Goal: Obtain resource: Download file/media

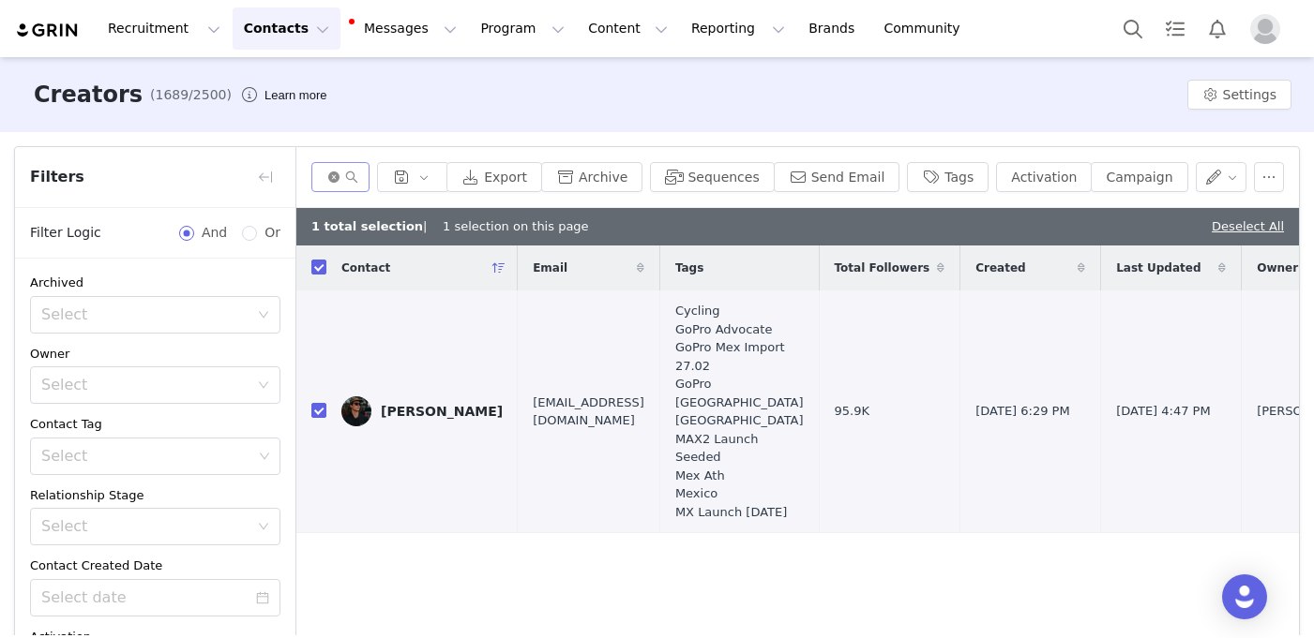
scroll to position [87, 0]
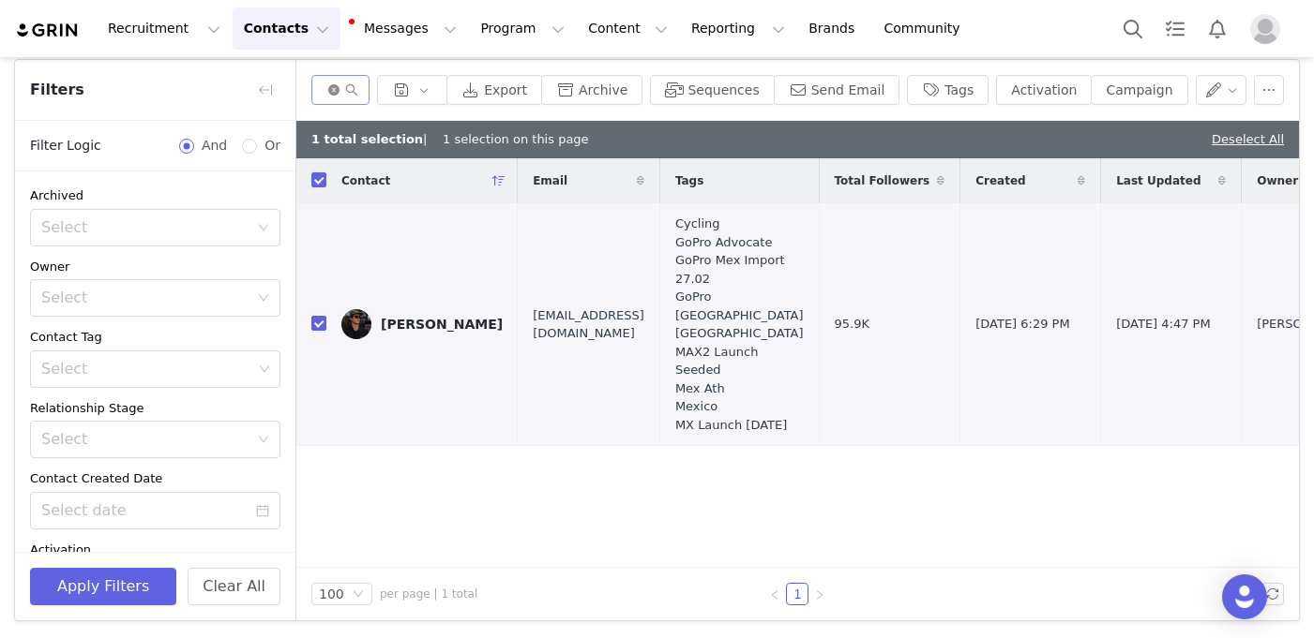
click at [339, 89] on icon "icon: close-circle" at bounding box center [333, 89] width 11 height 11
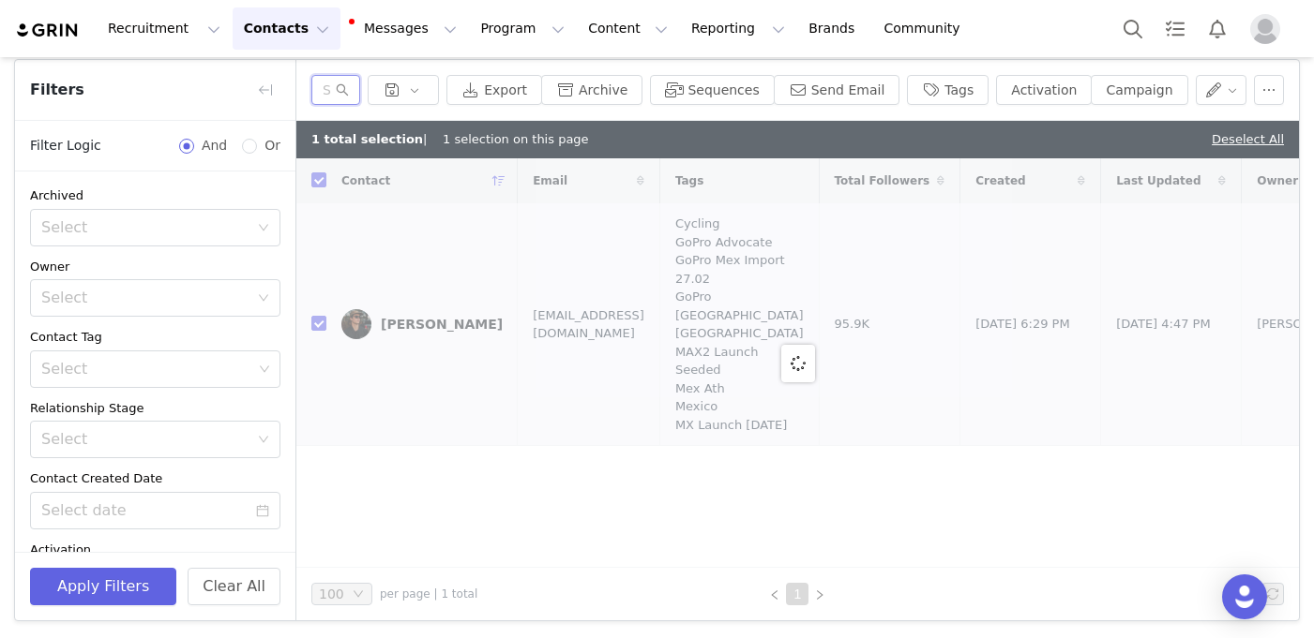
click at [353, 90] on input "text" at bounding box center [335, 90] width 49 height 30
click at [341, 95] on input "text" at bounding box center [335, 90] width 49 height 30
type input "o"
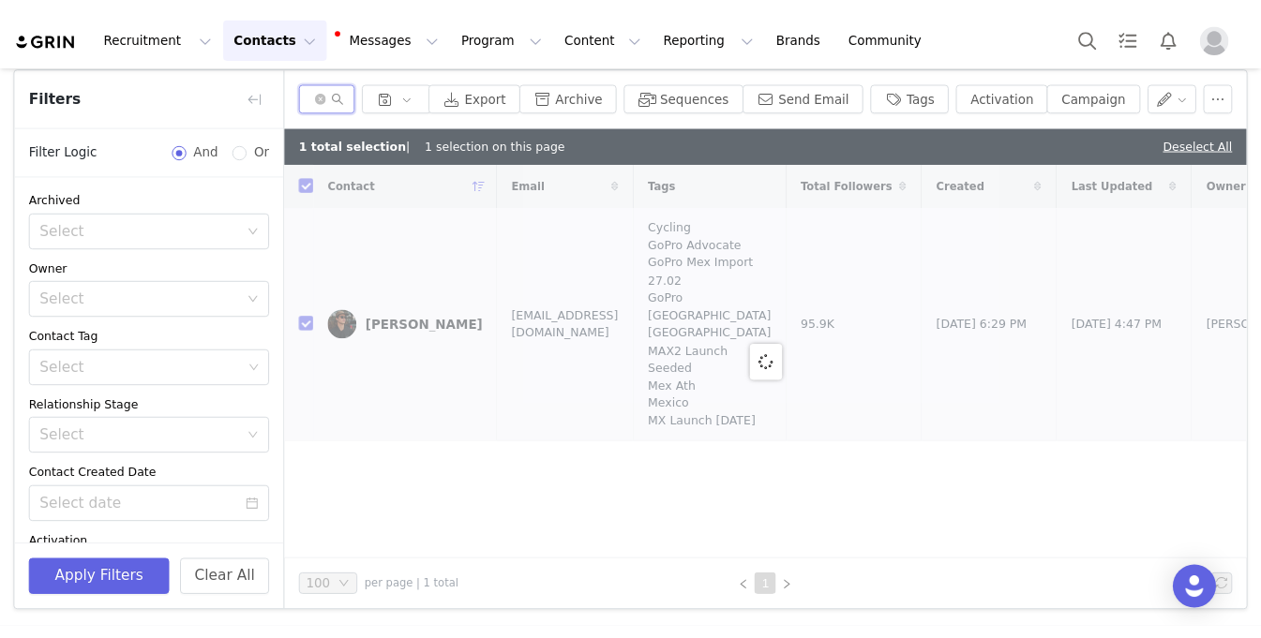
scroll to position [0, 31]
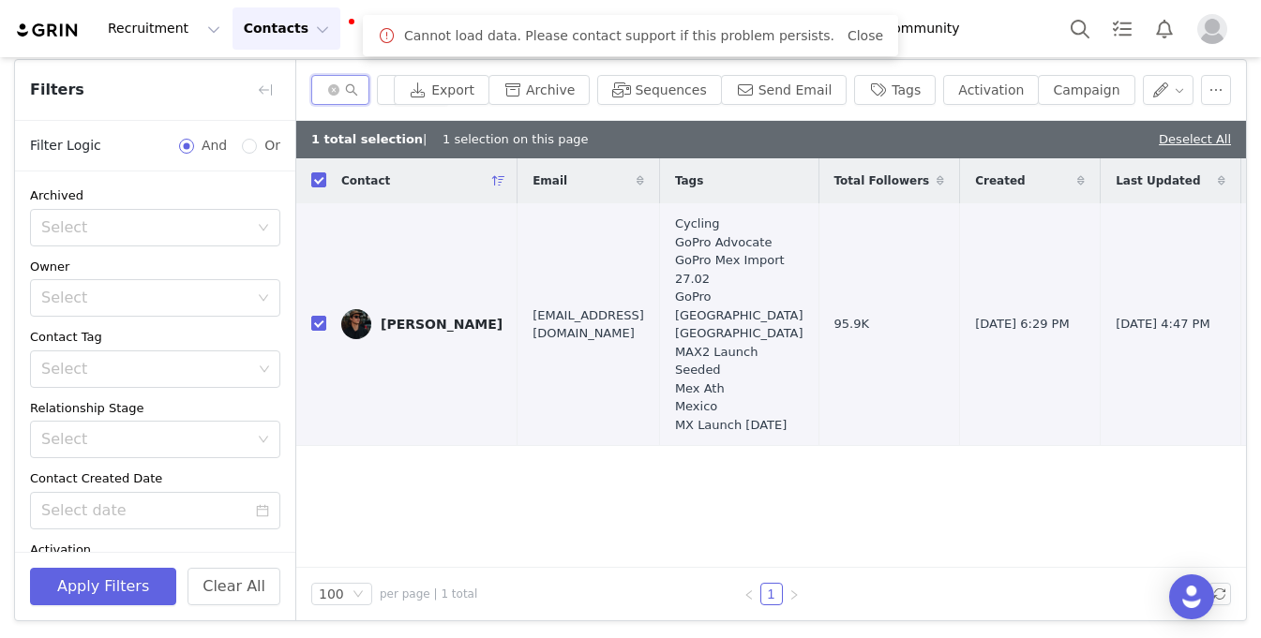
click at [326, 91] on input "jonathan" at bounding box center [340, 90] width 58 height 30
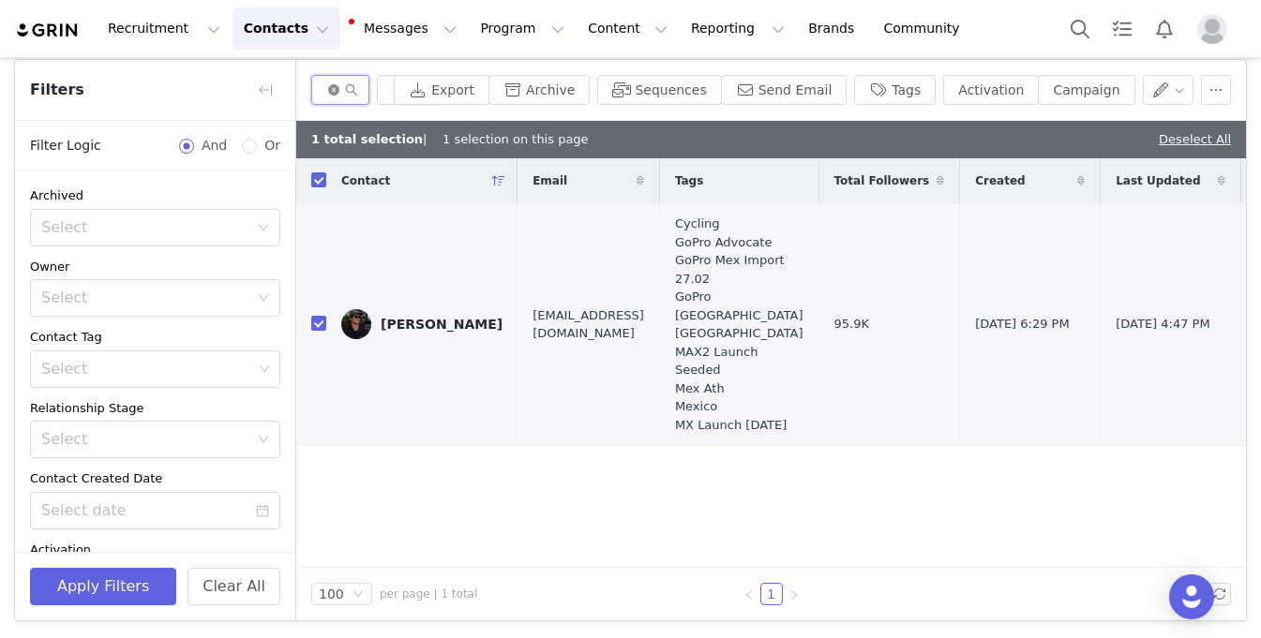
type input "jonathan"
click at [335, 92] on icon "icon: close-circle" at bounding box center [333, 89] width 11 height 11
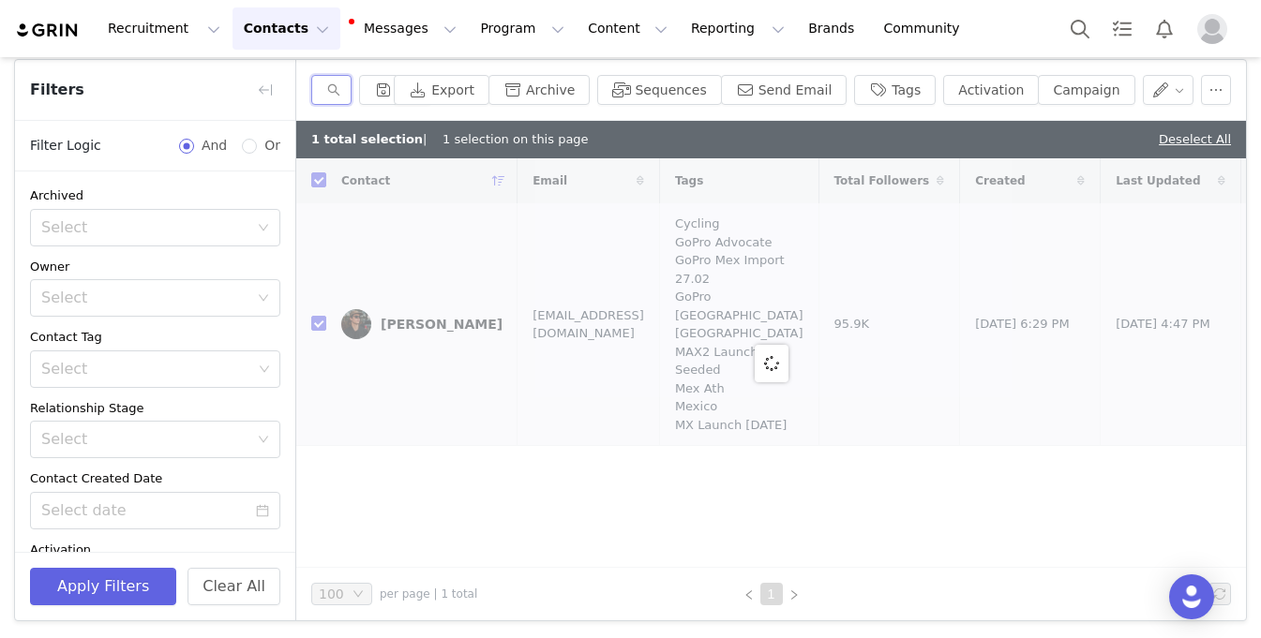
click at [323, 91] on input "text" at bounding box center [331, 90] width 40 height 30
click at [322, 94] on input "text" at bounding box center [331, 90] width 40 height 30
type input "jonathan"
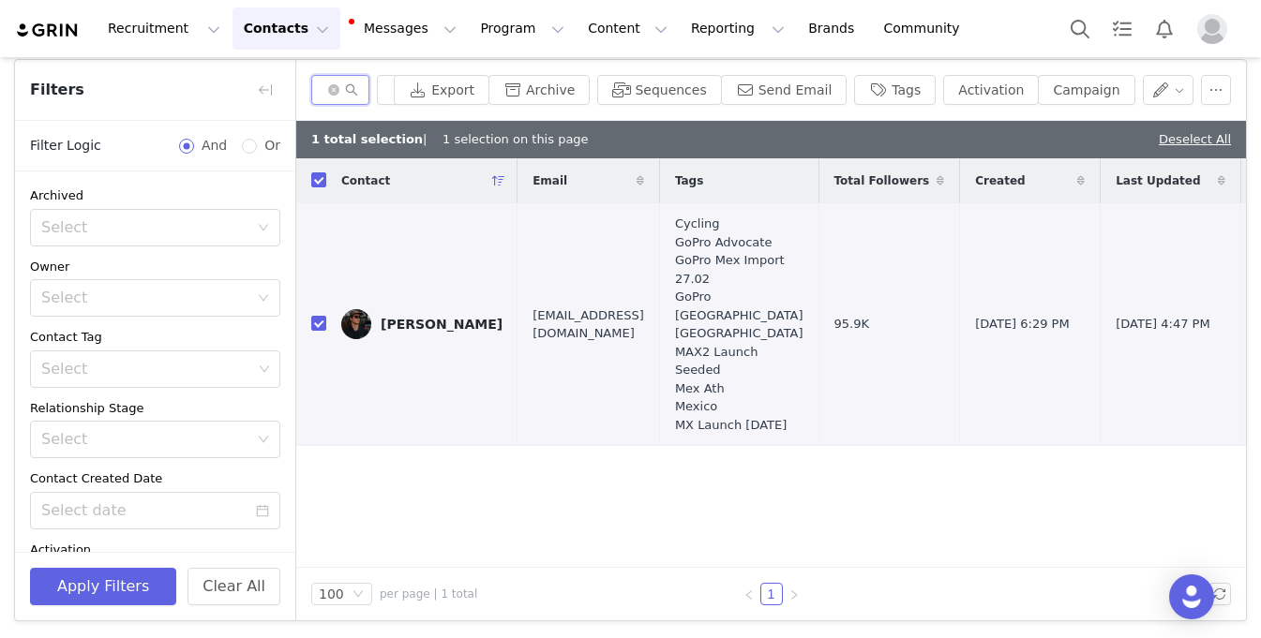
checkbox input "false"
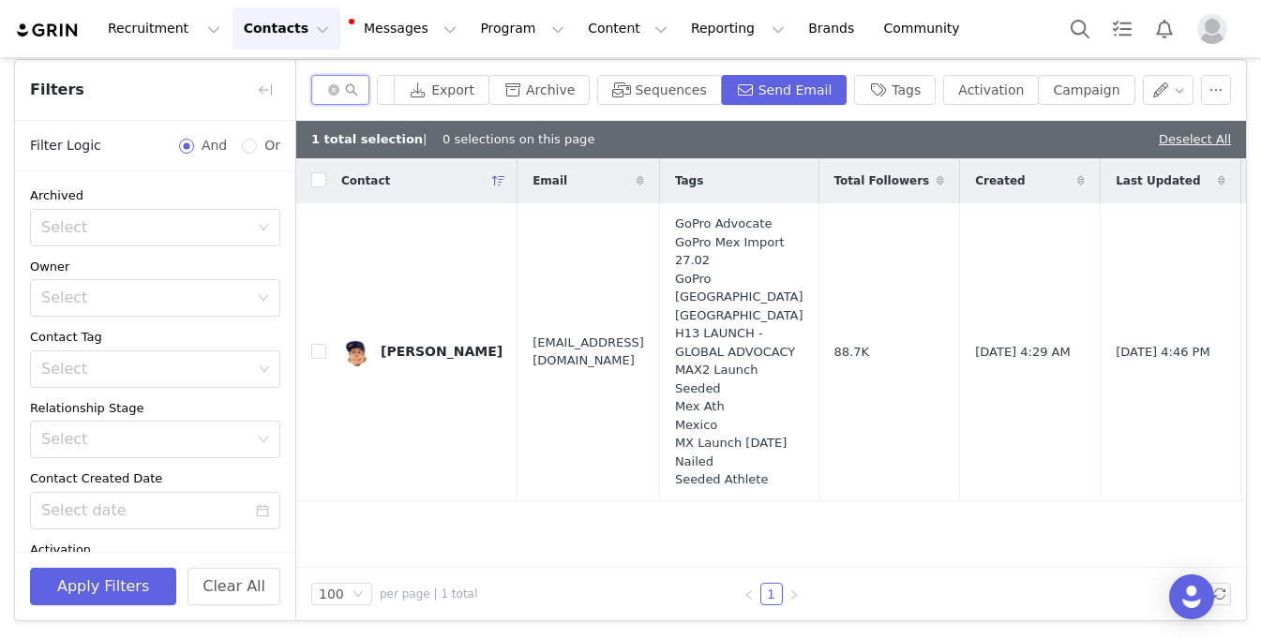
click at [336, 97] on input "jonathan" at bounding box center [340, 90] width 58 height 30
type input "jonathan"
click at [332, 92] on icon "icon: close-circle" at bounding box center [333, 89] width 11 height 11
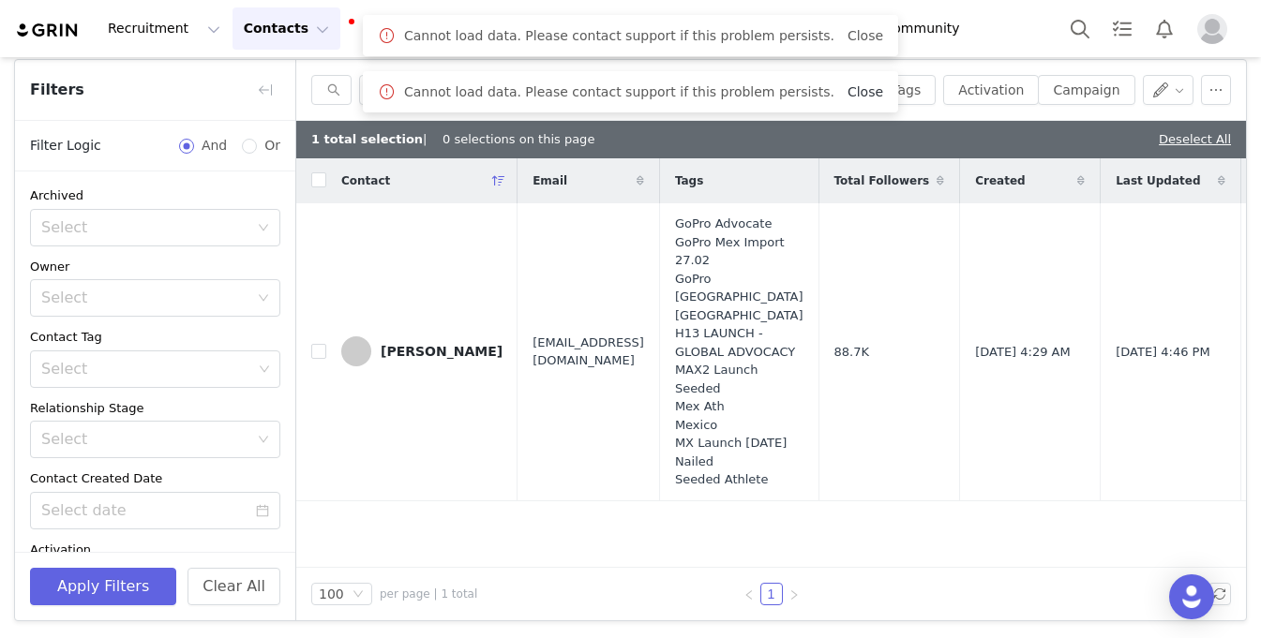
click at [848, 97] on link "Close" at bounding box center [866, 91] width 36 height 15
click at [848, 38] on link "Close" at bounding box center [866, 35] width 36 height 15
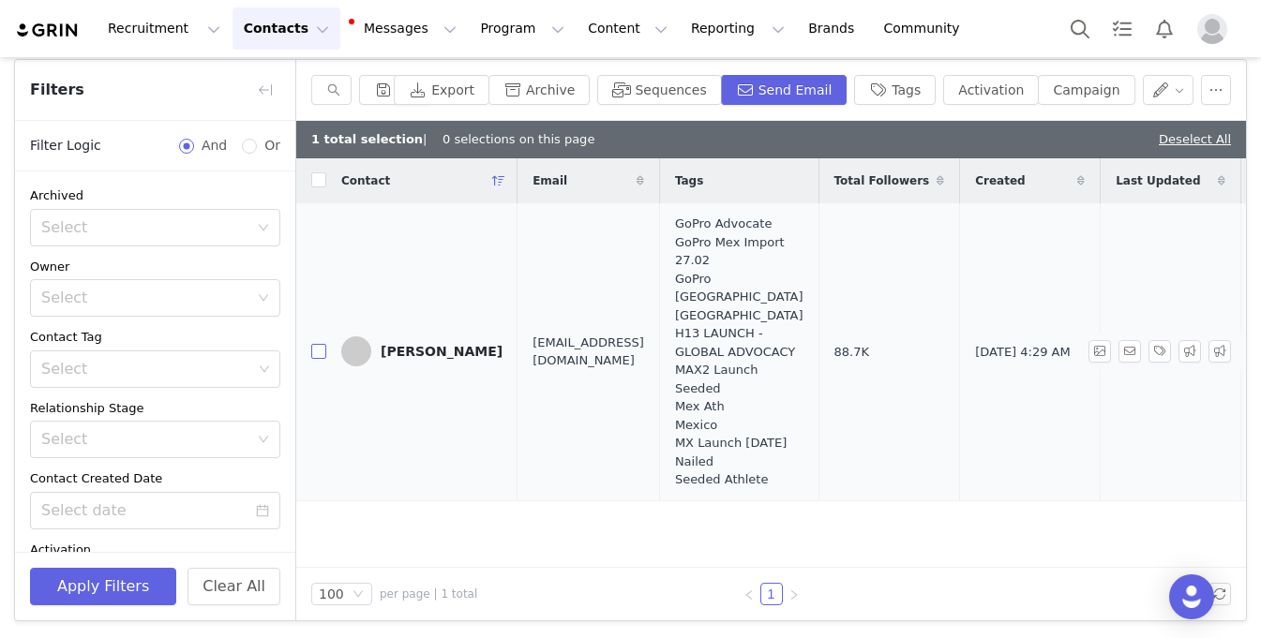
click at [321, 359] on input "checkbox" at bounding box center [318, 351] width 15 height 15
checkbox input "true"
click at [337, 92] on icon "icon: search" at bounding box center [333, 89] width 13 height 13
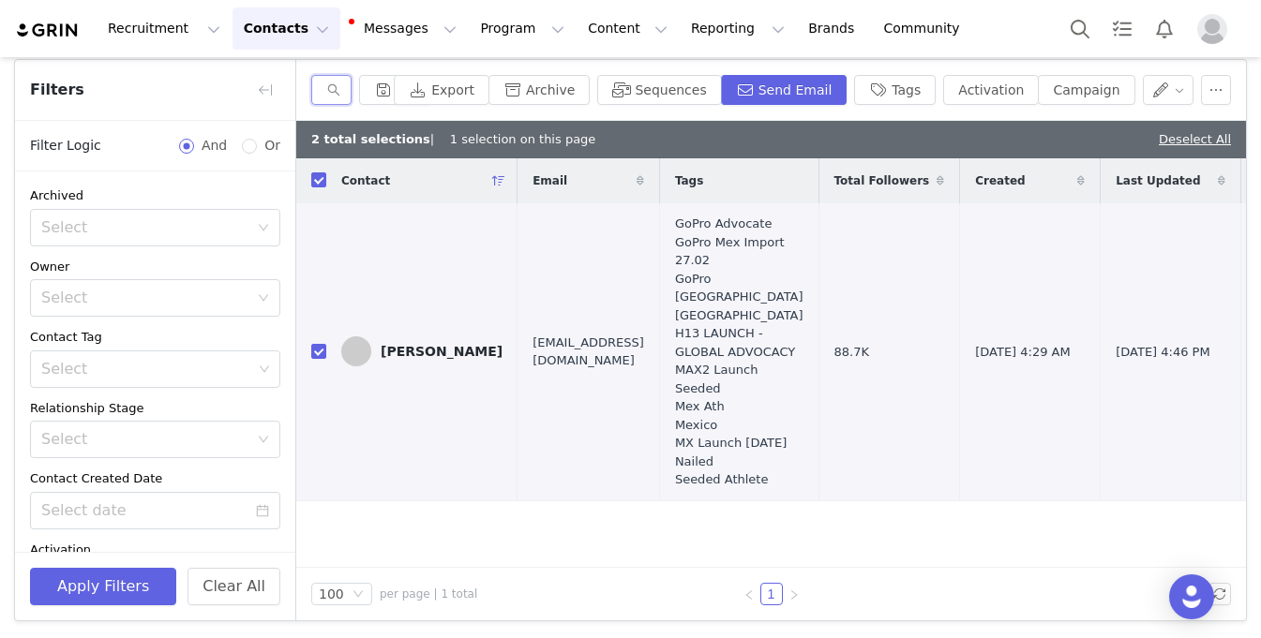
click at [325, 92] on input "text" at bounding box center [331, 90] width 40 height 30
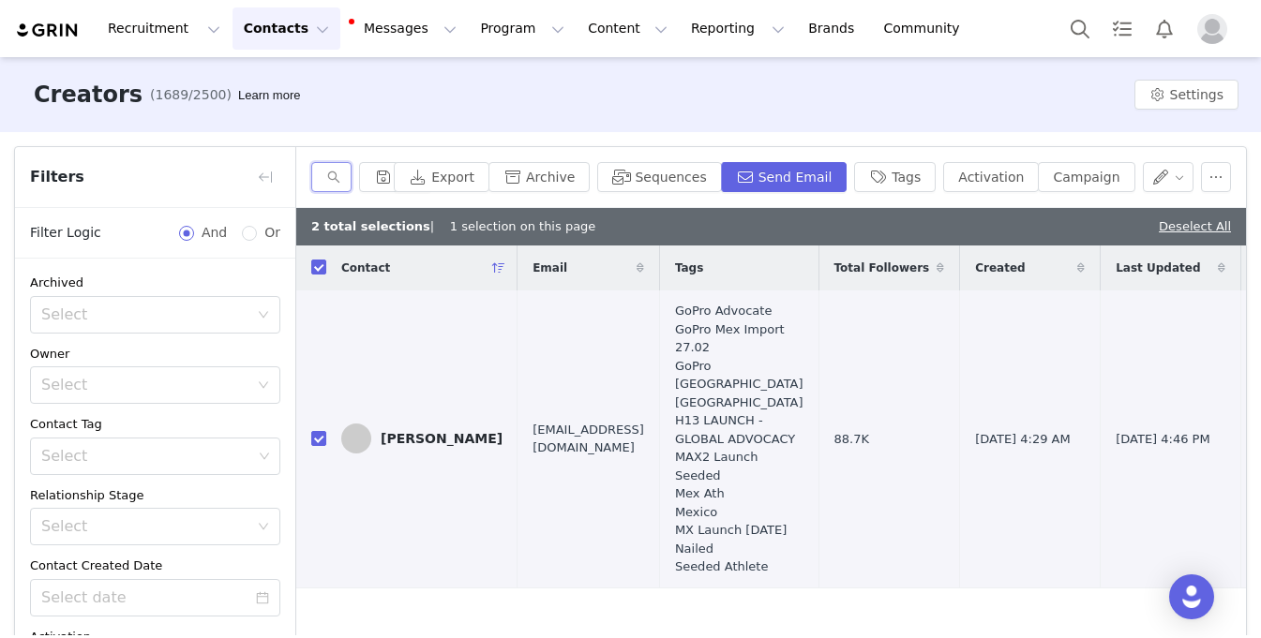
click at [321, 184] on input "text" at bounding box center [331, 177] width 40 height 30
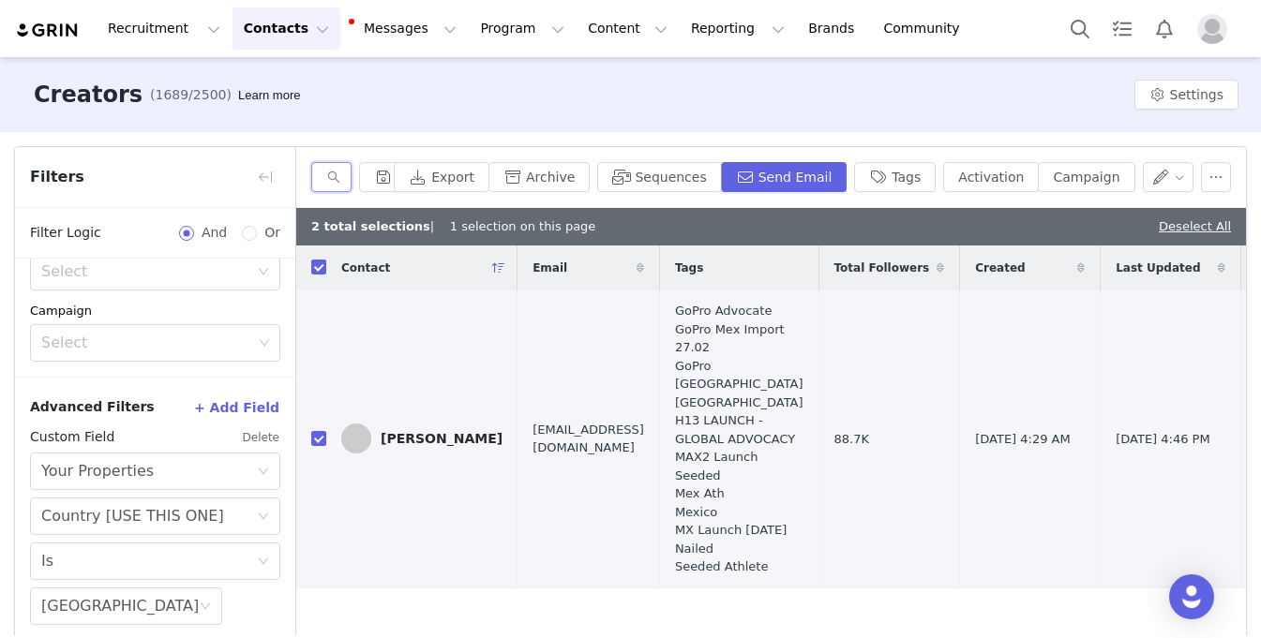
scroll to position [87, 0]
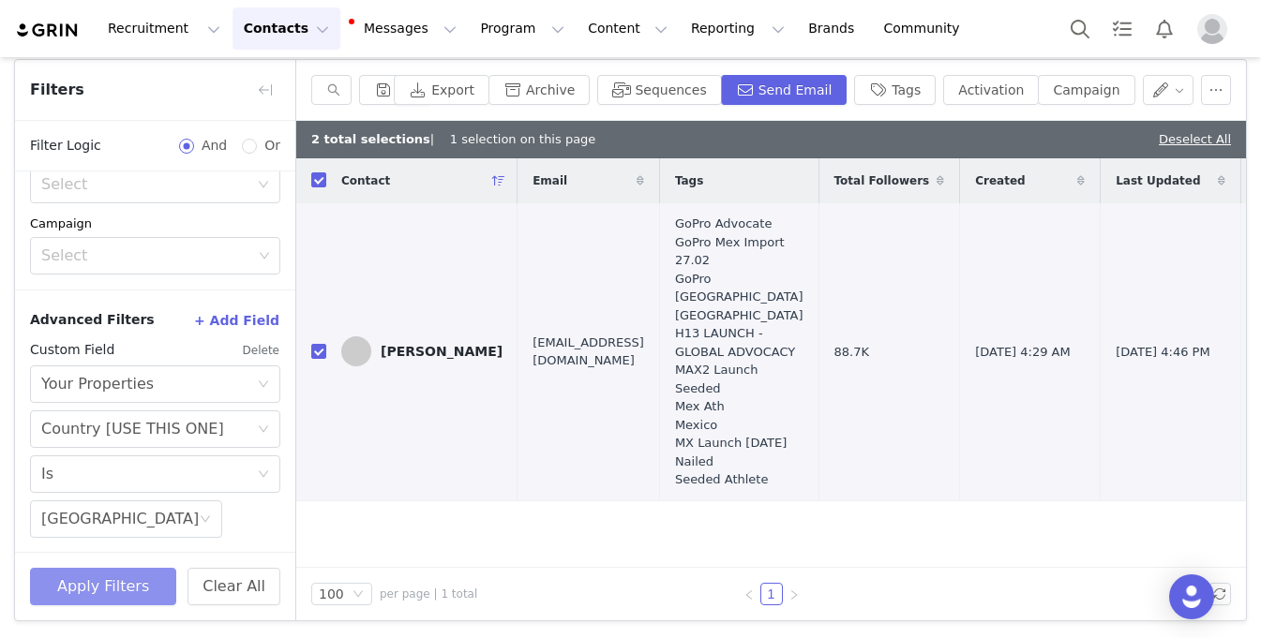
click at [88, 583] on button "Apply Filters" at bounding box center [103, 587] width 146 height 38
checkbox input "false"
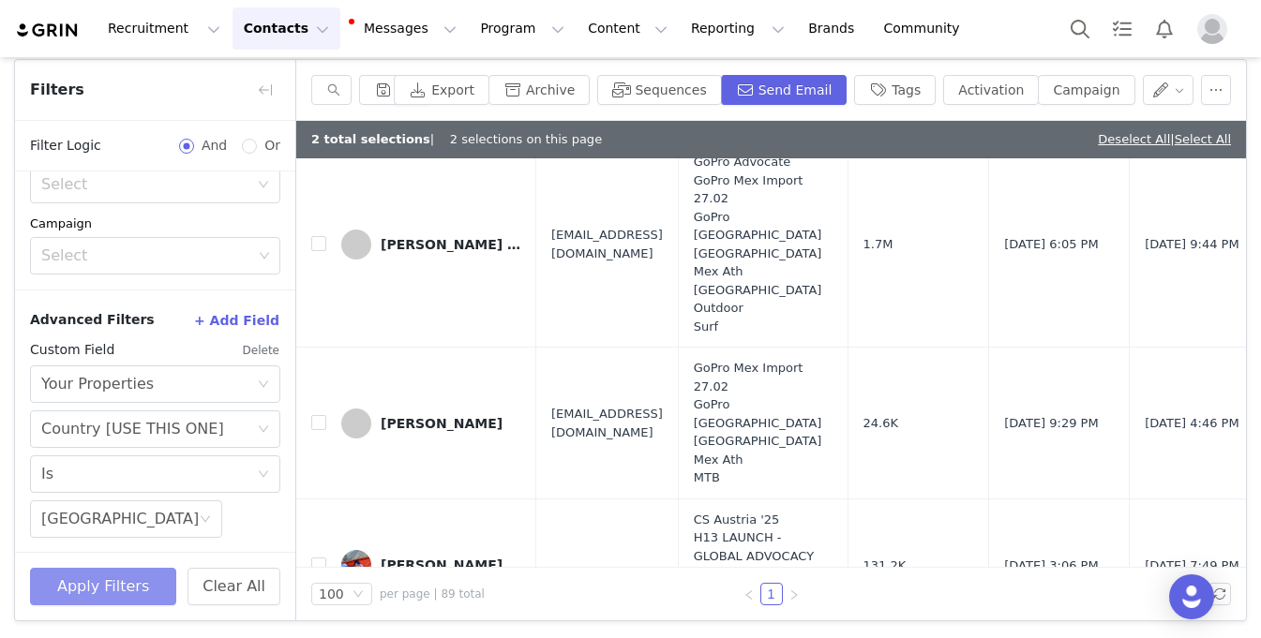
scroll to position [932, 0]
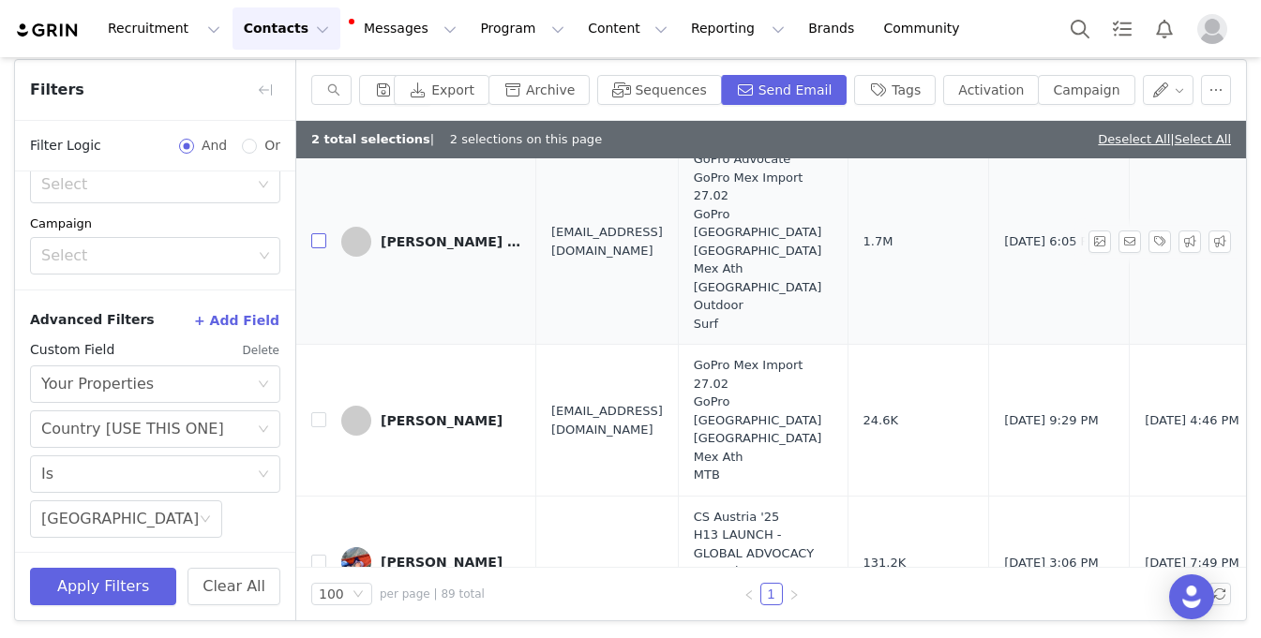
click at [317, 248] on input "checkbox" at bounding box center [318, 240] width 15 height 15
checkbox input "true"
click at [319, 428] on input "checkbox" at bounding box center [318, 420] width 15 height 15
checkbox input "true"
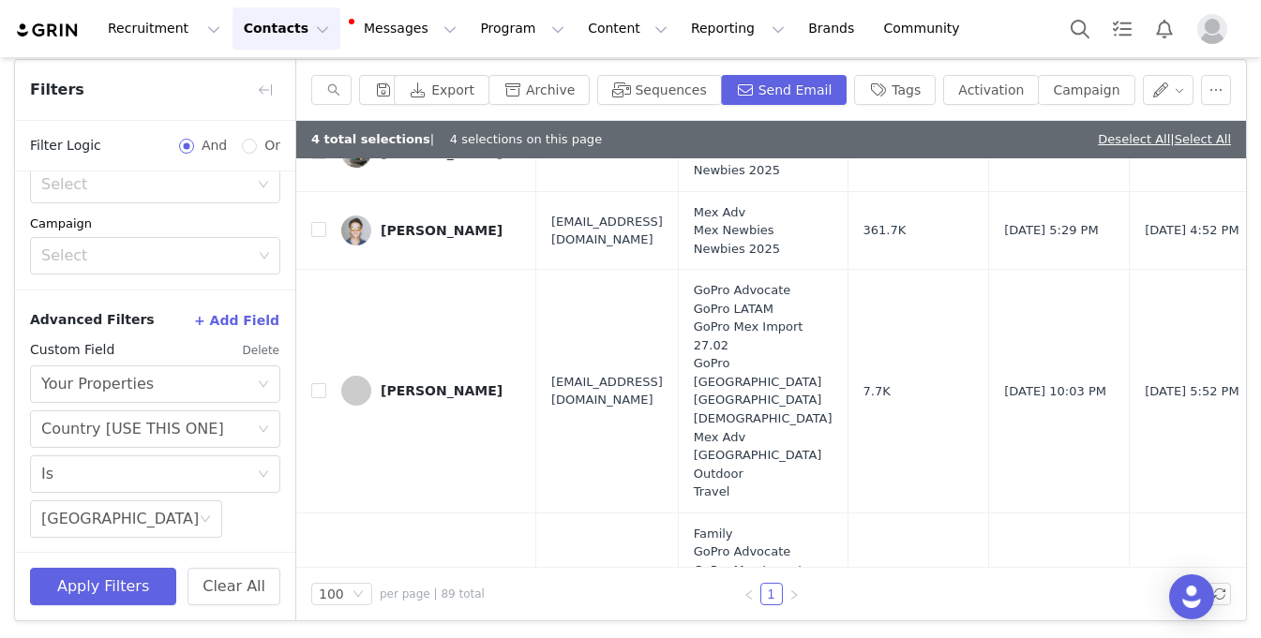
scroll to position [1849, 0]
click at [315, 236] on input "checkbox" at bounding box center [318, 228] width 15 height 15
checkbox input "true"
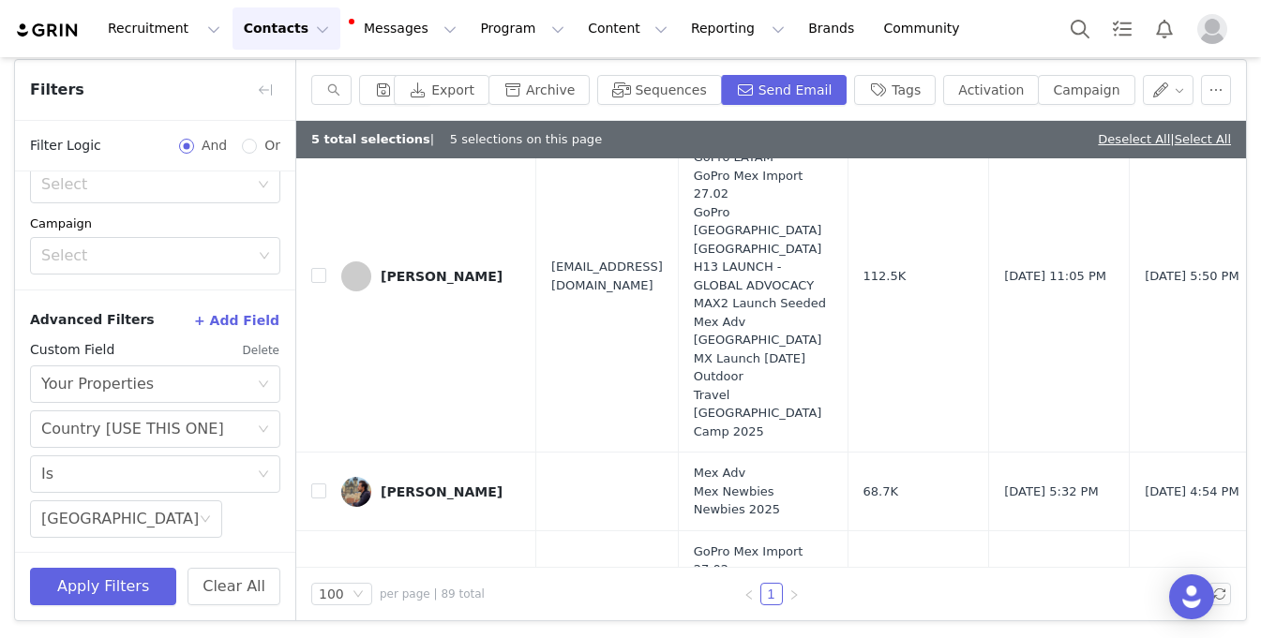
scroll to position [121, 0]
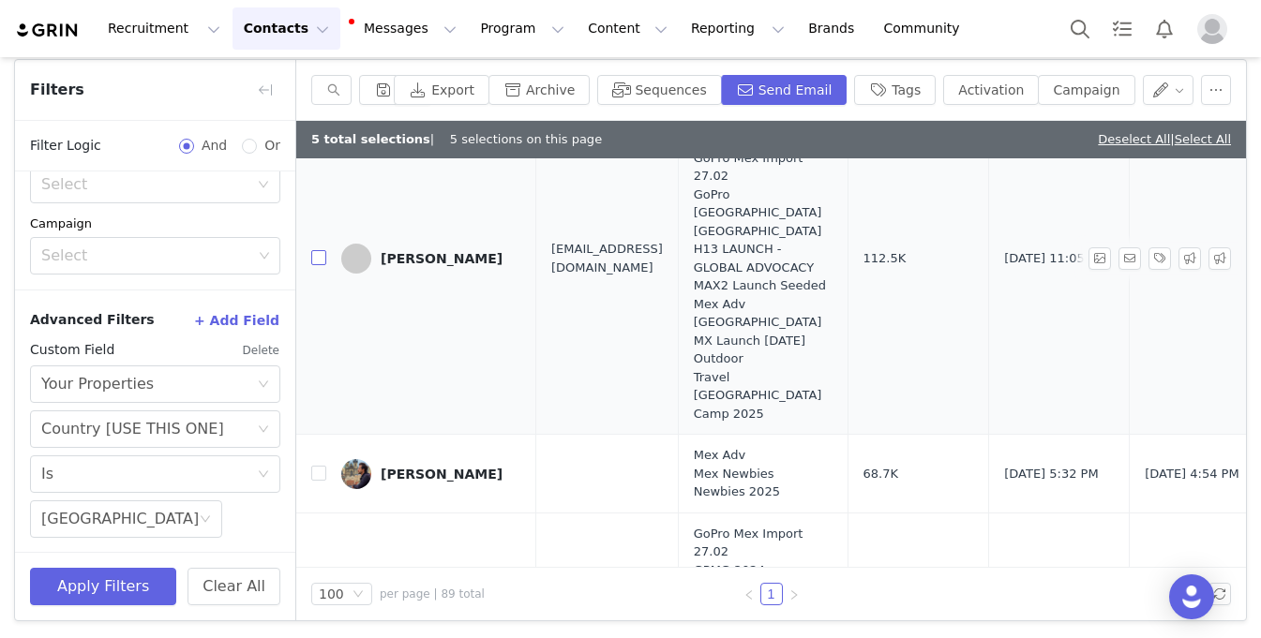
drag, startPoint x: 316, startPoint y: 278, endPoint x: 343, endPoint y: 286, distance: 28.2
click at [316, 265] on input "checkbox" at bounding box center [318, 257] width 15 height 15
checkbox input "true"
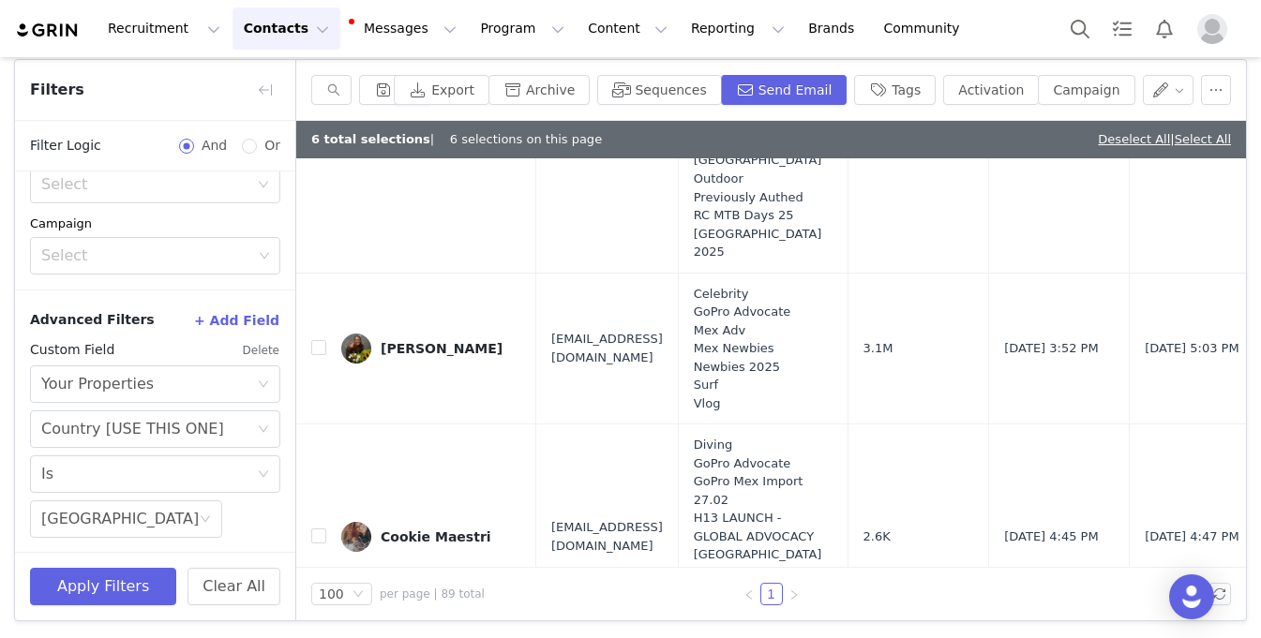
scroll to position [2767, 0]
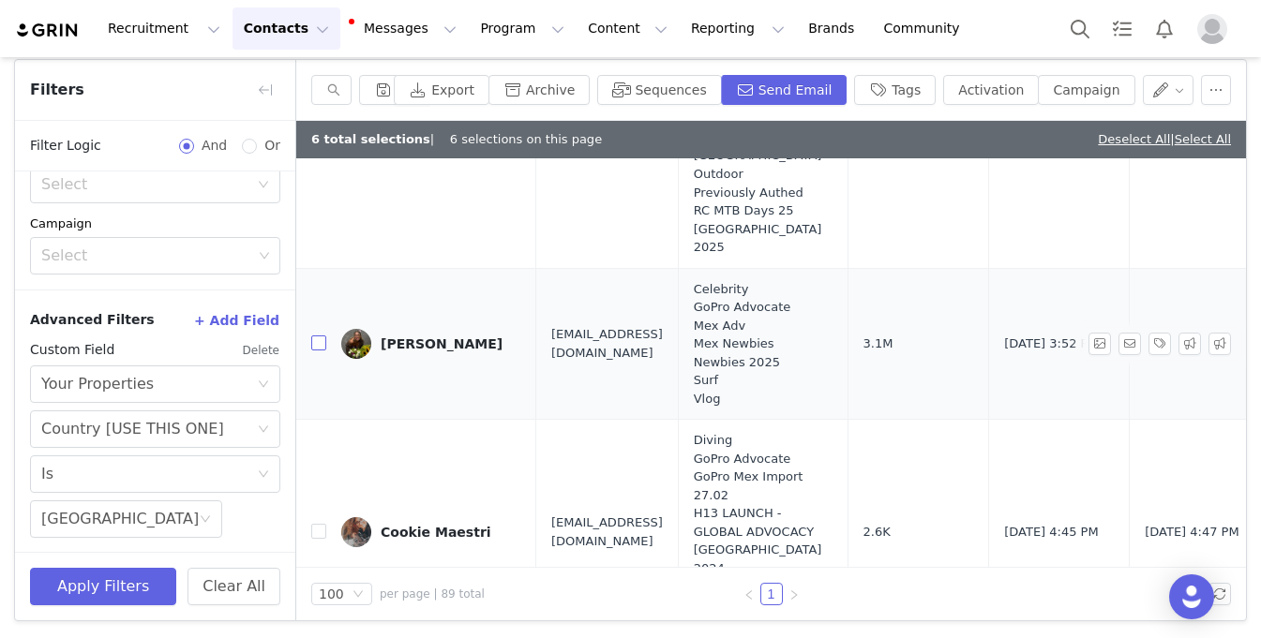
click at [317, 351] on input "checkbox" at bounding box center [318, 343] width 15 height 15
checkbox input "true"
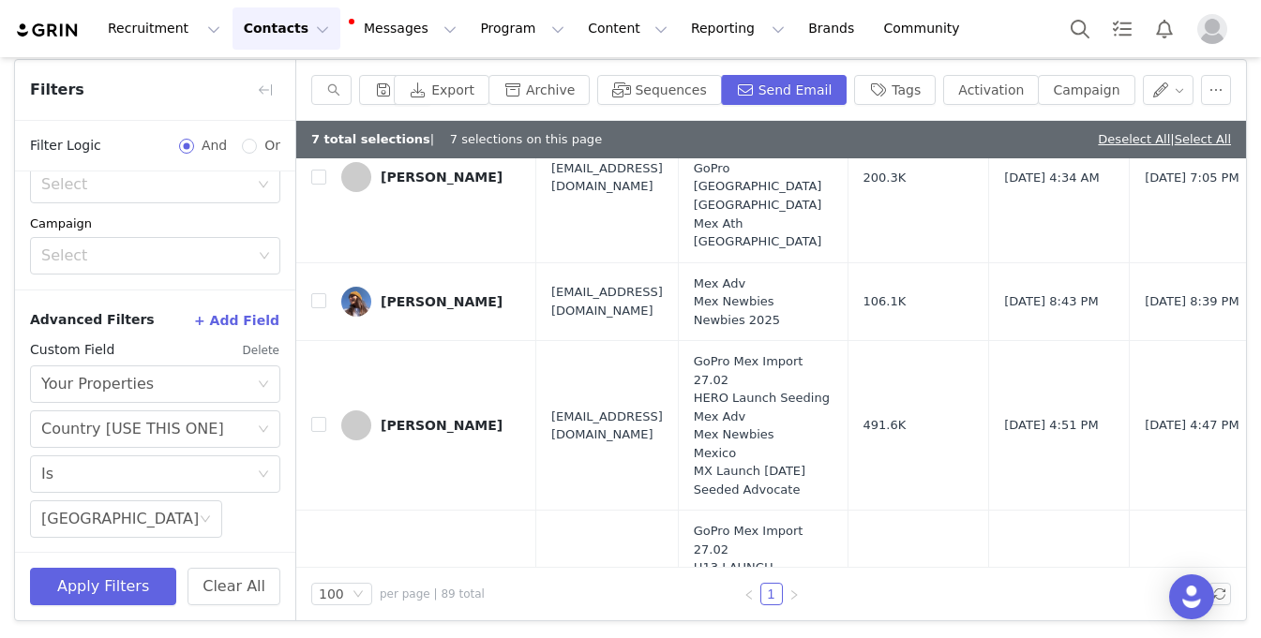
scroll to position [4095, 0]
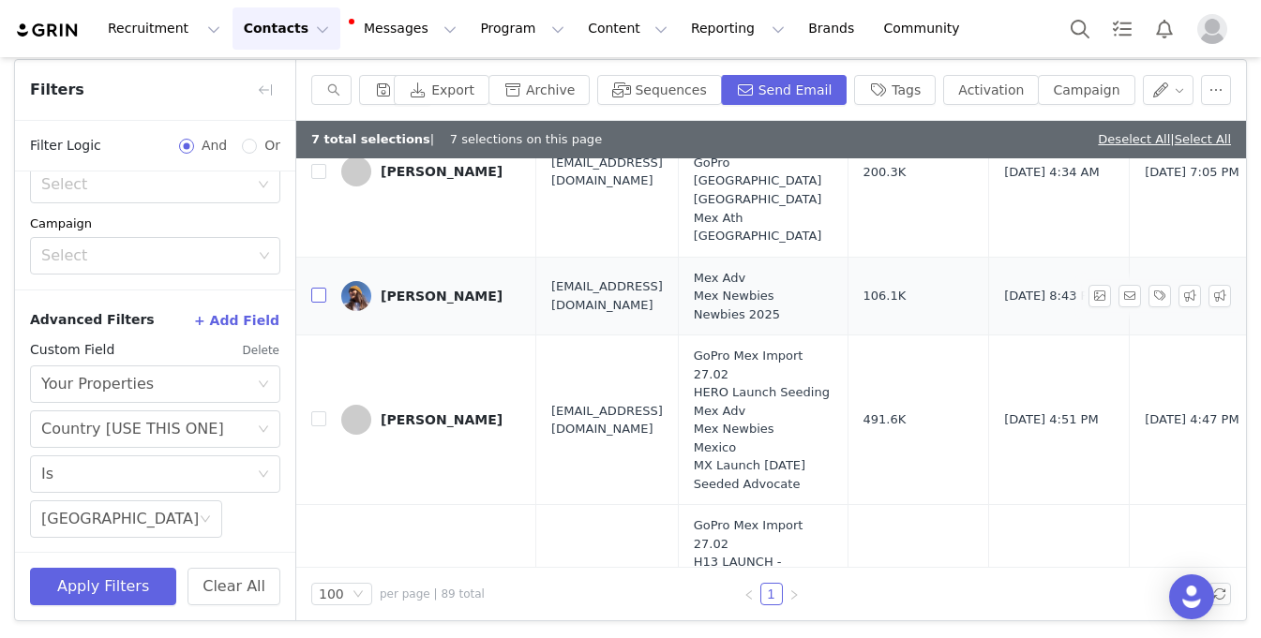
click at [325, 303] on input "checkbox" at bounding box center [318, 295] width 15 height 15
checkbox input "true"
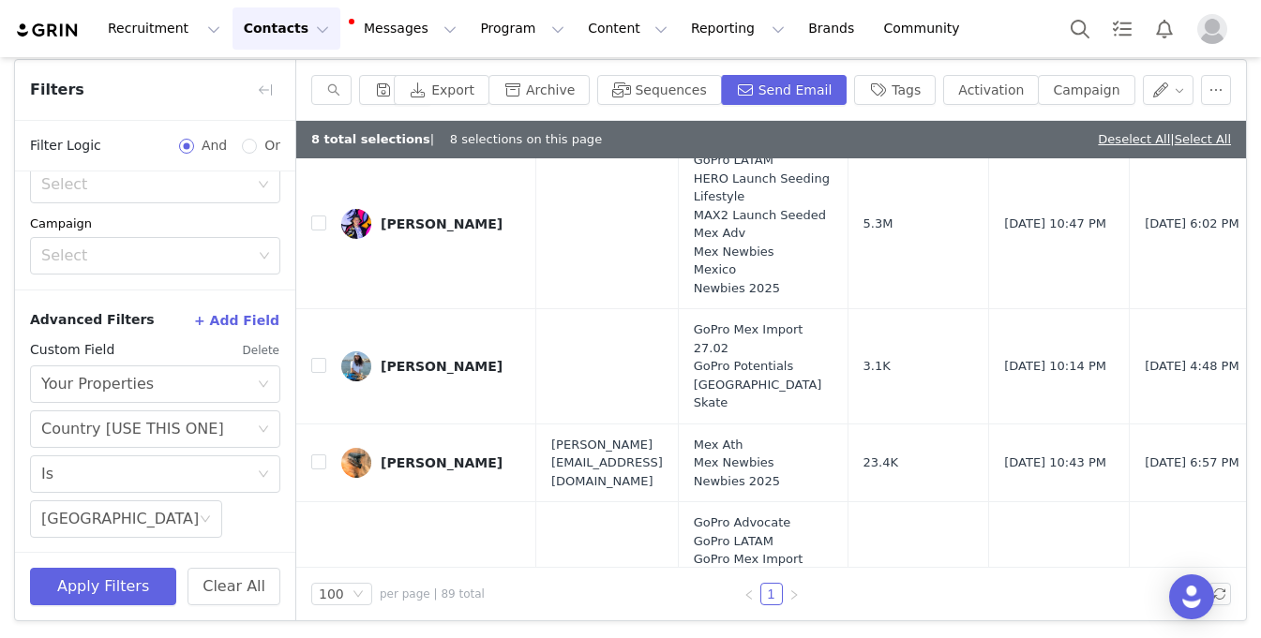
scroll to position [5020, 0]
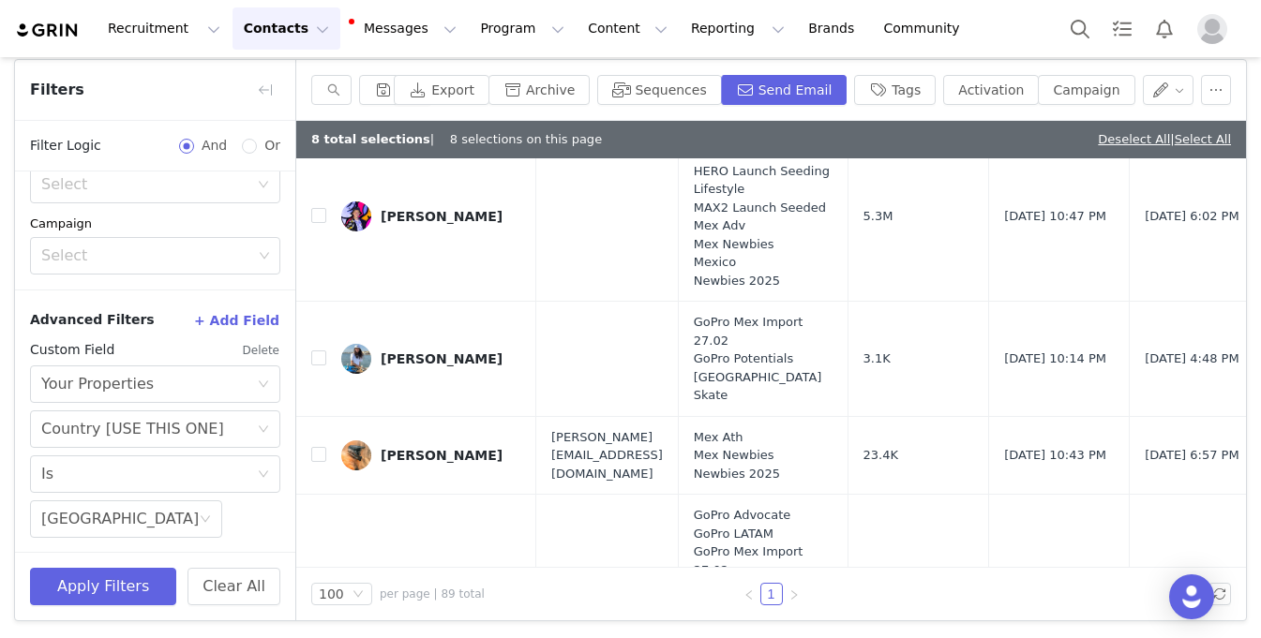
click at [322, 99] on input "checkbox" at bounding box center [318, 91] width 15 height 15
checkbox input "true"
click at [318, 223] on input "checkbox" at bounding box center [318, 215] width 15 height 15
checkbox input "true"
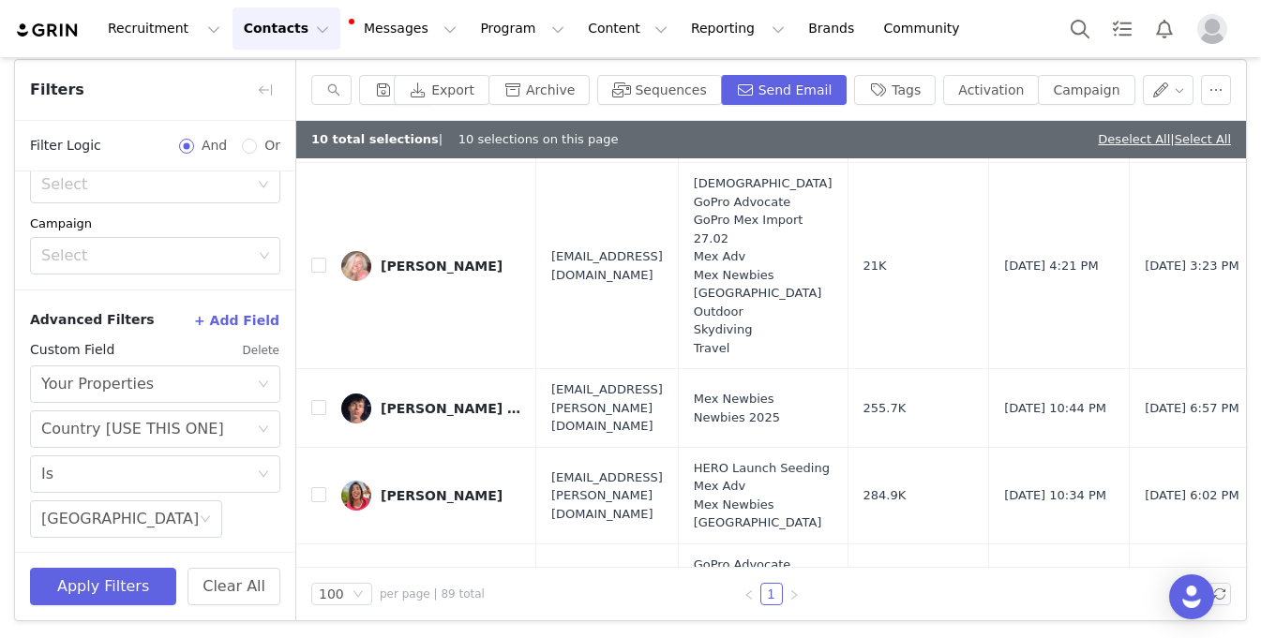
scroll to position [7109, 0]
click at [318, 28] on input "checkbox" at bounding box center [318, 20] width 15 height 15
checkbox input "true"
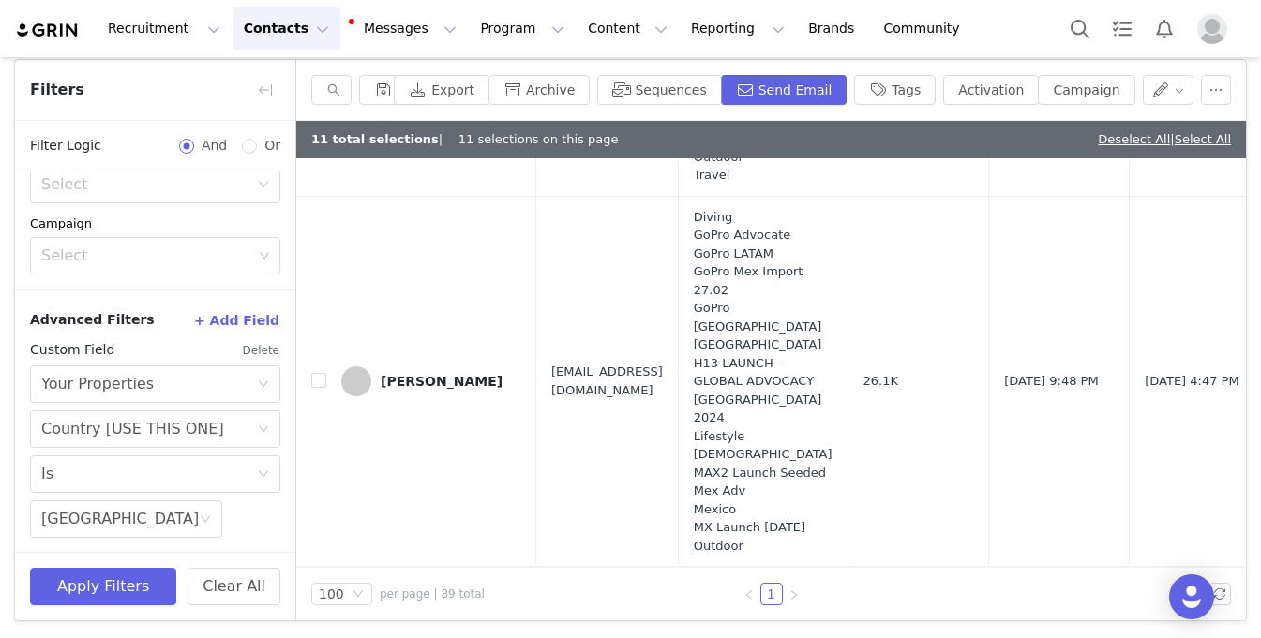
scroll to position [10270, 0]
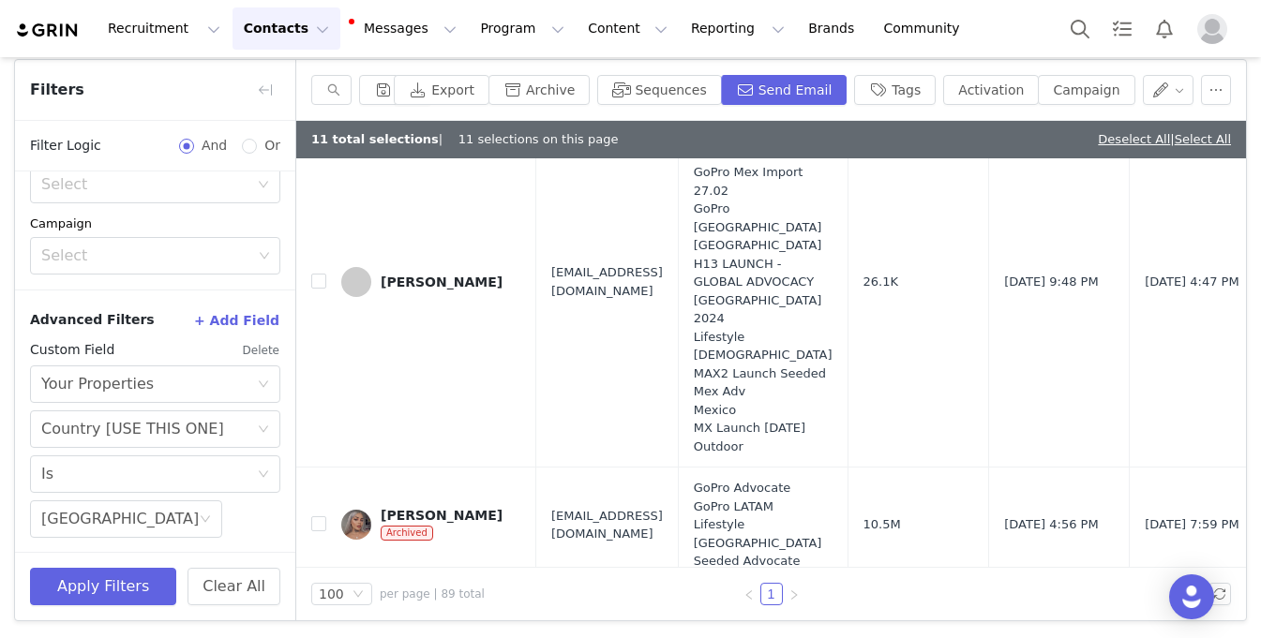
checkbox input "true"
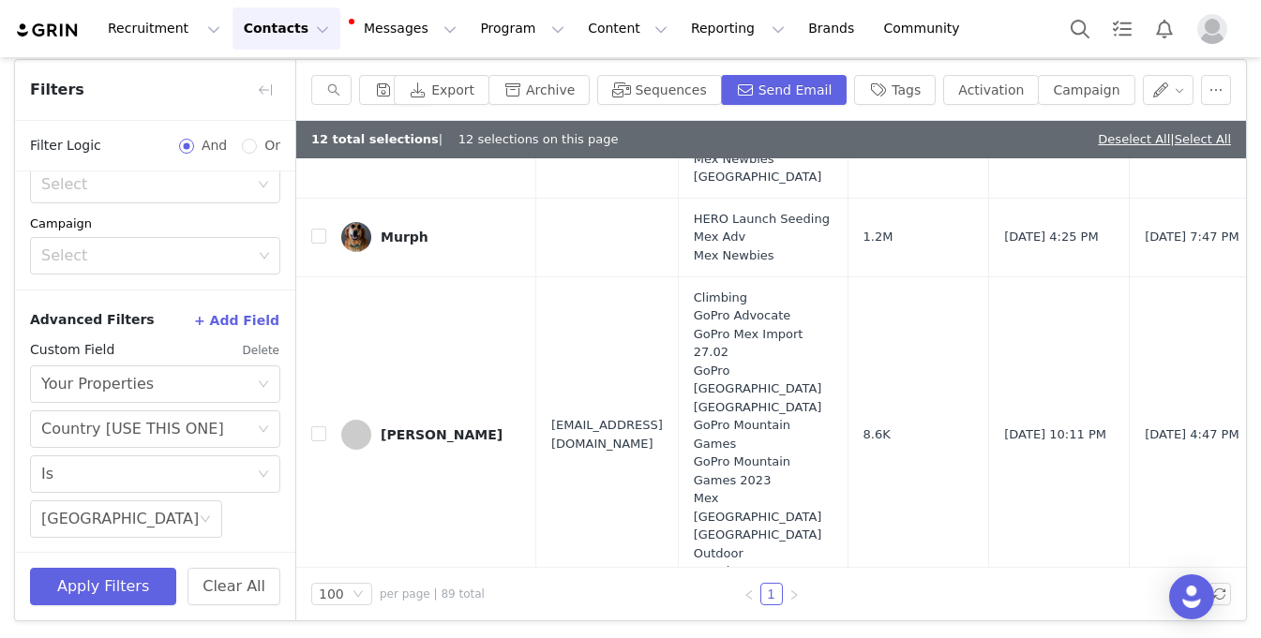
scroll to position [11400, 0]
checkbox input "true"
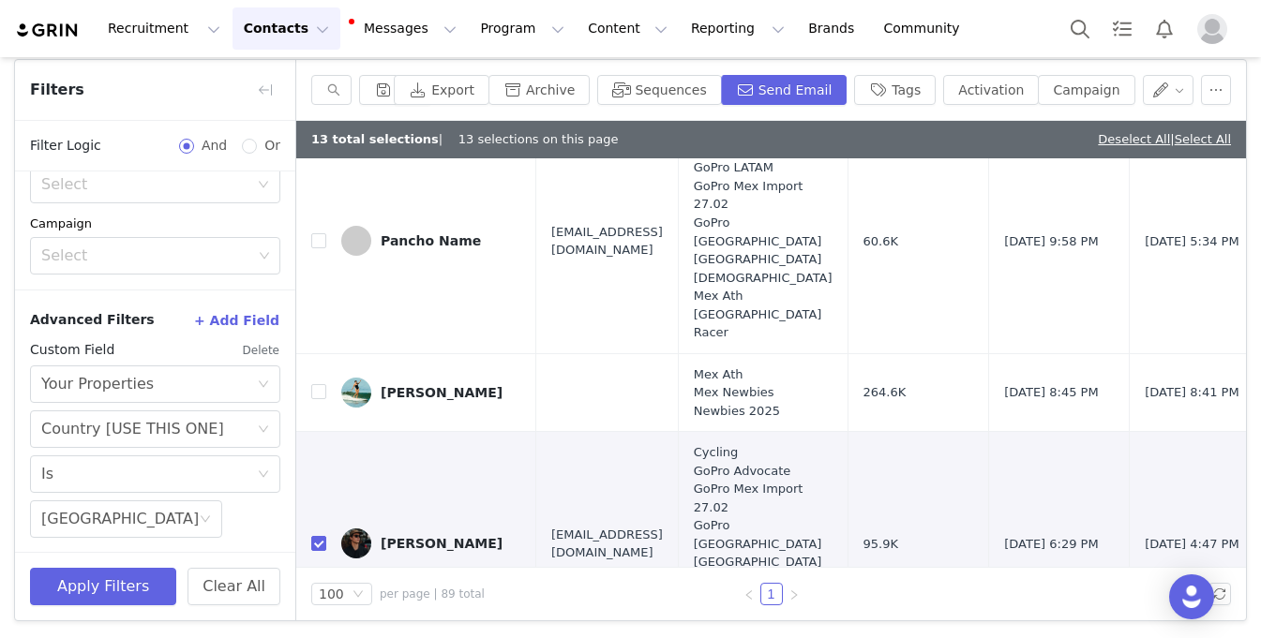
scroll to position [12133, 0]
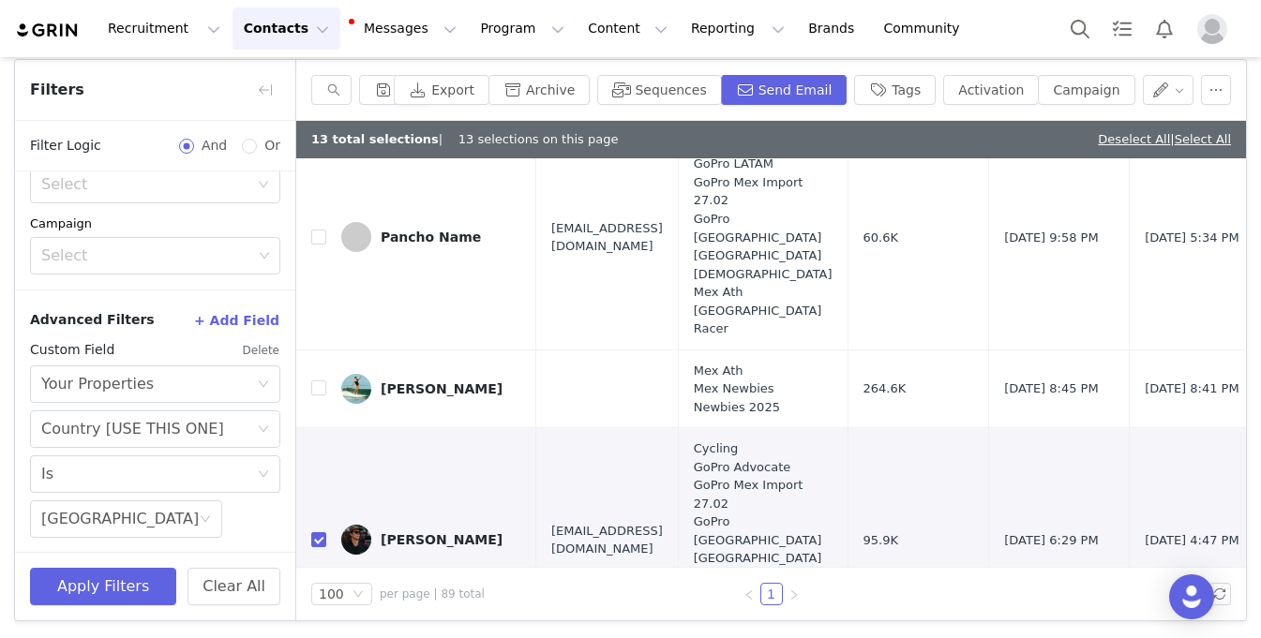
checkbox input "true"
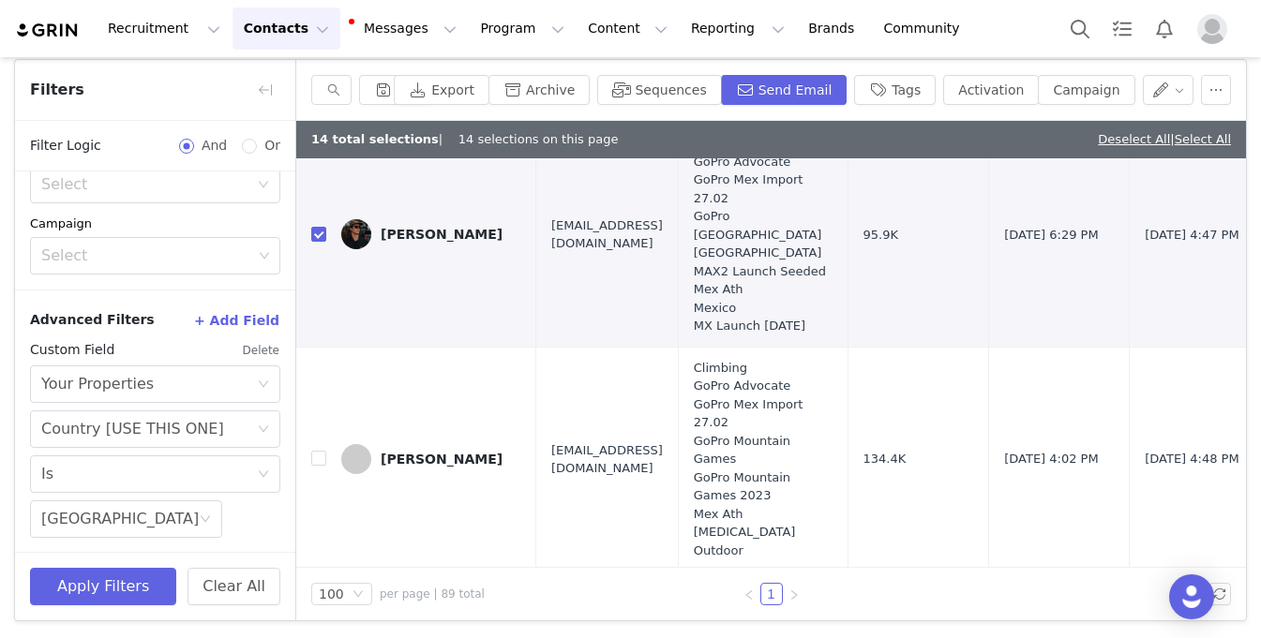
scroll to position [12436, 0]
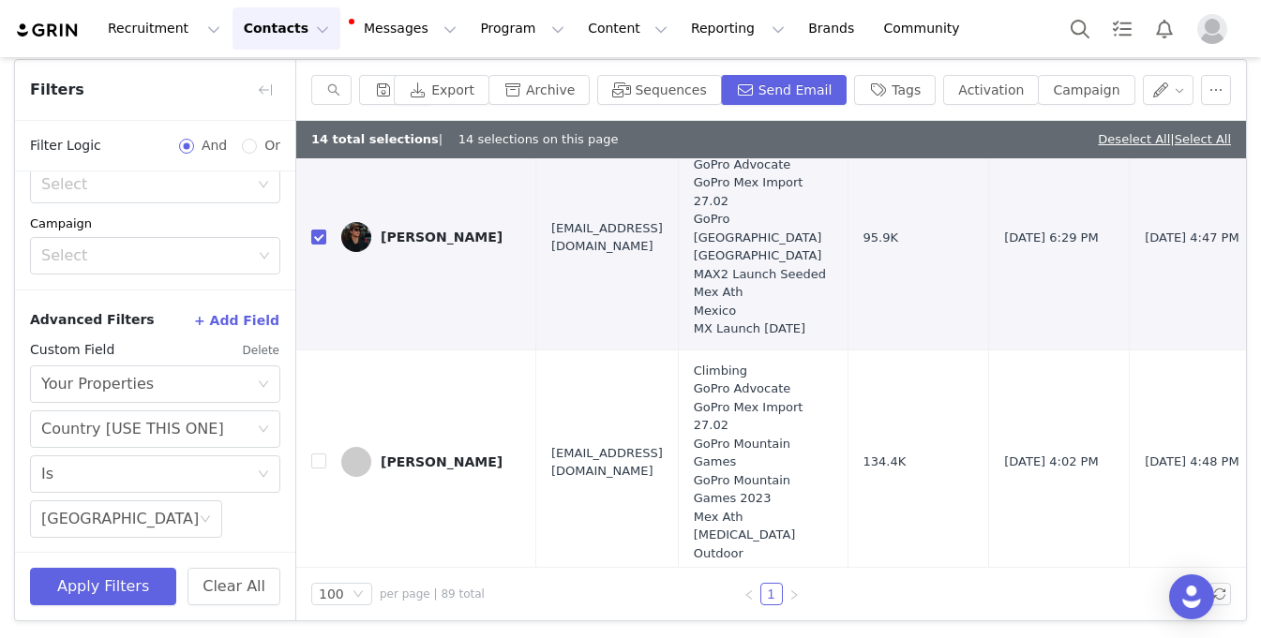
click at [319, 93] on input "checkbox" at bounding box center [318, 85] width 15 height 15
checkbox input "true"
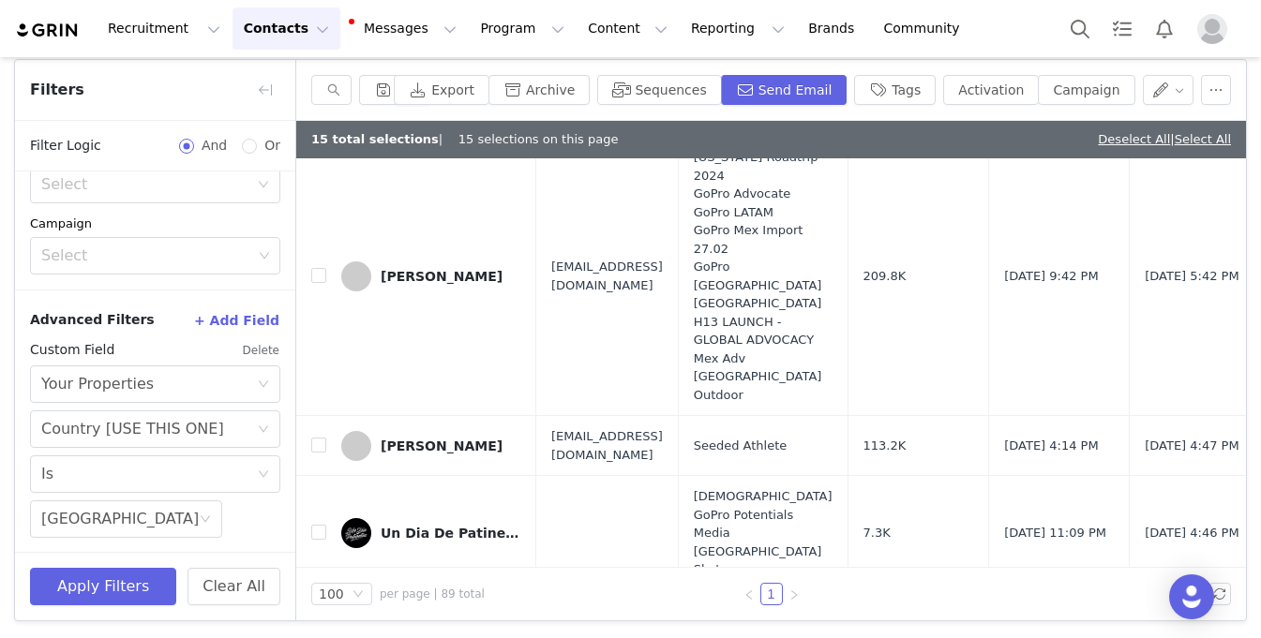
scroll to position [14234, 0]
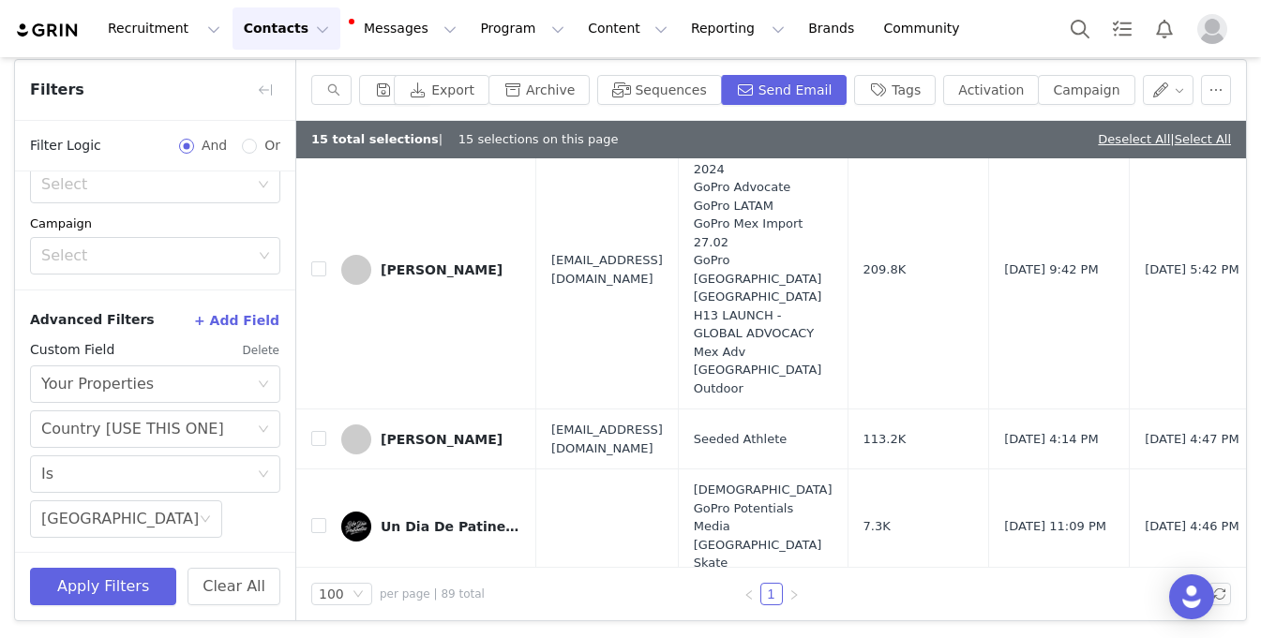
checkbox input "true"
click at [317, 98] on input "checkbox" at bounding box center [318, 90] width 15 height 15
checkbox input "true"
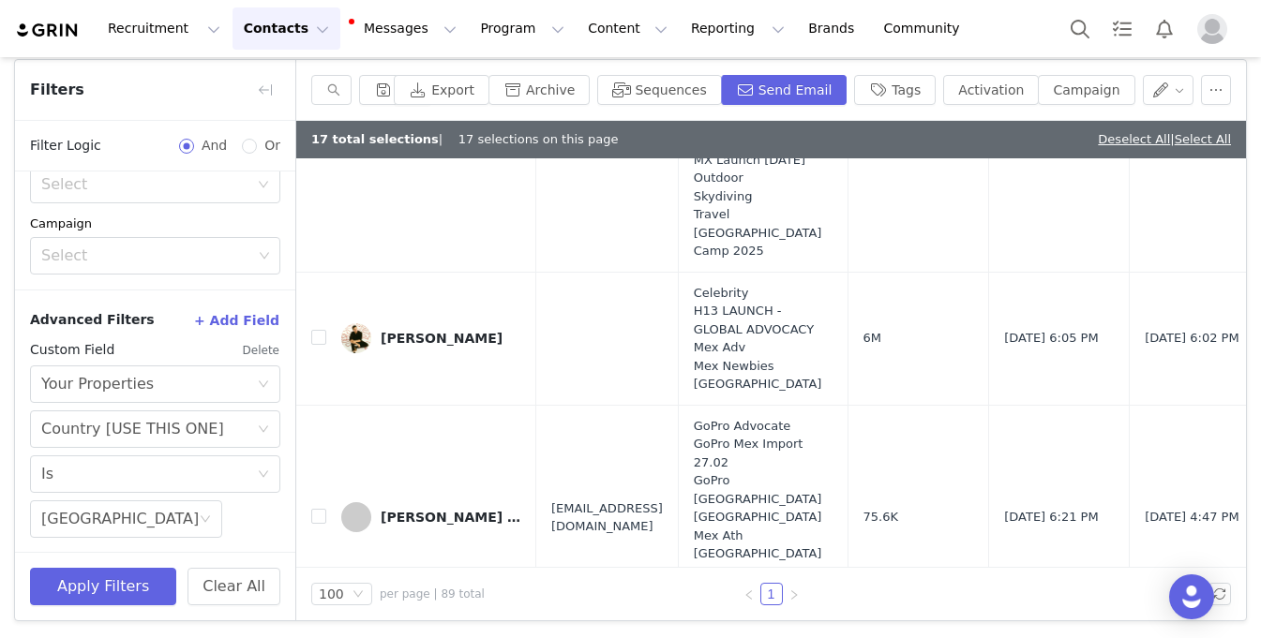
scroll to position [14959, 0]
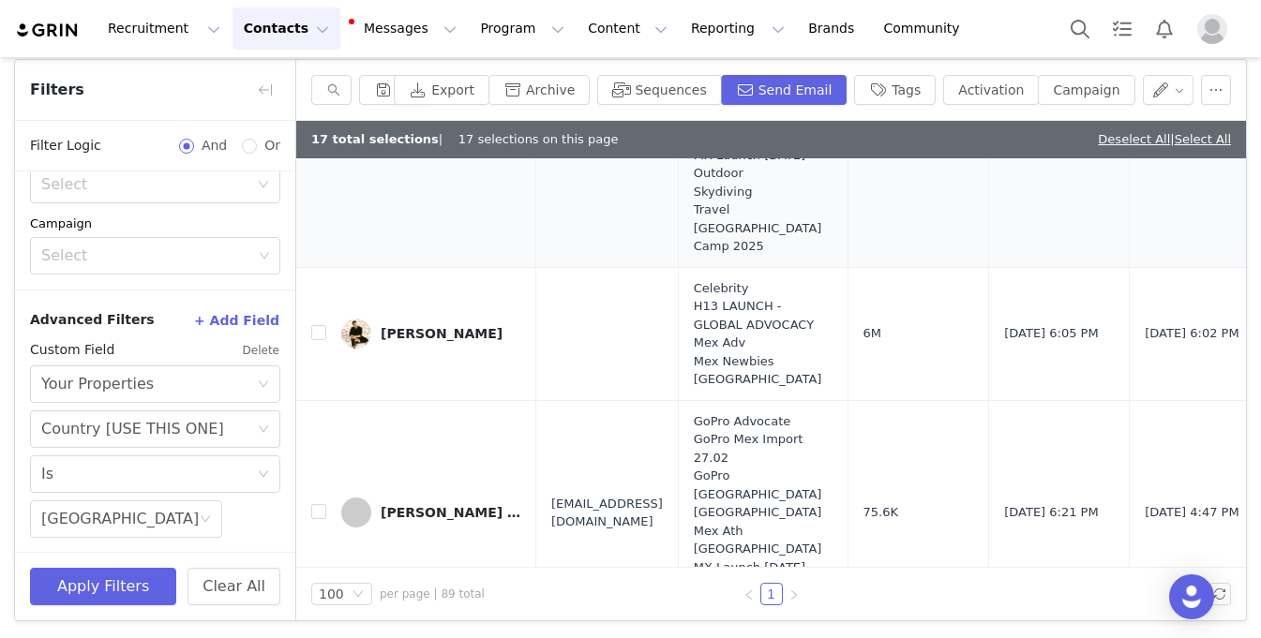
click at [318, 70] on input "checkbox" at bounding box center [318, 62] width 15 height 15
checkbox input "true"
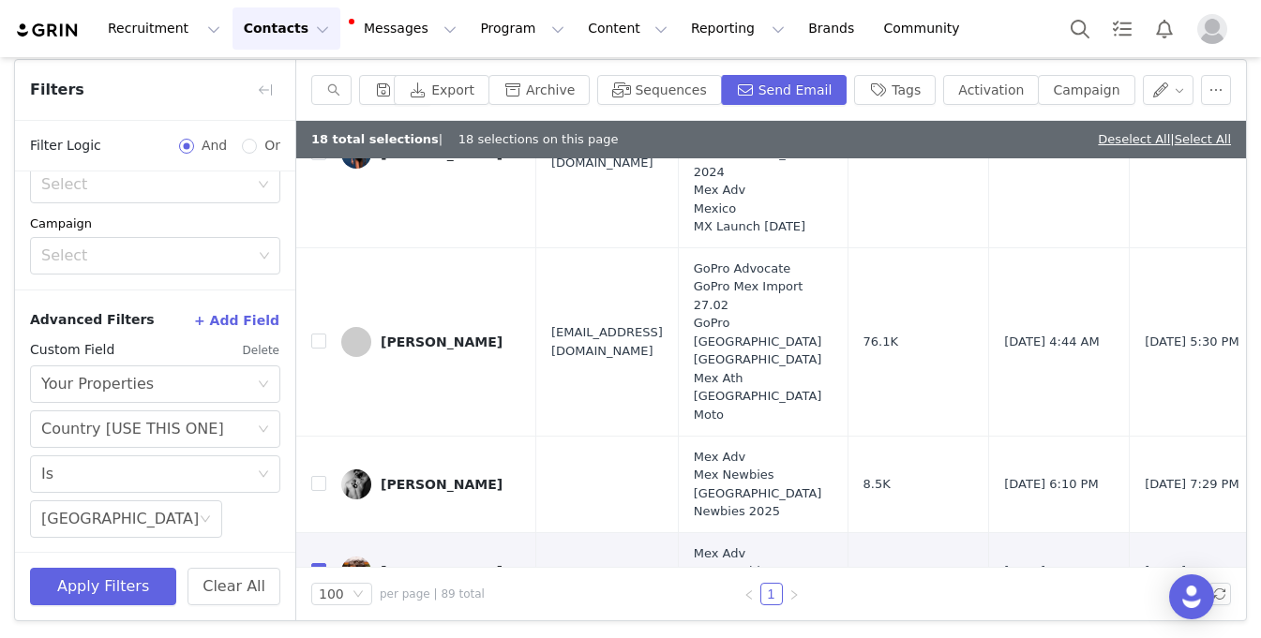
scroll to position [4536, 0]
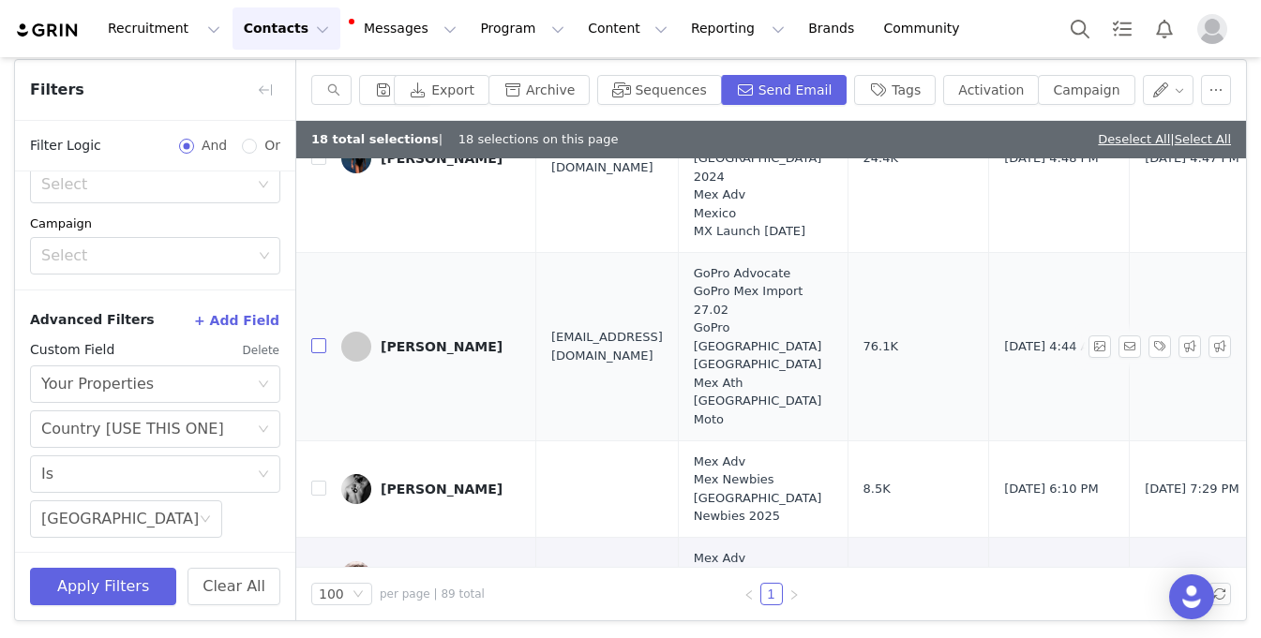
click at [317, 353] on input "checkbox" at bounding box center [318, 345] width 15 height 15
checkbox input "true"
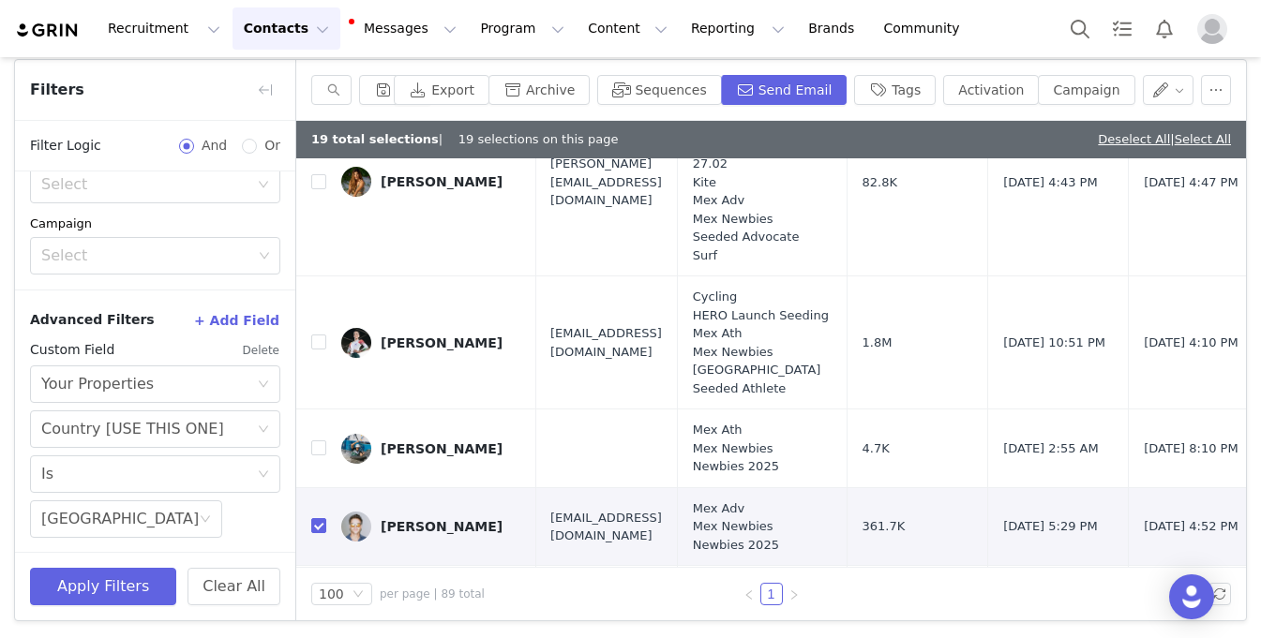
scroll to position [1498, 1]
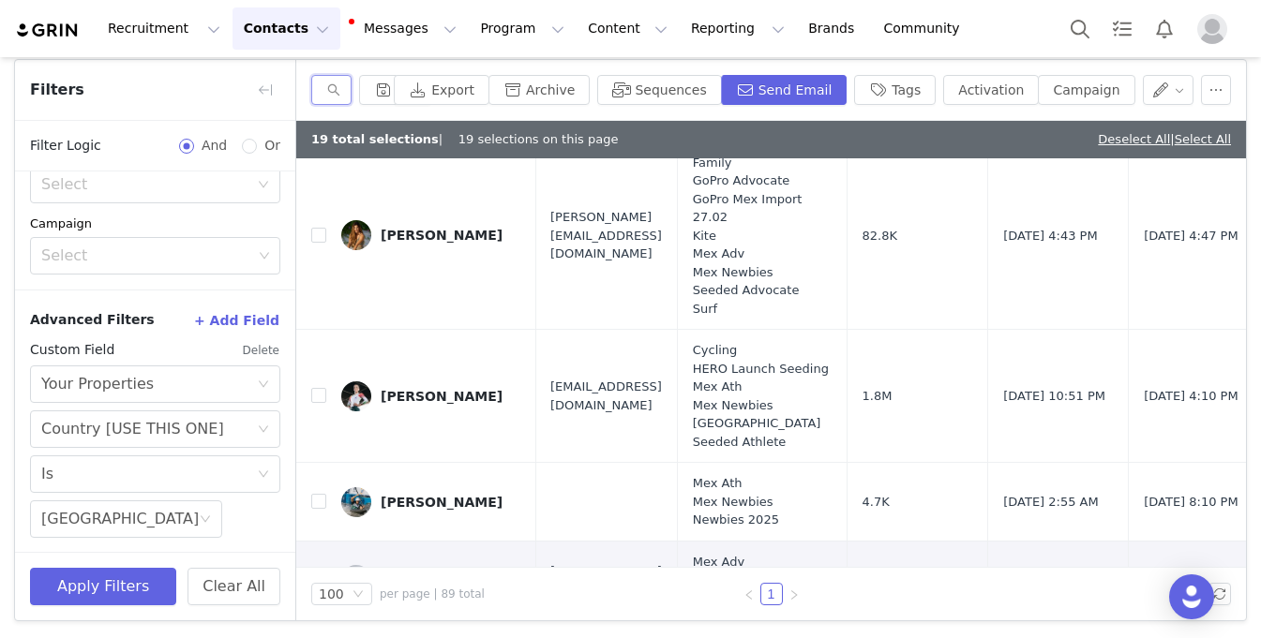
click at [325, 95] on input "text" at bounding box center [331, 90] width 40 height 30
click at [325, 96] on input "text" at bounding box center [331, 90] width 40 height 30
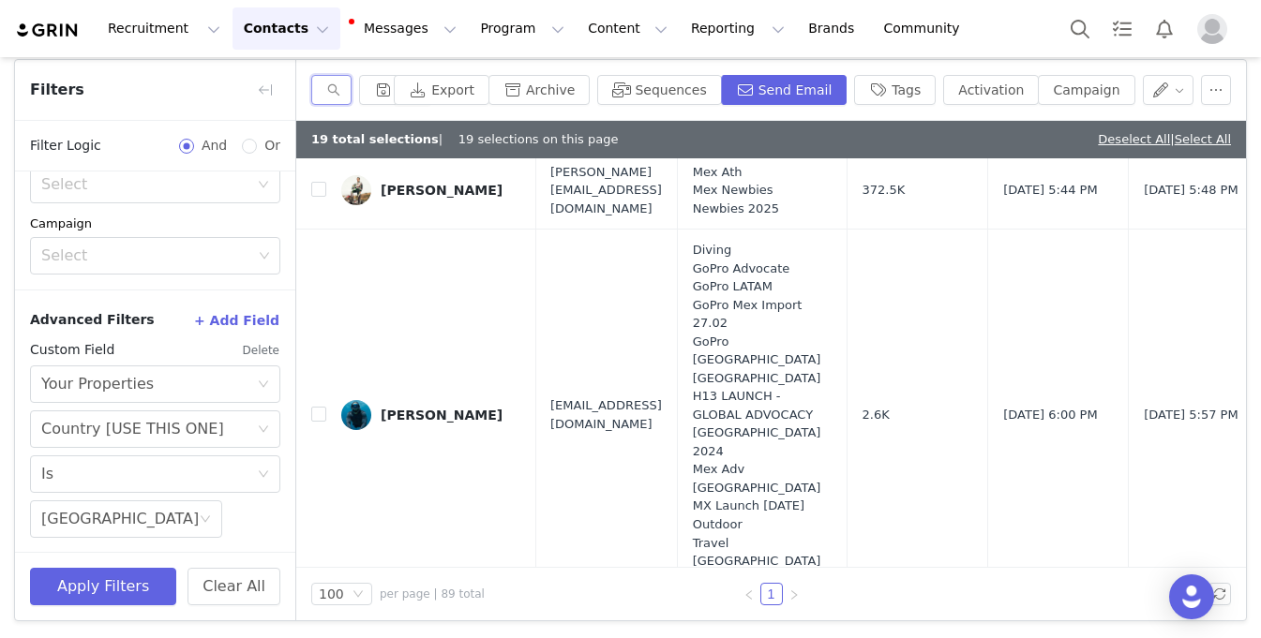
scroll to position [8437, 1]
click at [319, 26] on input "checkbox" at bounding box center [318, 18] width 15 height 15
checkbox input "true"
click at [466, 92] on button "Export" at bounding box center [442, 90] width 96 height 30
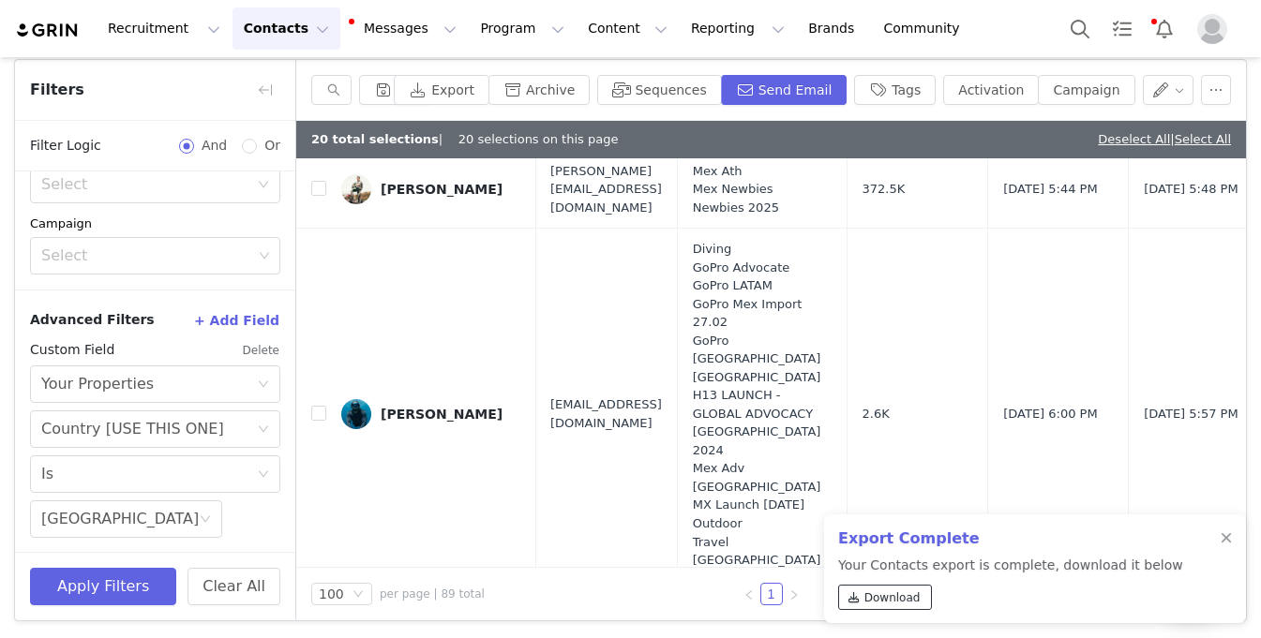
click at [863, 596] on link "Download" at bounding box center [885, 597] width 94 height 25
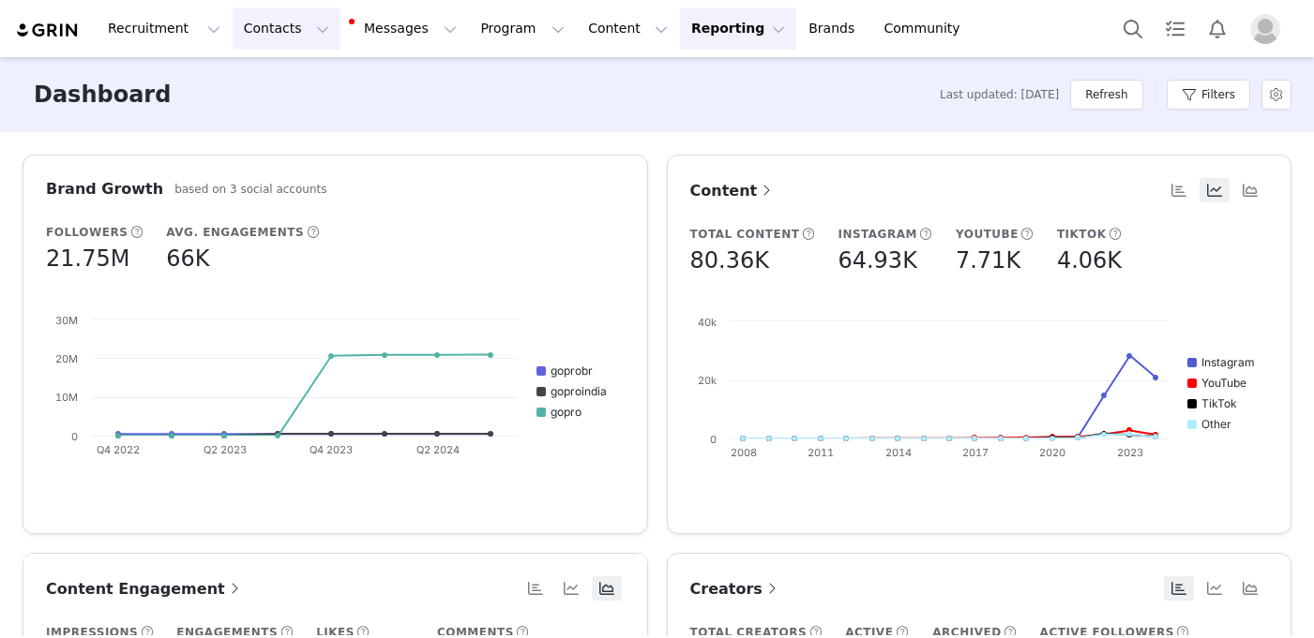
click at [273, 20] on button "Contacts Contacts" at bounding box center [287, 29] width 108 height 42
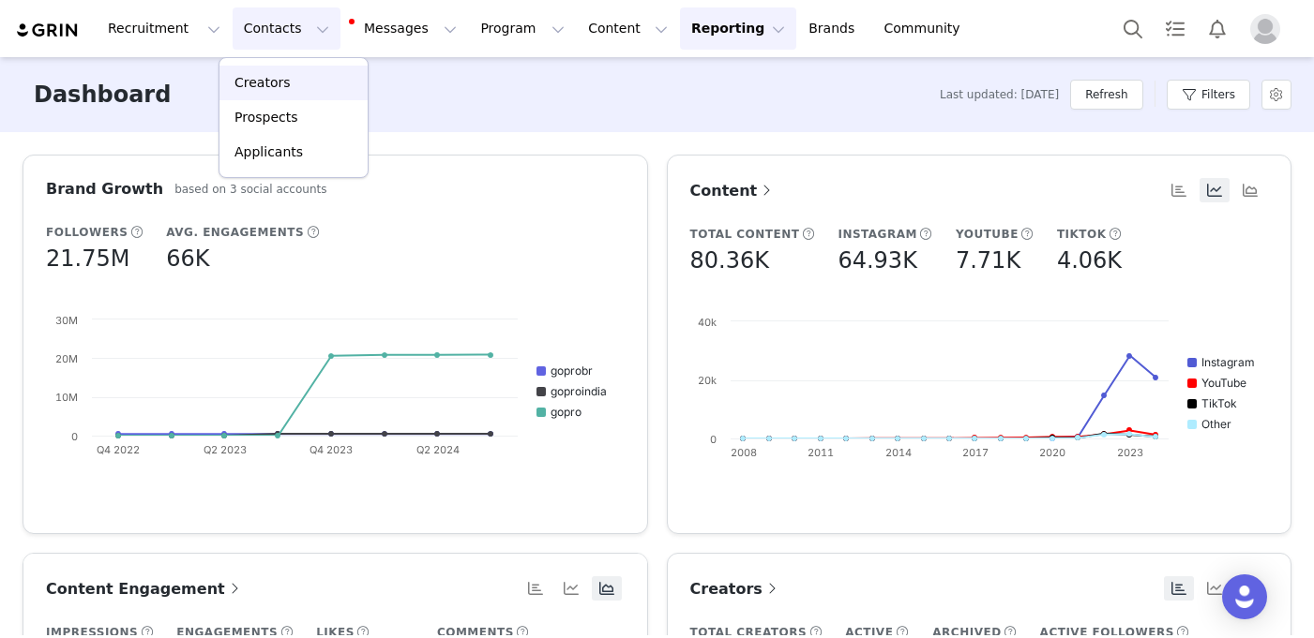
click at [287, 86] on div "Creators" at bounding box center [294, 83] width 126 height 20
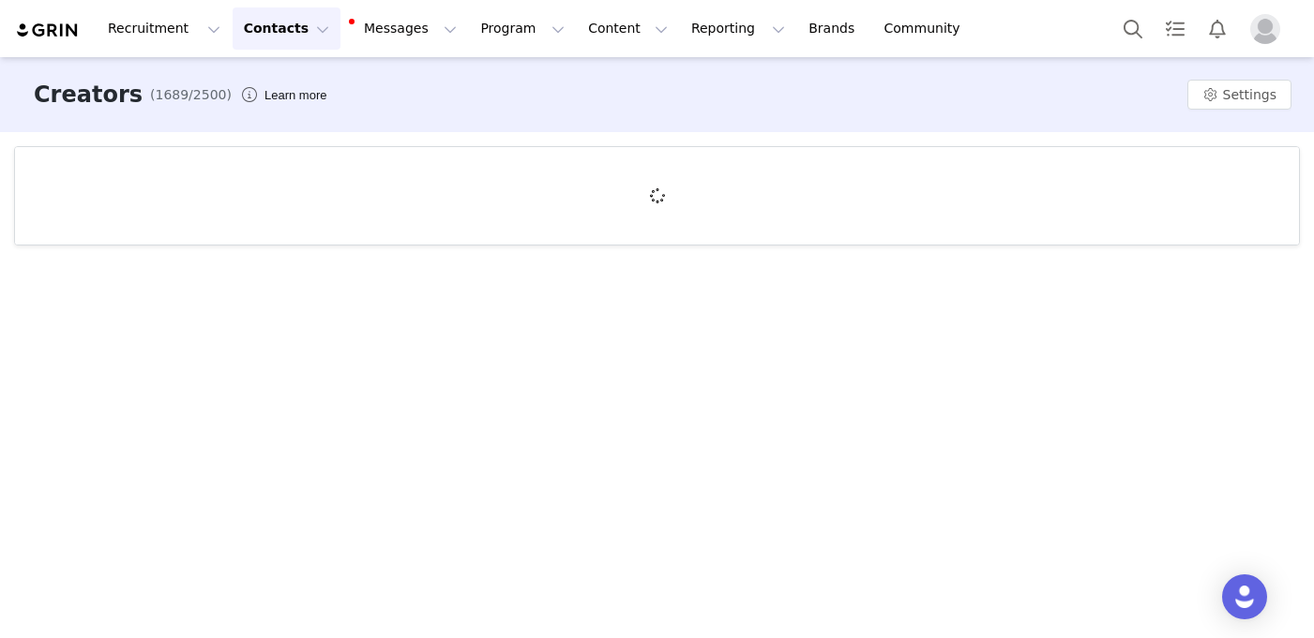
click at [270, 26] on button "Contacts Contacts" at bounding box center [287, 29] width 108 height 42
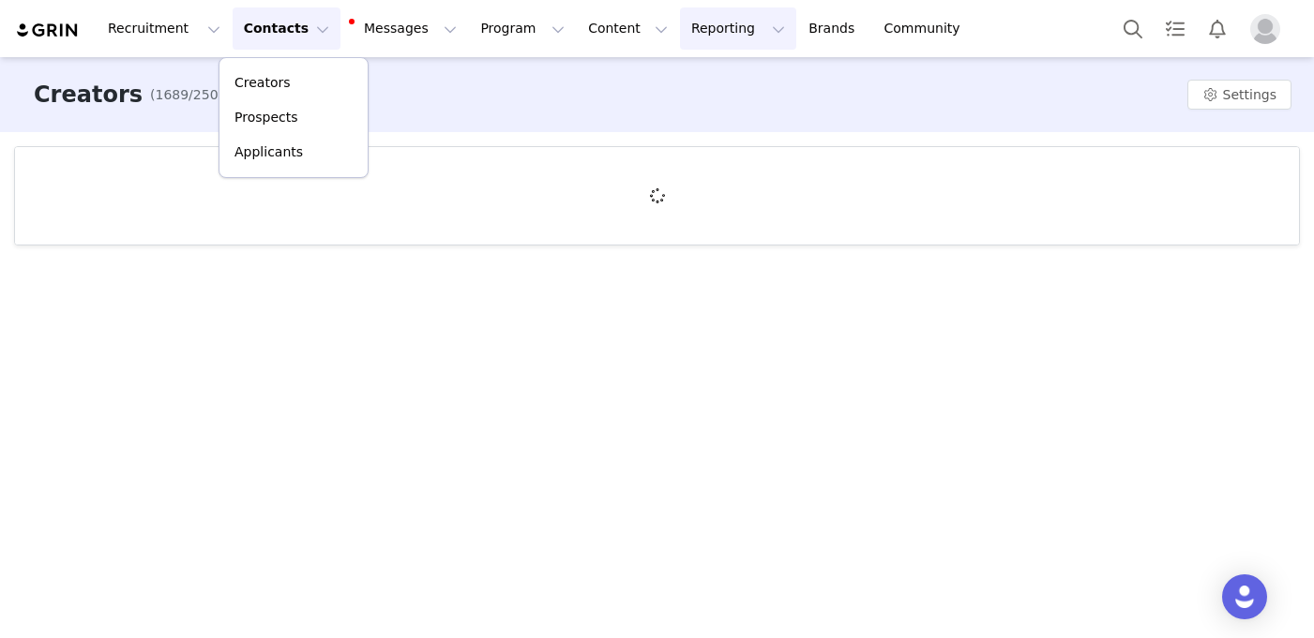
drag, startPoint x: 675, startPoint y: 26, endPoint x: 689, endPoint y: 102, distance: 77.2
click at [680, 26] on button "Reporting Reporting" at bounding box center [738, 29] width 116 height 42
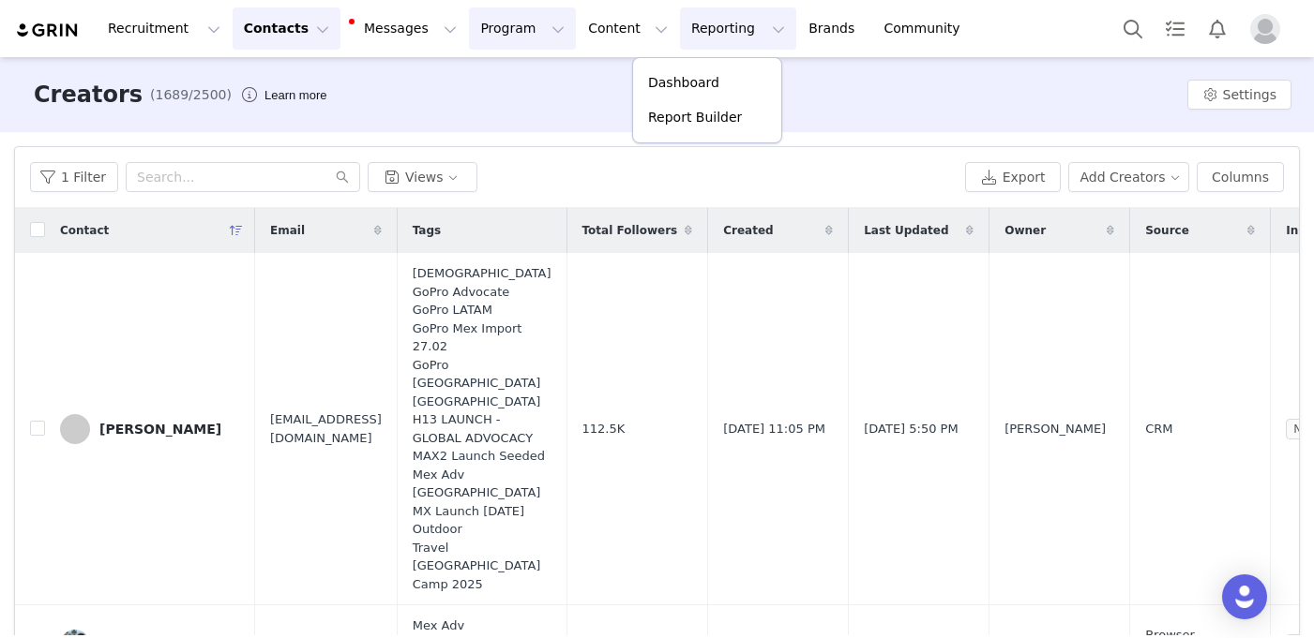
click at [484, 22] on button "Program Program" at bounding box center [522, 29] width 107 height 42
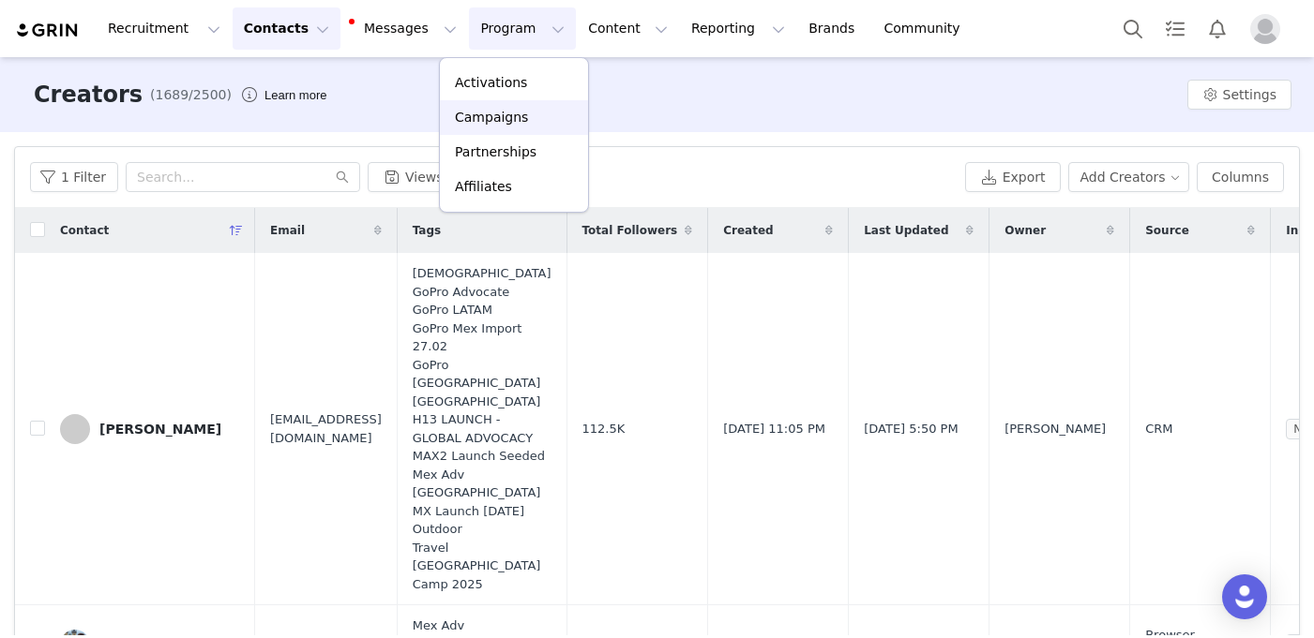
click at [491, 124] on p "Campaigns" at bounding box center [491, 118] width 73 height 20
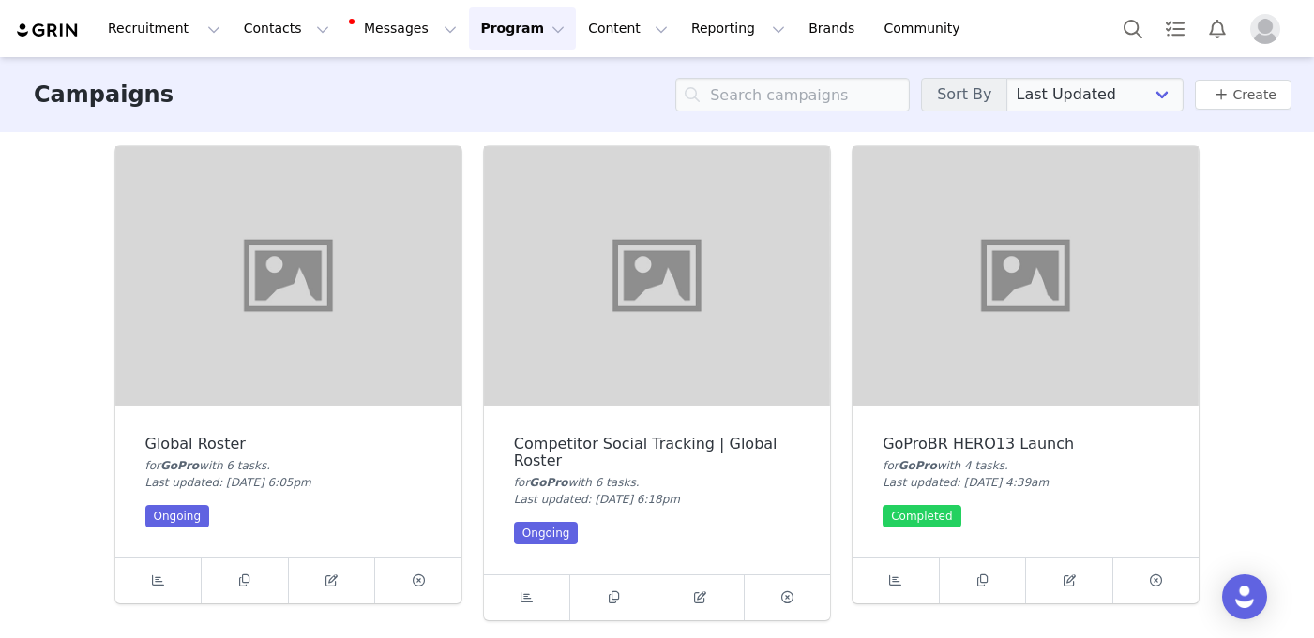
click at [293, 449] on div "Global Roster" at bounding box center [288, 444] width 286 height 17
click at [316, 386] on img at bounding box center [288, 276] width 346 height 260
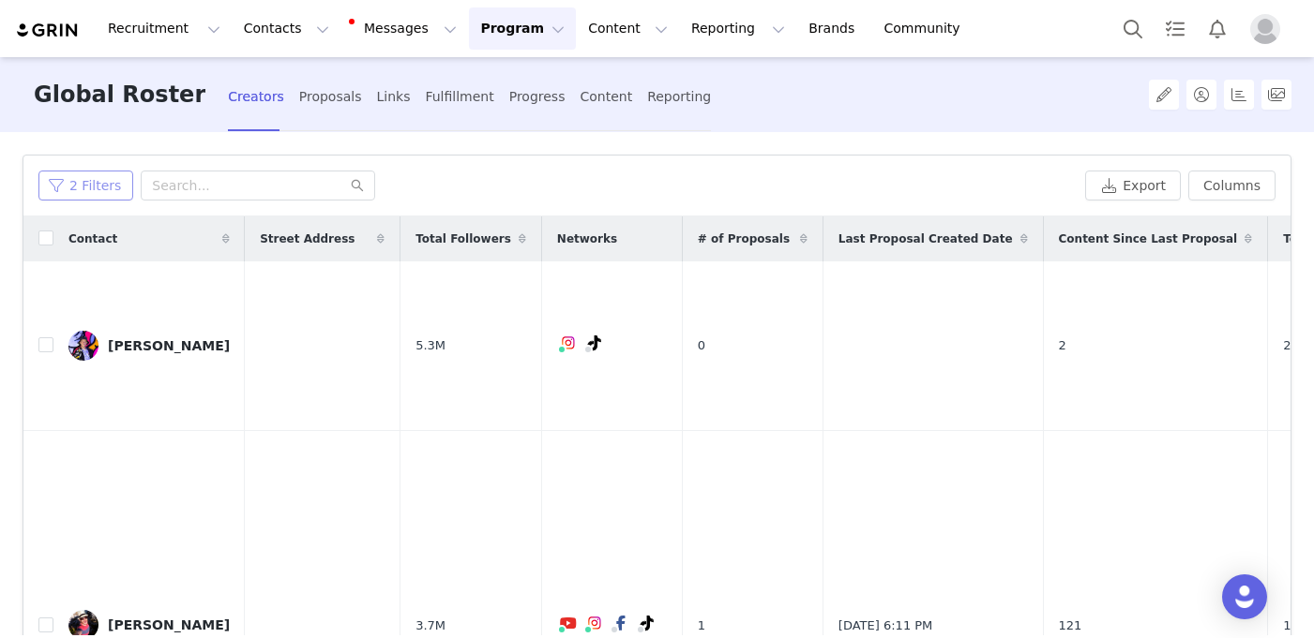
click at [93, 182] on button "2 Filters" at bounding box center [85, 186] width 95 height 30
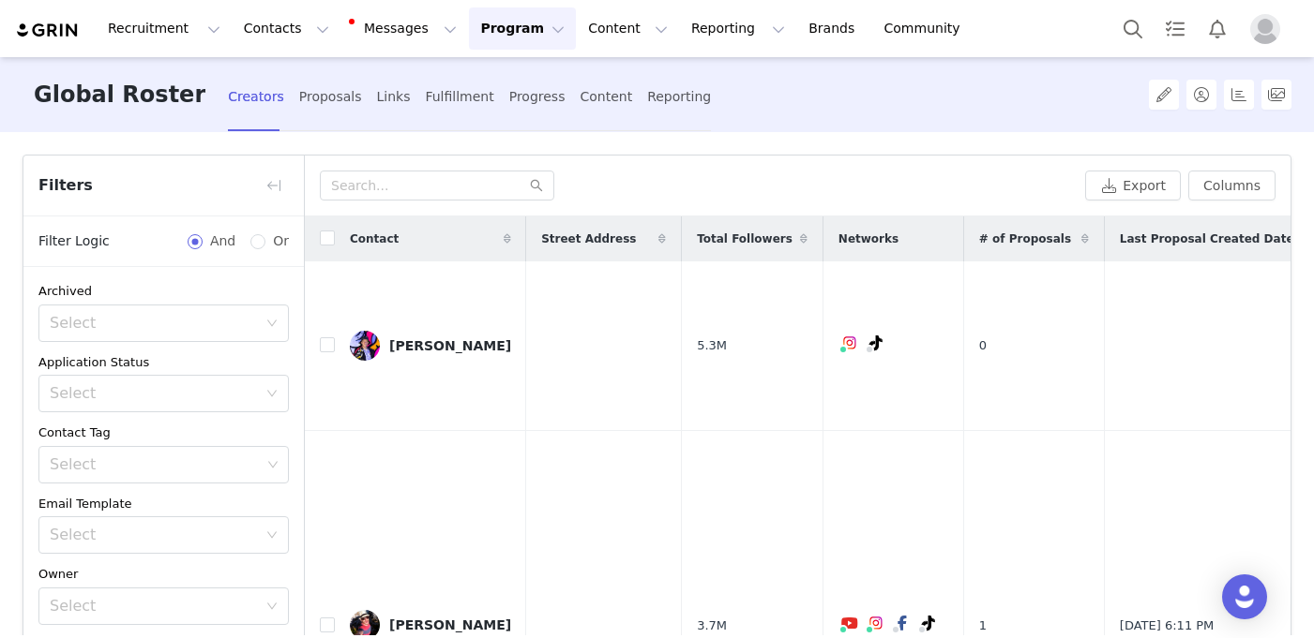
scroll to position [633, 0]
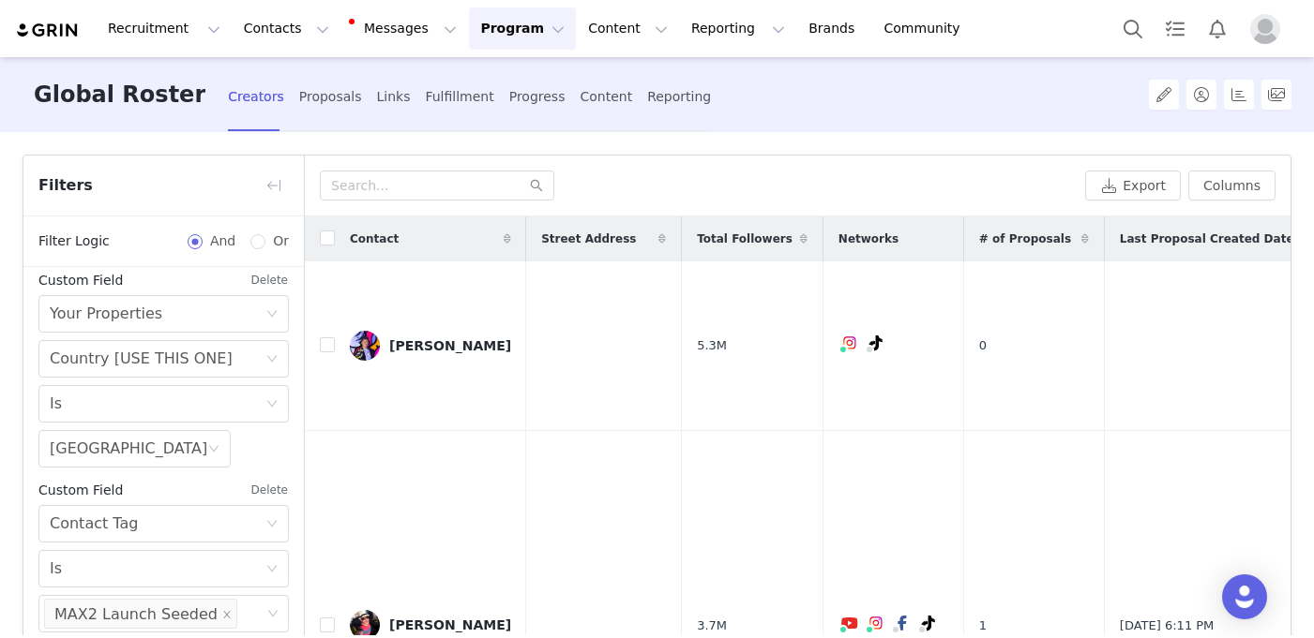
click at [274, 490] on button "Delete" at bounding box center [269, 490] width 38 height 30
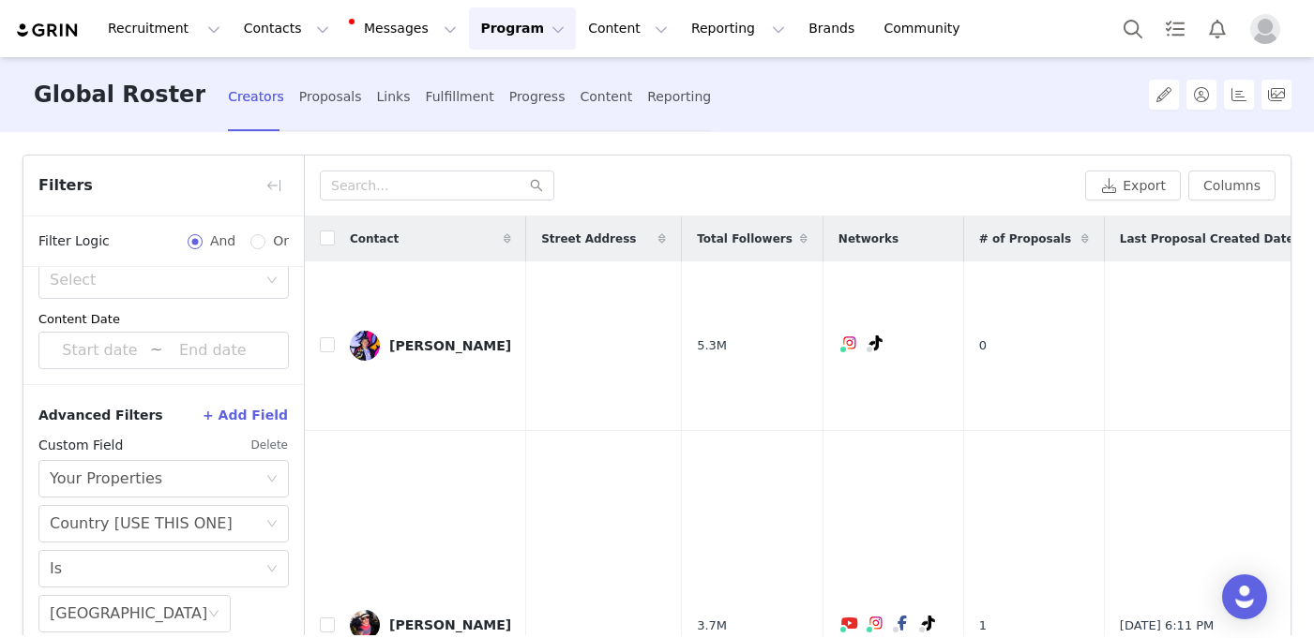
scroll to position [104, 0]
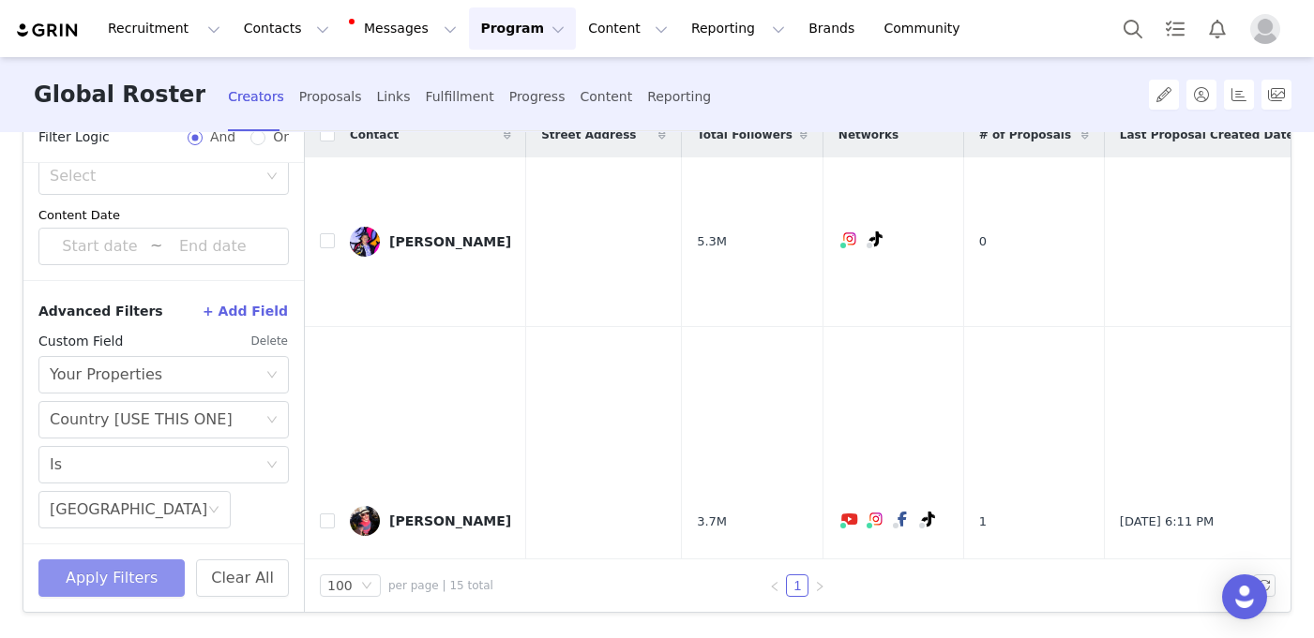
click at [141, 563] on button "Apply Filters" at bounding box center [111, 579] width 146 height 38
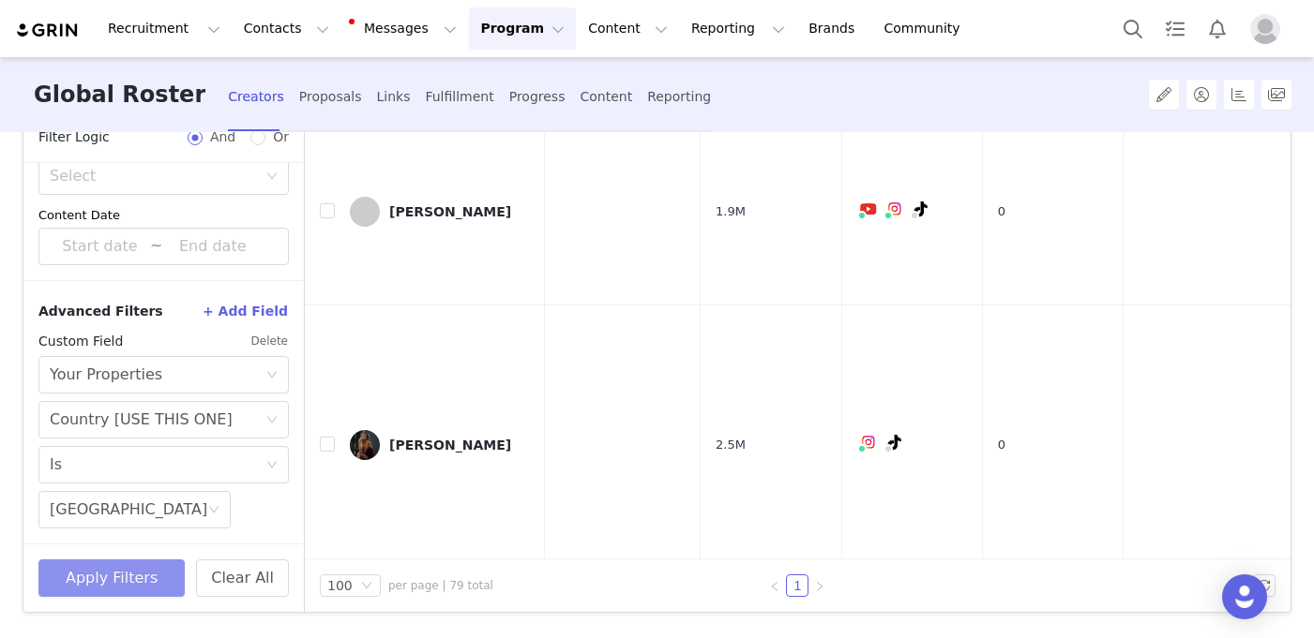
scroll to position [293, 0]
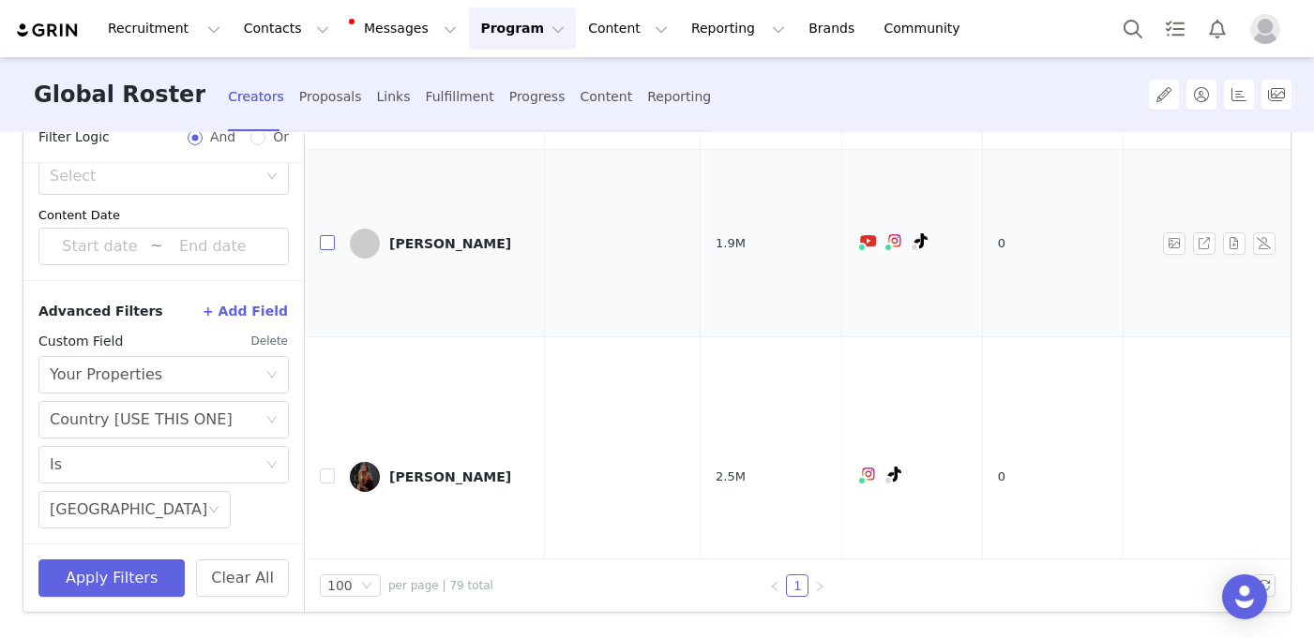
click at [323, 250] on input "checkbox" at bounding box center [327, 242] width 15 height 15
checkbox input "true"
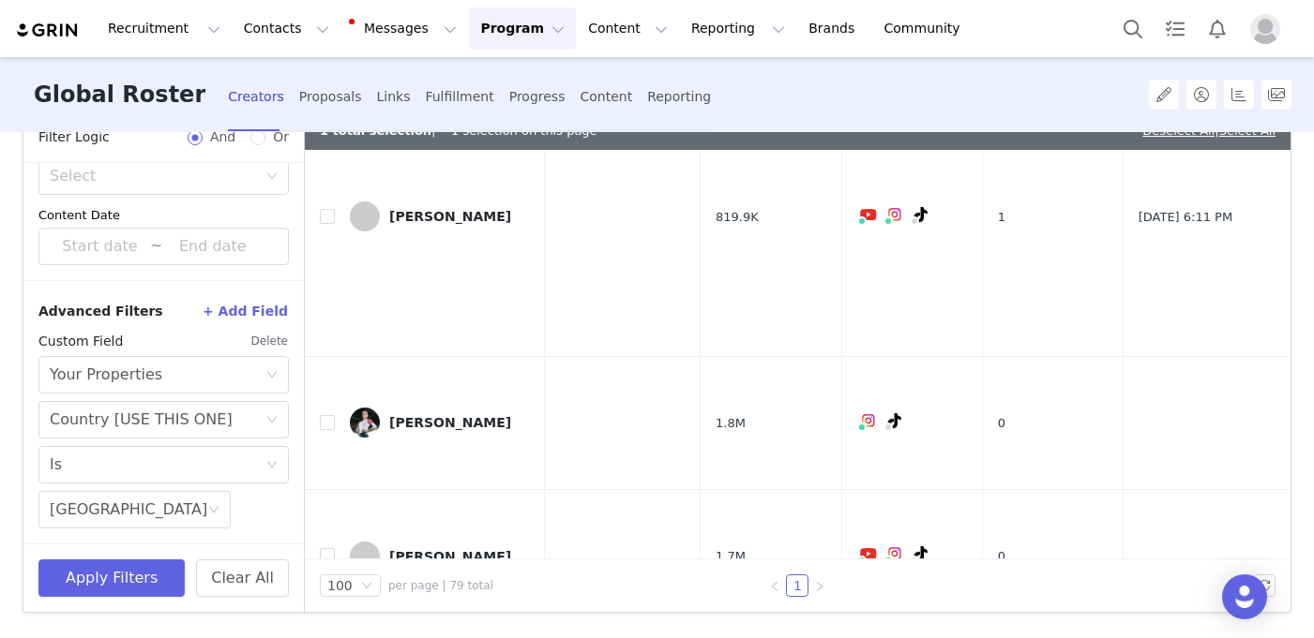
scroll to position [1740, 0]
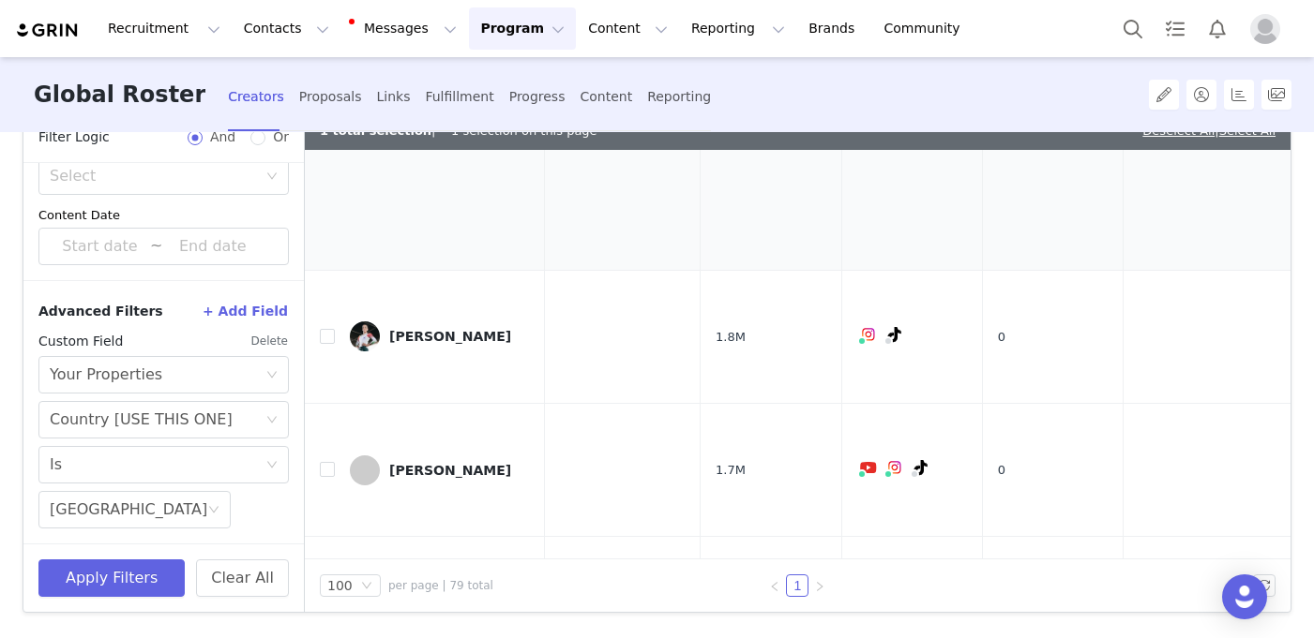
click at [321, 138] on input "checkbox" at bounding box center [327, 130] width 15 height 15
checkbox input "true"
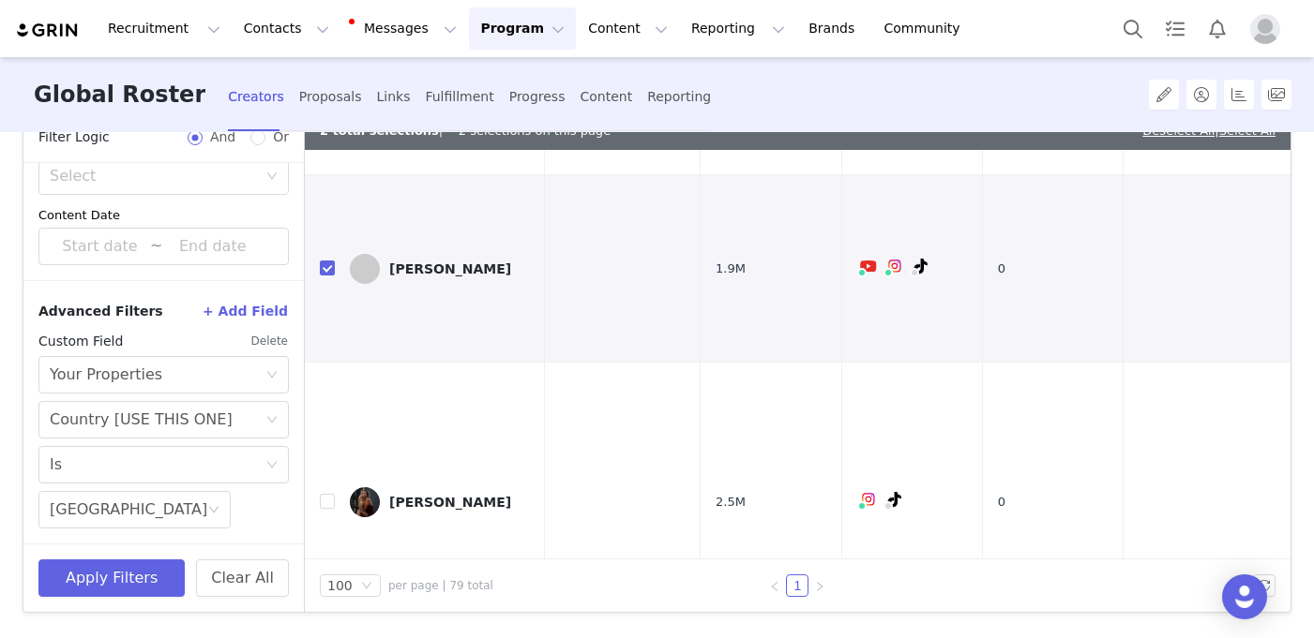
scroll to position [0, 0]
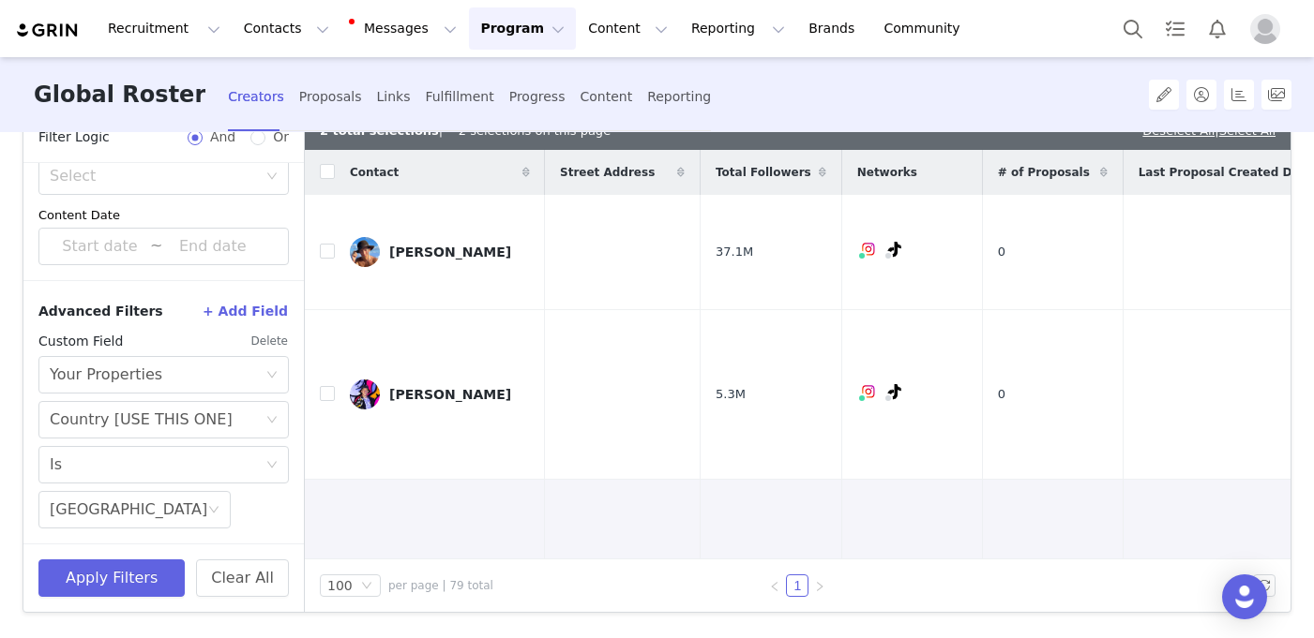
click at [479, 161] on div "Contact" at bounding box center [440, 172] width 210 height 45
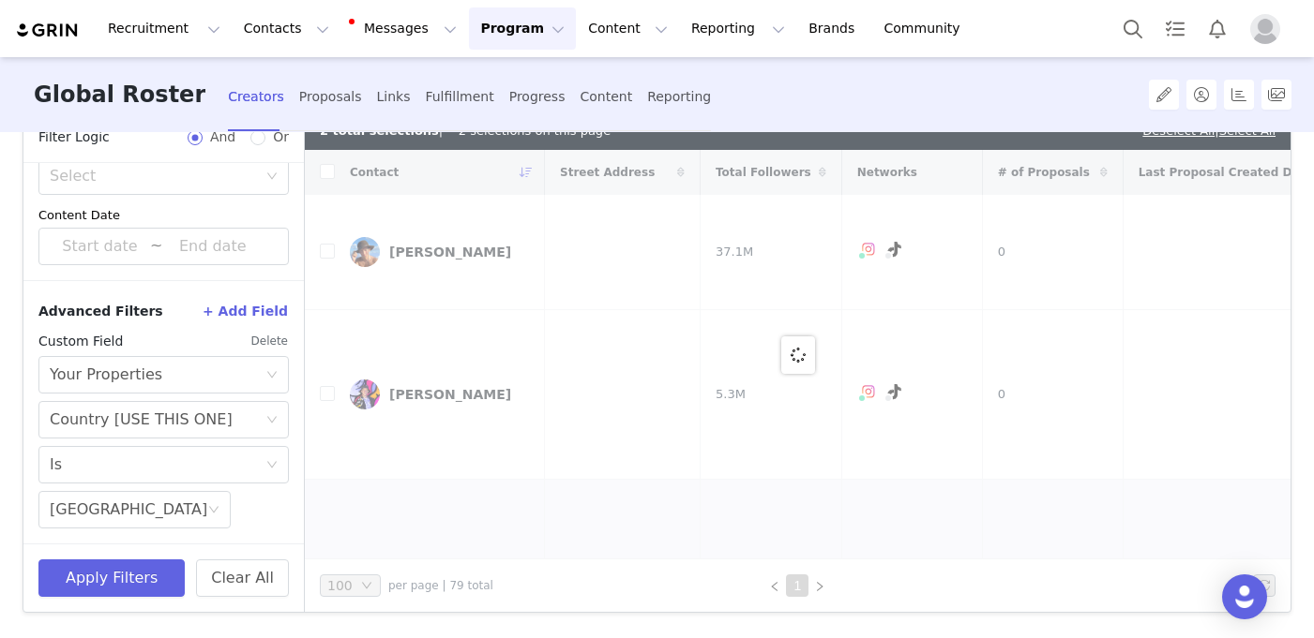
checkbox input "false"
checkbox input "true"
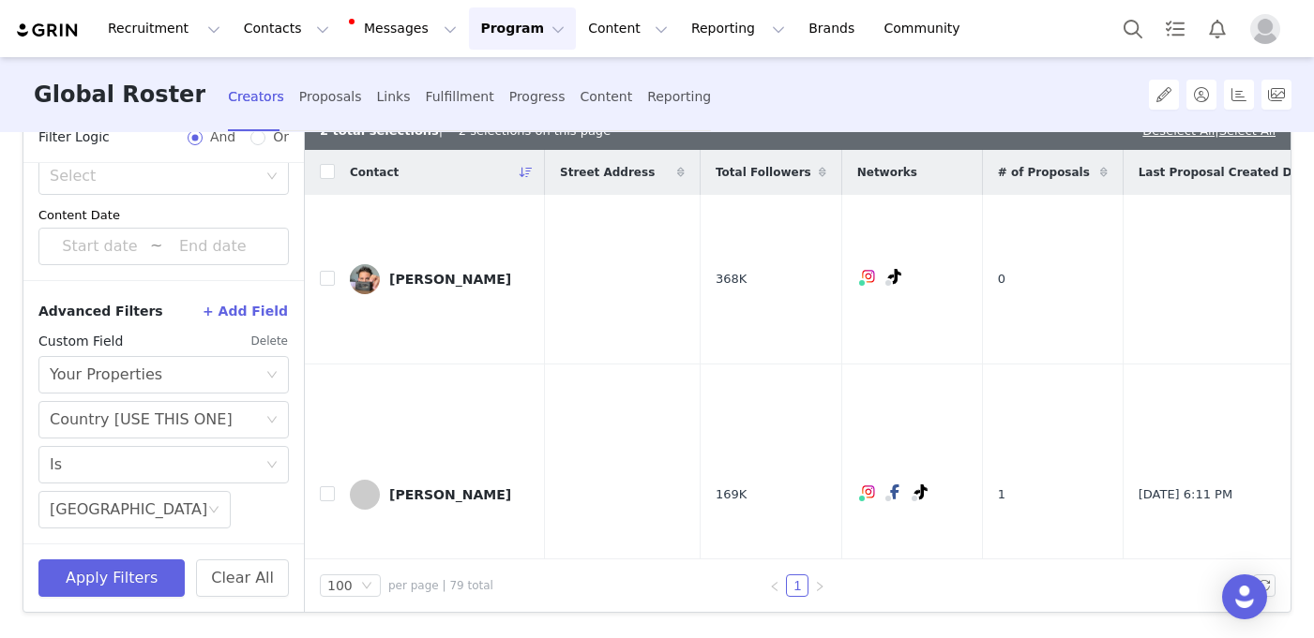
scroll to position [52, 0]
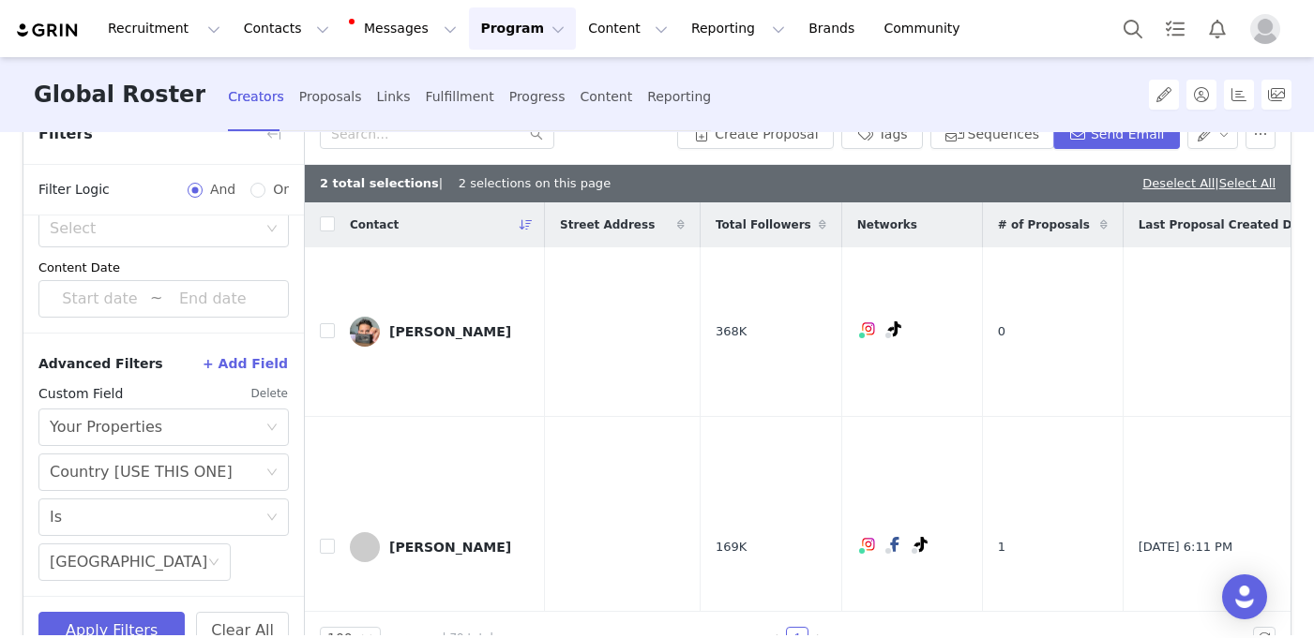
click at [523, 217] on span at bounding box center [526, 225] width 23 height 23
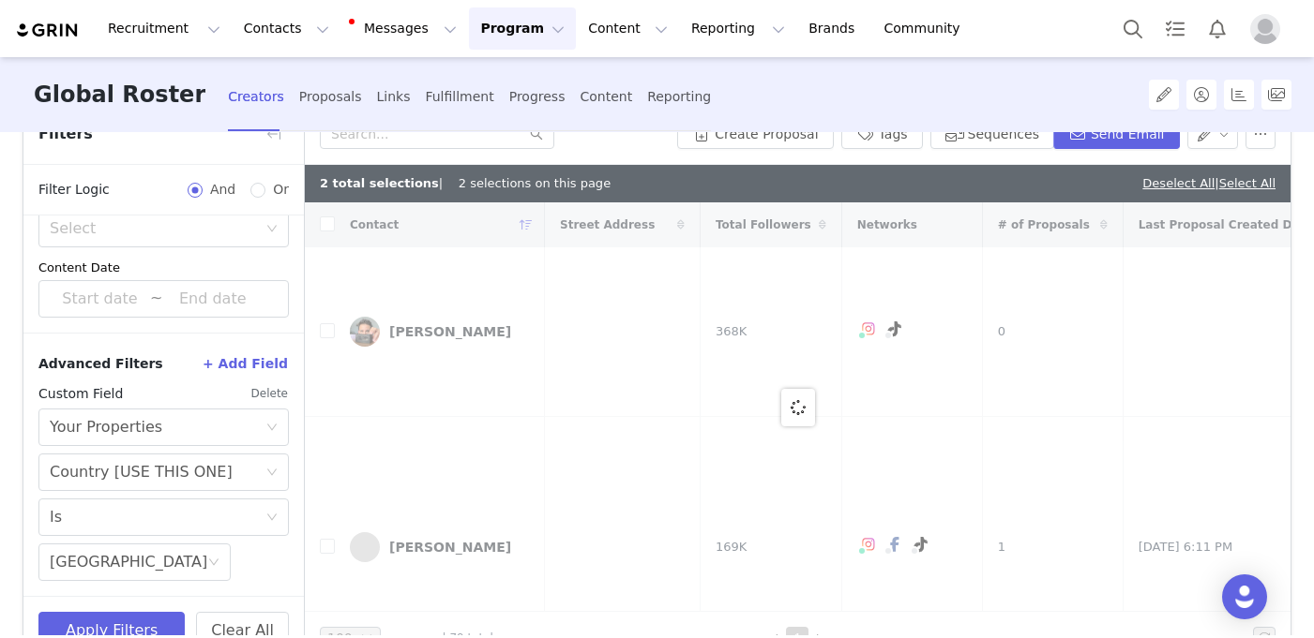
checkbox input "true"
checkbox input "false"
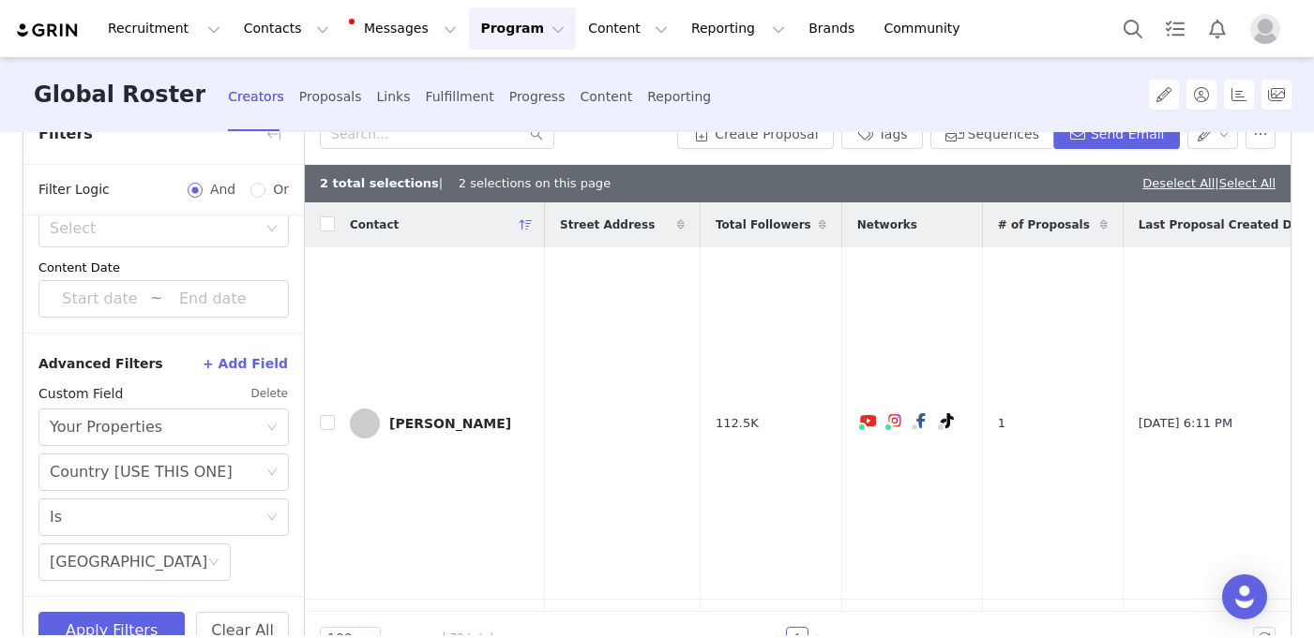
scroll to position [0, 0]
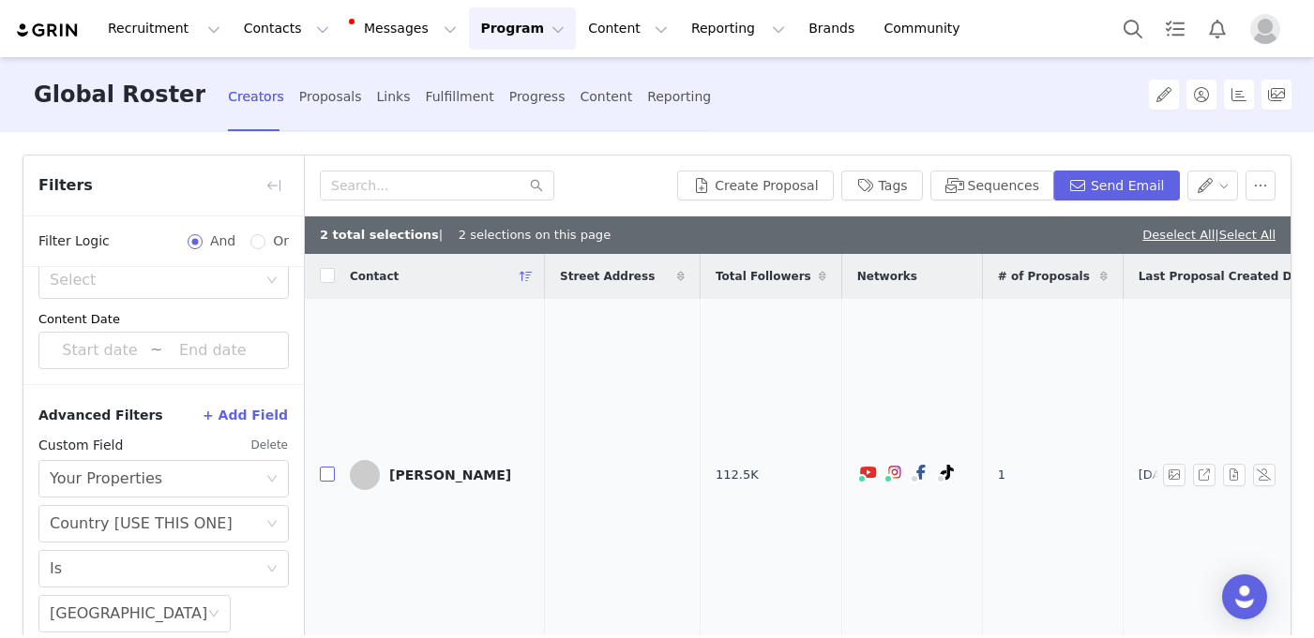
click at [329, 482] on input "checkbox" at bounding box center [327, 474] width 15 height 15
checkbox input "true"
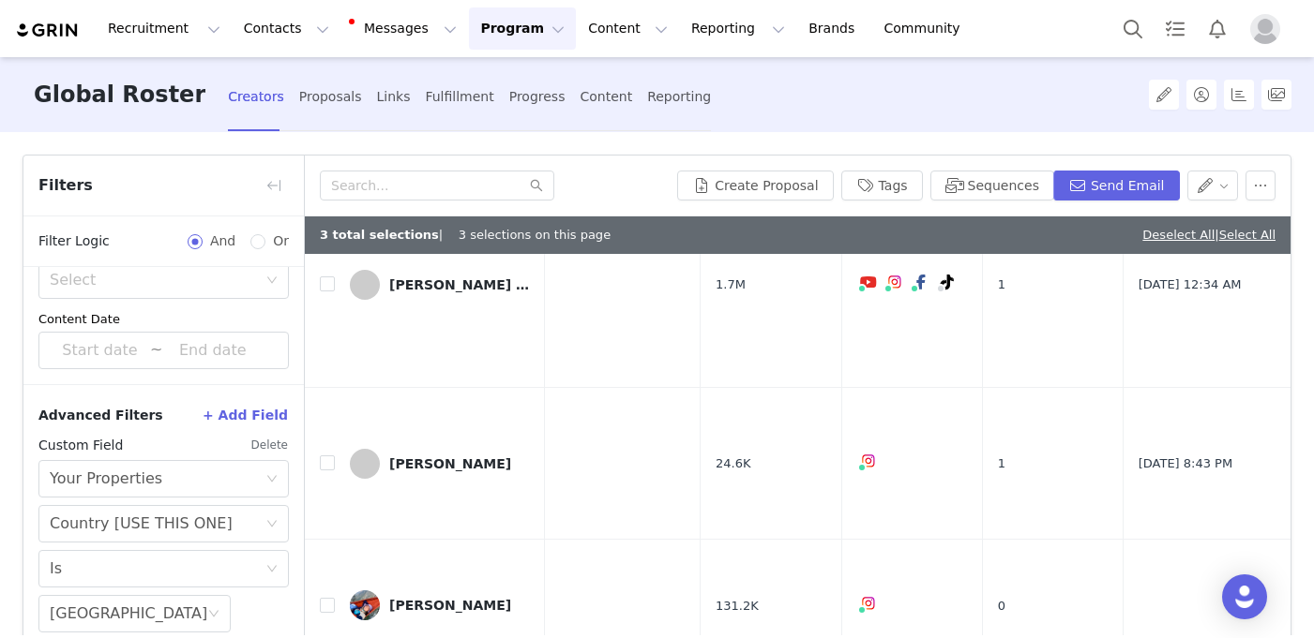
scroll to position [991, 0]
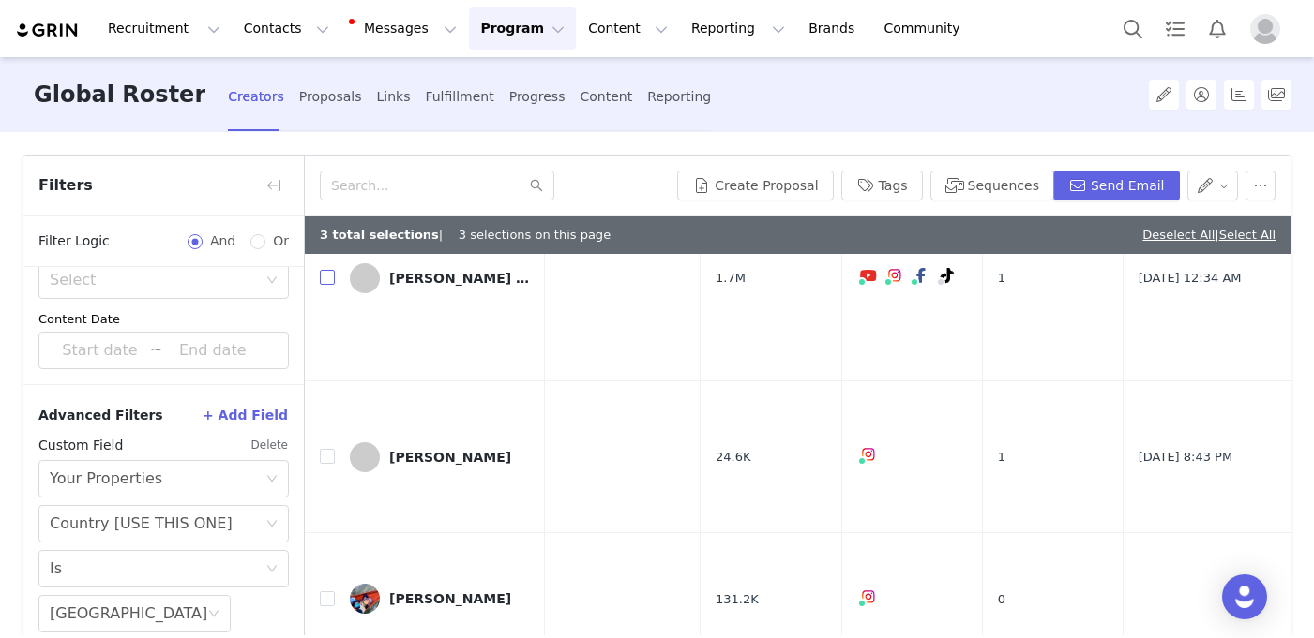
click at [327, 285] on input "checkbox" at bounding box center [327, 277] width 15 height 15
checkbox input "true"
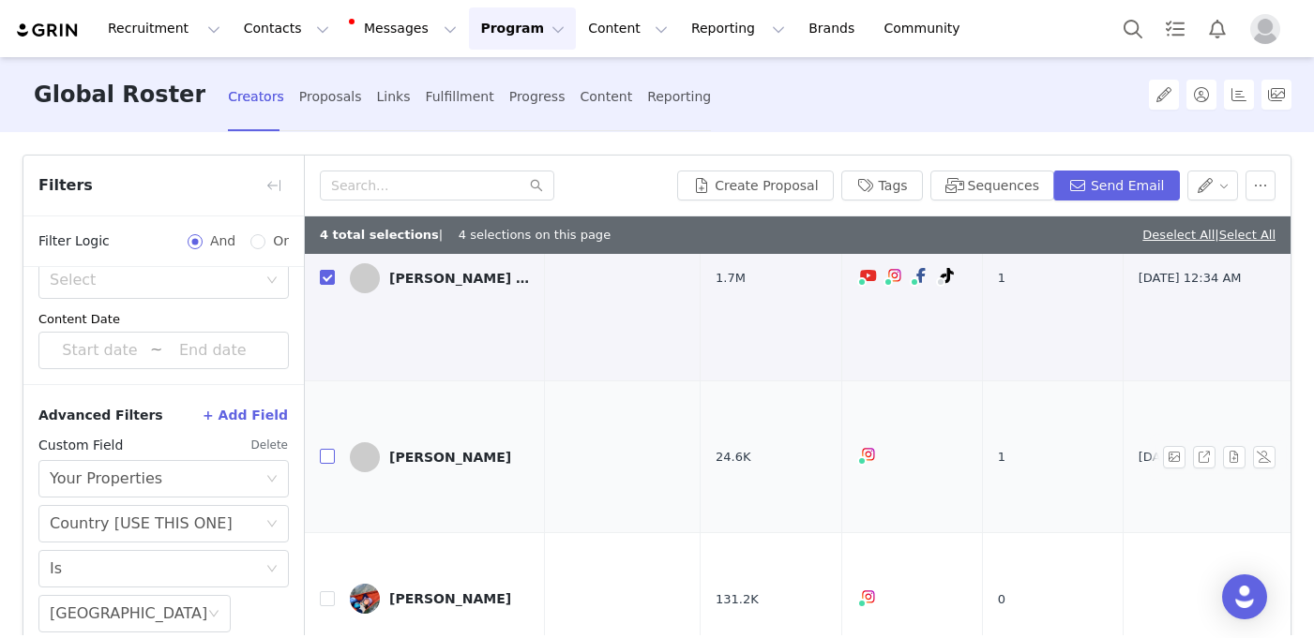
drag, startPoint x: 329, startPoint y: 494, endPoint x: 329, endPoint y: 544, distance: 49.7
click at [329, 464] on input "checkbox" at bounding box center [327, 456] width 15 height 15
checkbox input "true"
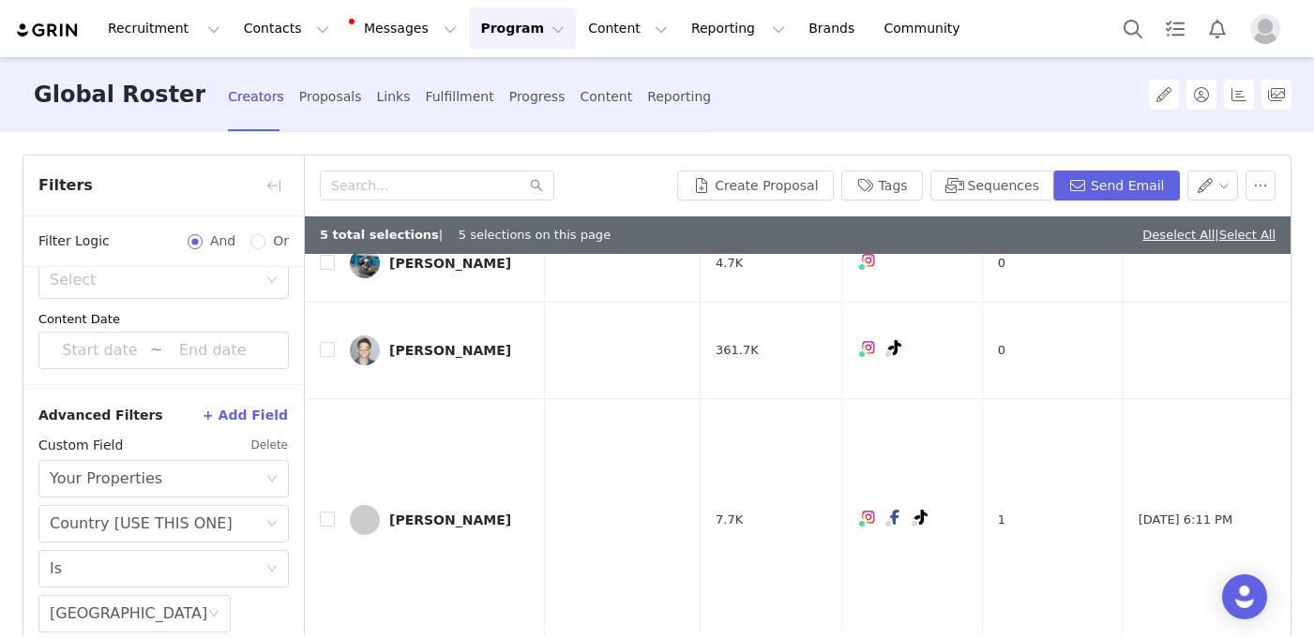
scroll to position [1854, 0]
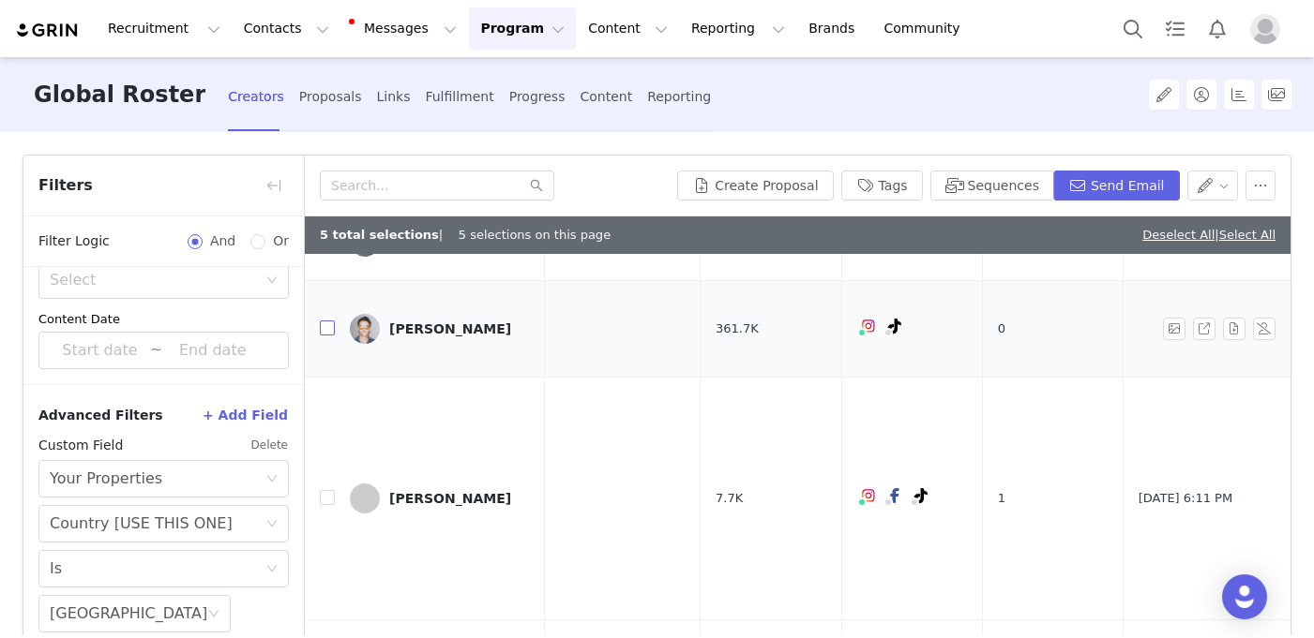
drag, startPoint x: 329, startPoint y: 544, endPoint x: 328, endPoint y: 429, distance: 114.4
click at [328, 336] on input "checkbox" at bounding box center [327, 328] width 15 height 15
checkbox input "true"
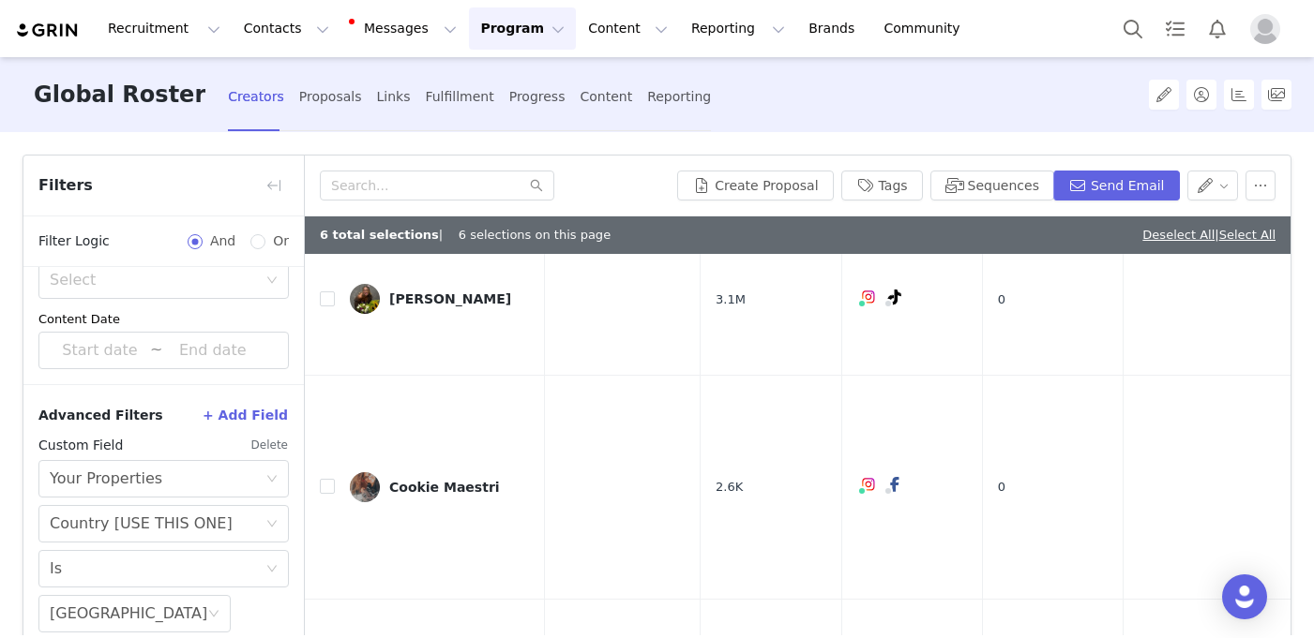
scroll to position [2935, 0]
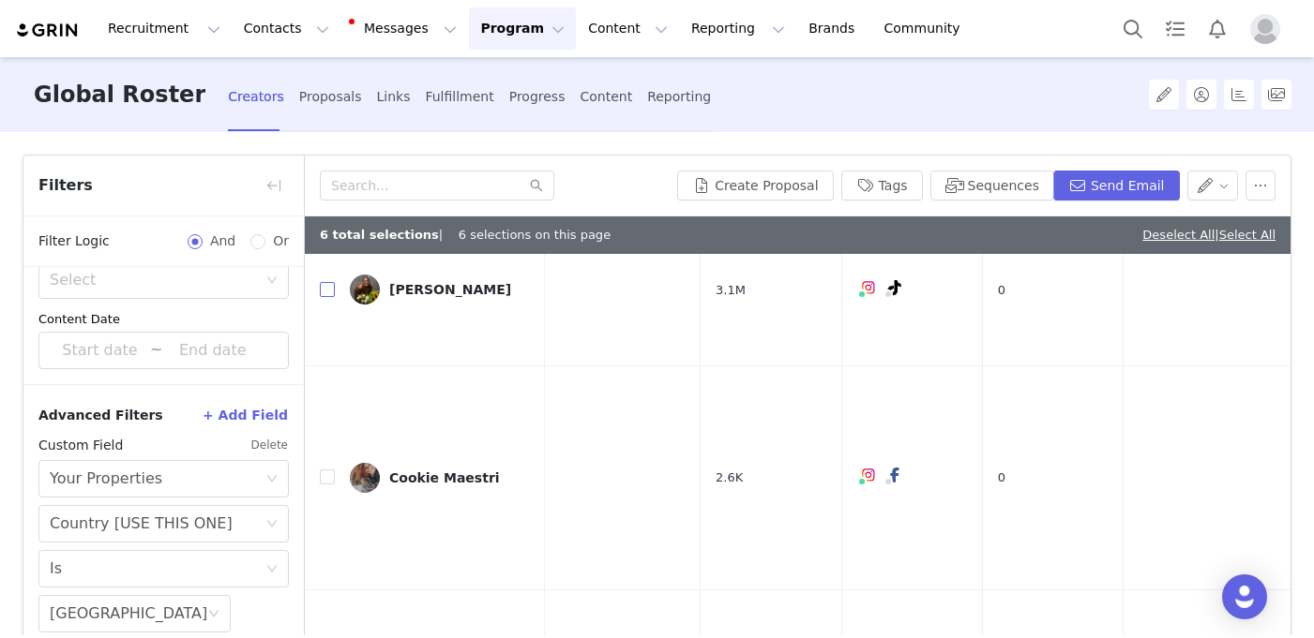
click at [327, 297] on input "checkbox" at bounding box center [327, 289] width 15 height 15
checkbox input "true"
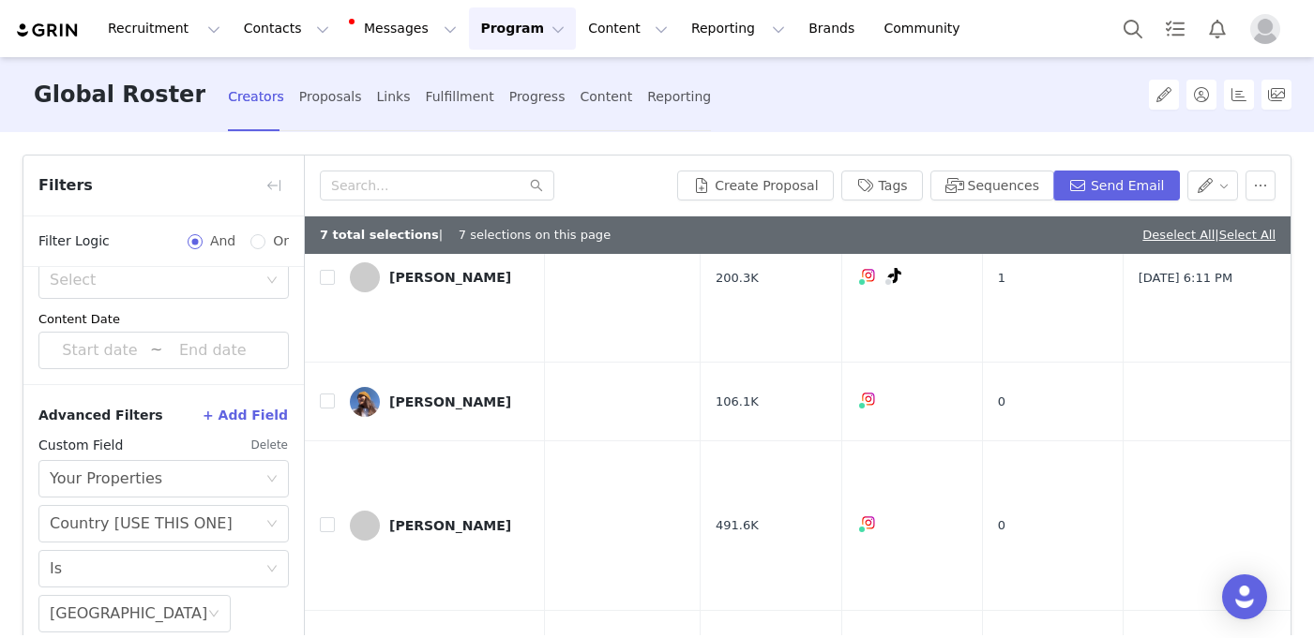
scroll to position [3806, 0]
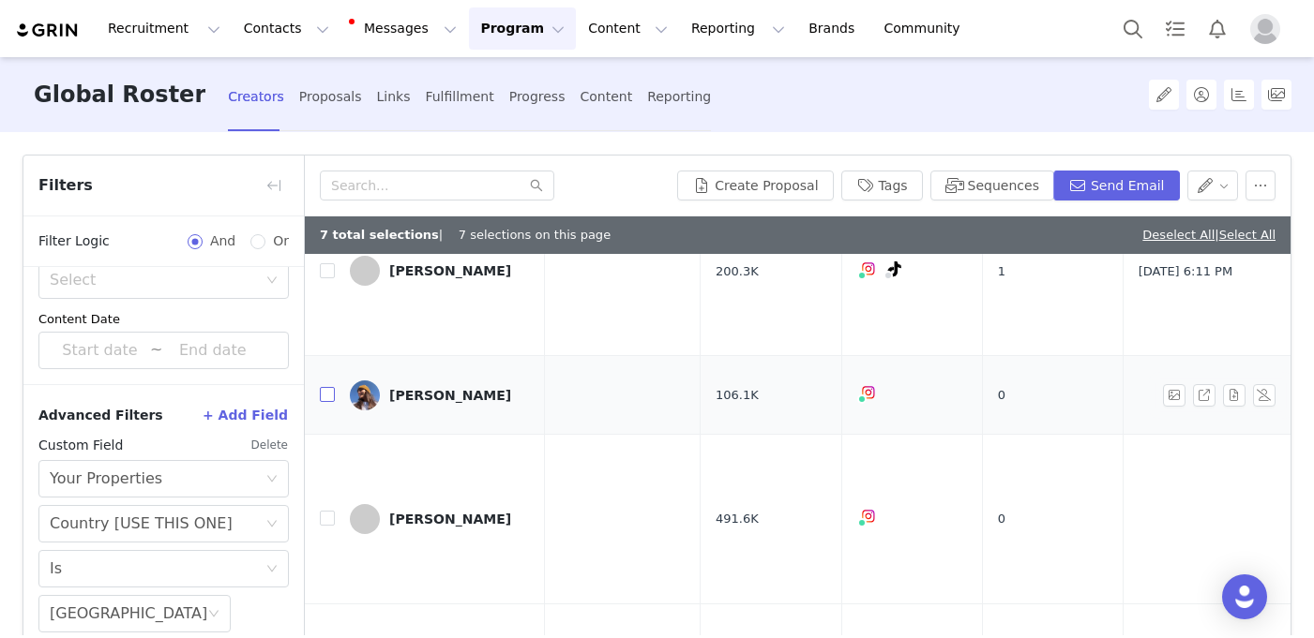
drag, startPoint x: 328, startPoint y: 429, endPoint x: 325, endPoint y: 500, distance: 70.4
click at [325, 402] on input "checkbox" at bounding box center [327, 394] width 15 height 15
checkbox input "true"
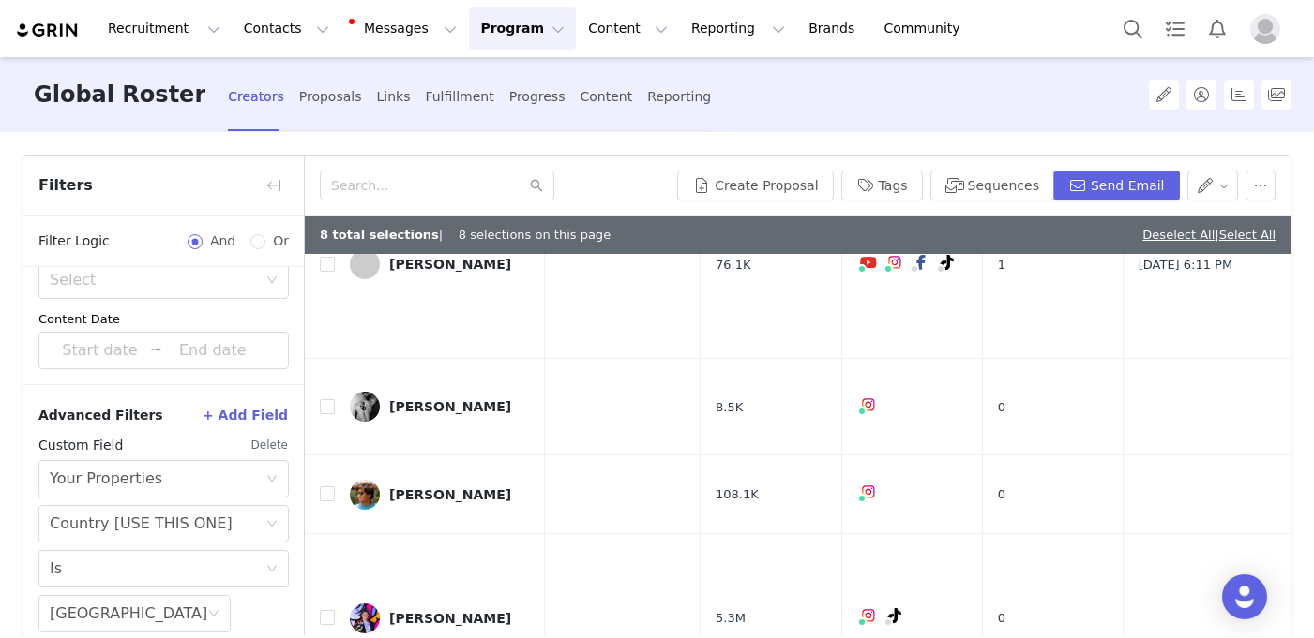
scroll to position [4476, 0]
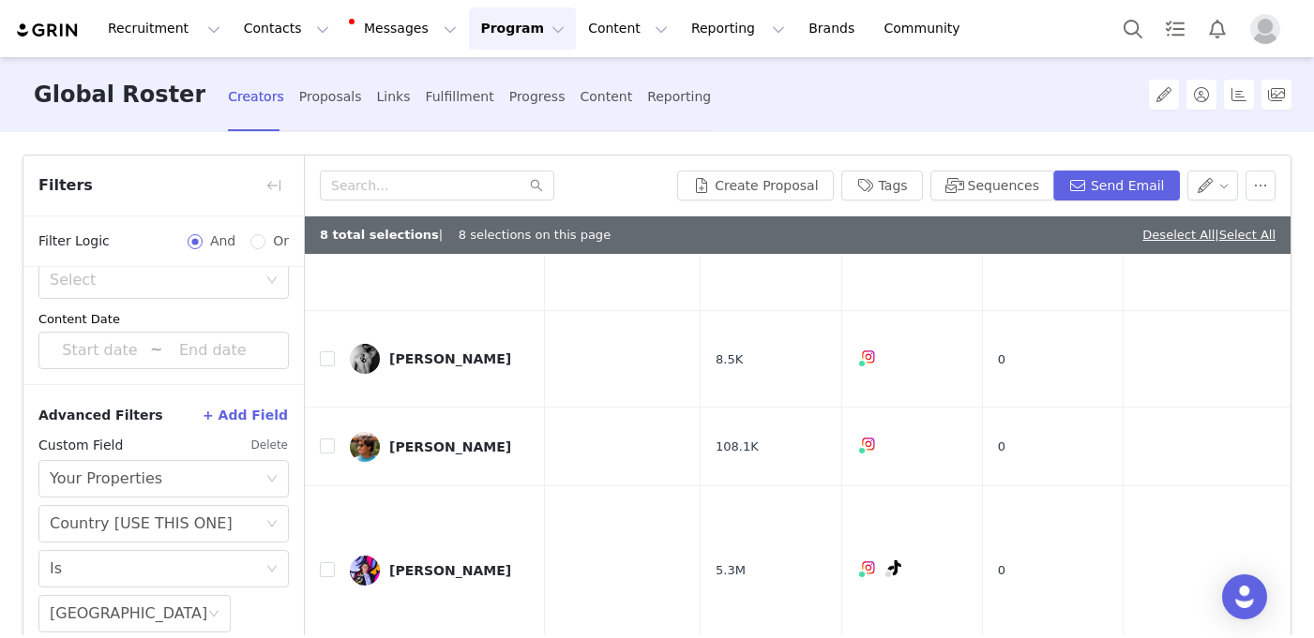
click at [331, 224] on input "checkbox" at bounding box center [327, 216] width 15 height 15
checkbox input "true"
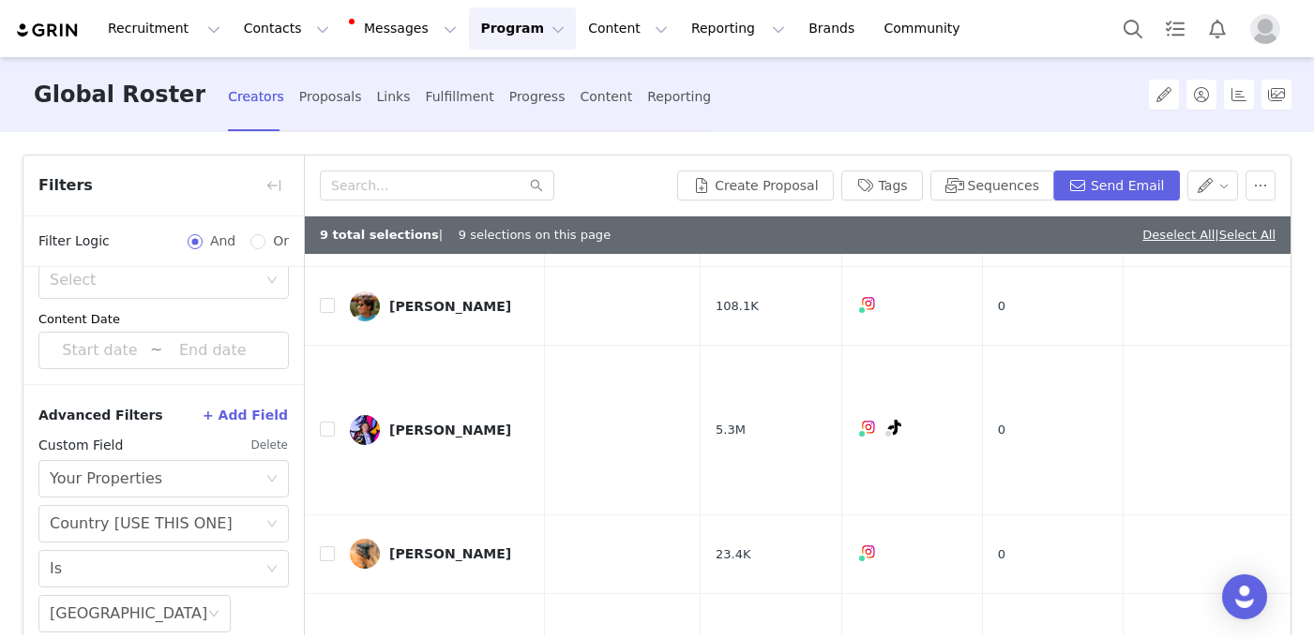
scroll to position [4653, 0]
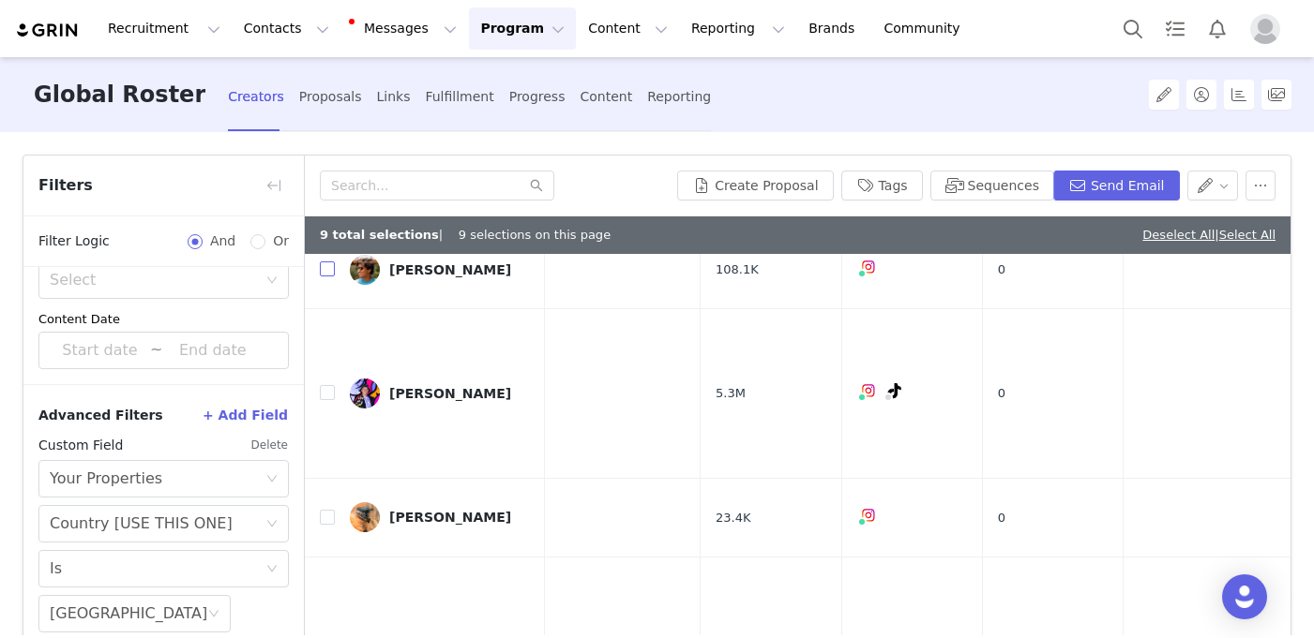
click at [331, 277] on input "checkbox" at bounding box center [327, 269] width 15 height 15
checkbox input "true"
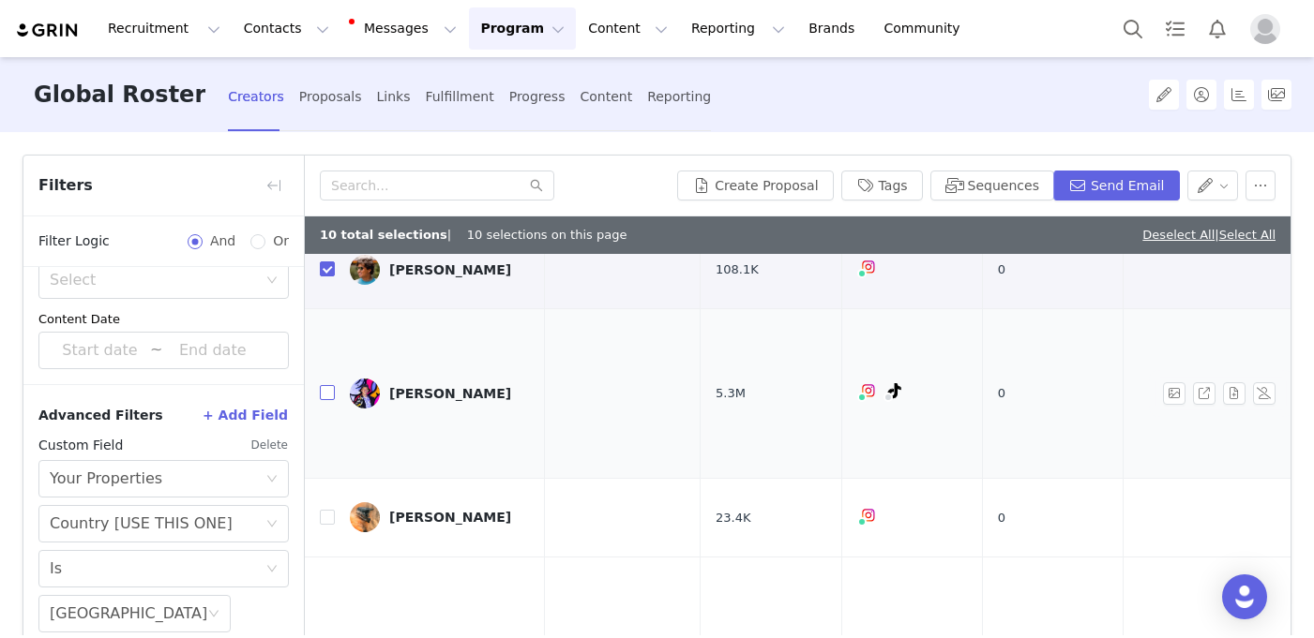
drag, startPoint x: 325, startPoint y: 500, endPoint x: 327, endPoint y: 558, distance: 58.2
click at [327, 403] on label at bounding box center [327, 393] width 15 height 20
click at [327, 400] on input "checkbox" at bounding box center [327, 392] width 15 height 15
checkbox input "true"
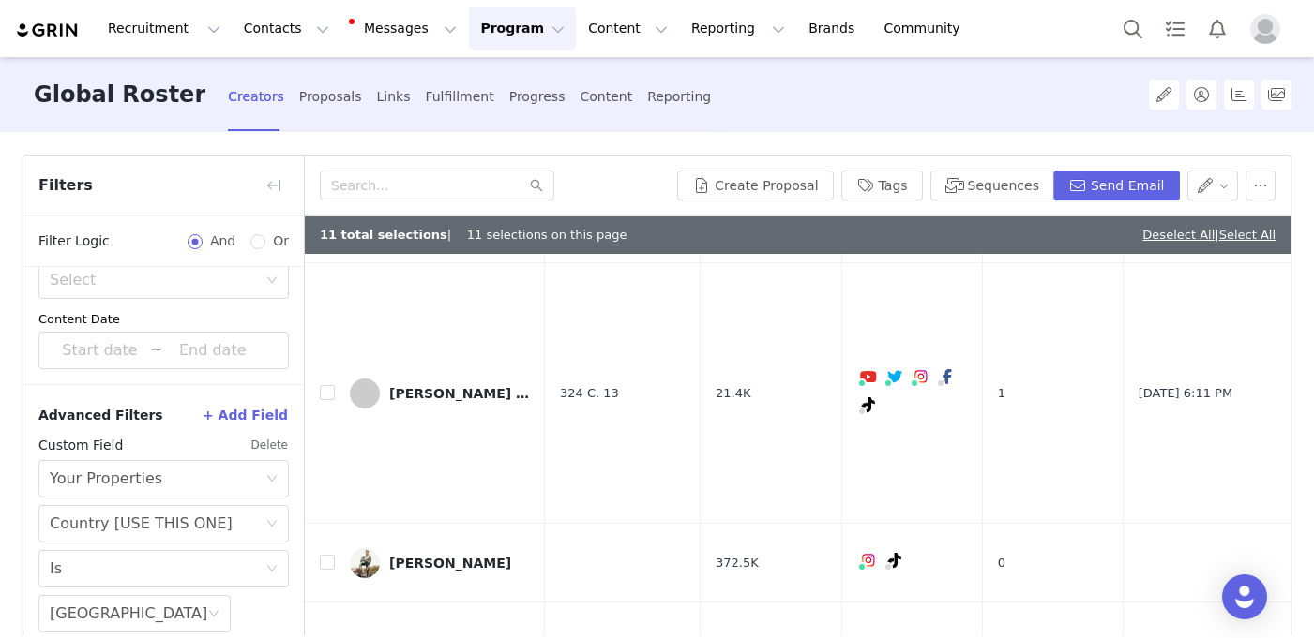
scroll to position [7709, 0]
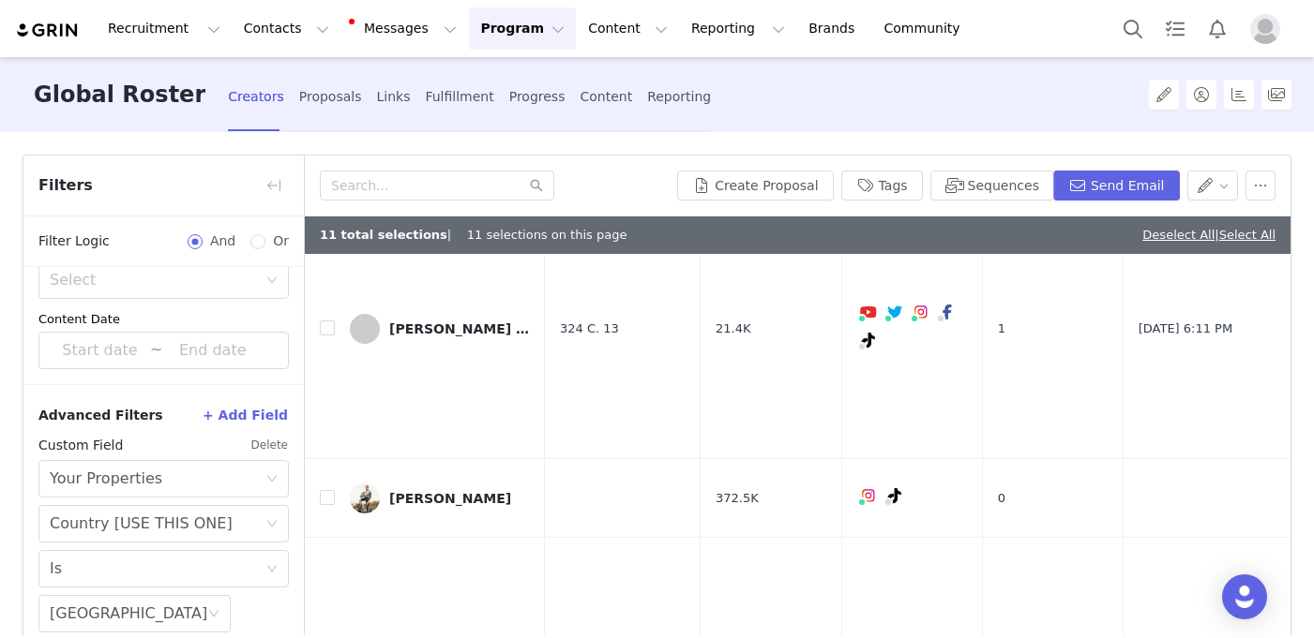
click at [326, 65] on input "checkbox" at bounding box center [327, 57] width 15 height 15
checkbox input "true"
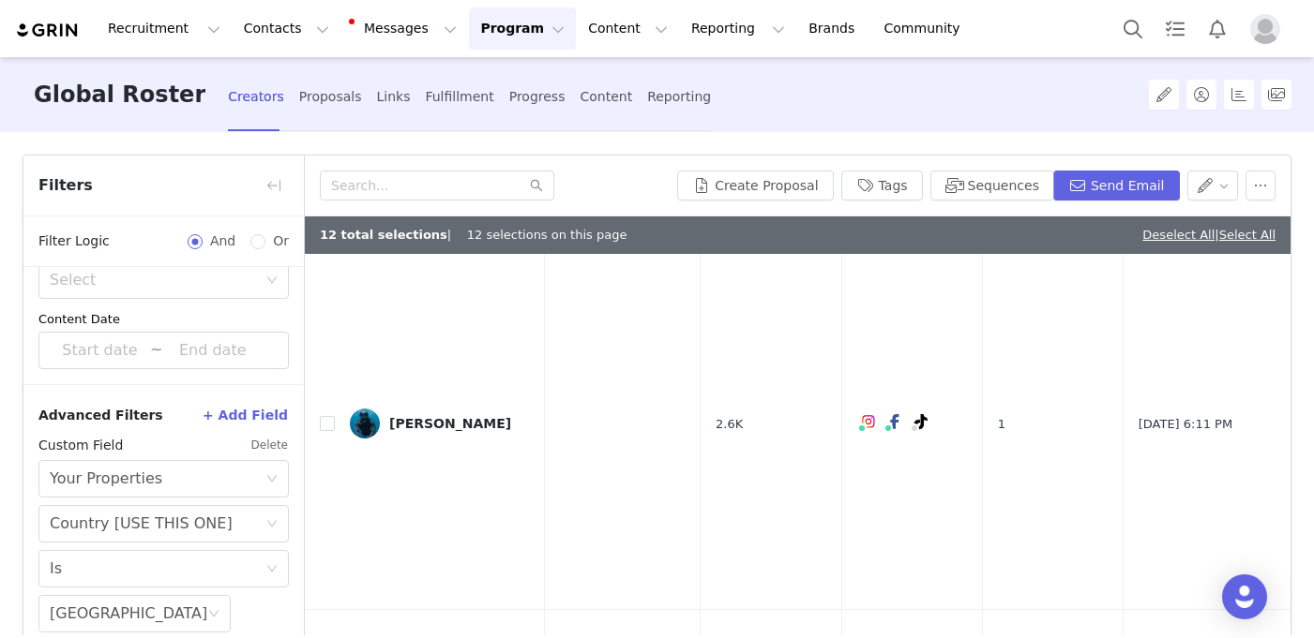
scroll to position [8017, 0]
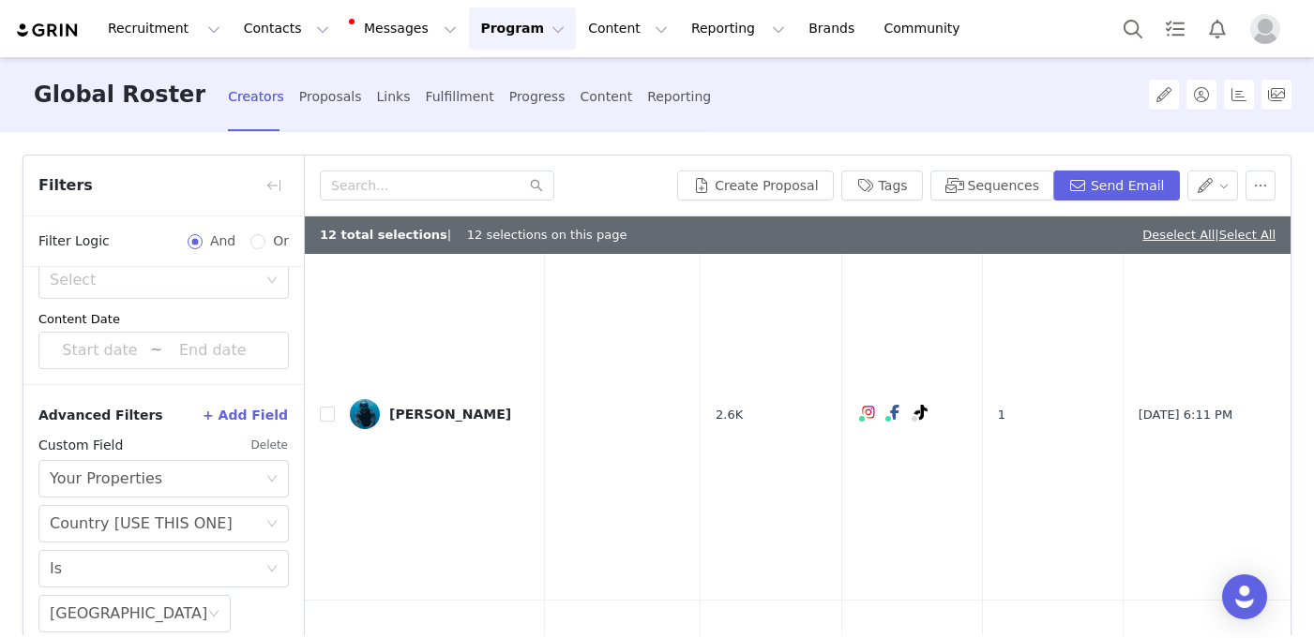
drag, startPoint x: 327, startPoint y: 558, endPoint x: 327, endPoint y: 363, distance: 195.0
click at [327, 27] on input "checkbox" at bounding box center [327, 19] width 15 height 15
checkbox input "true"
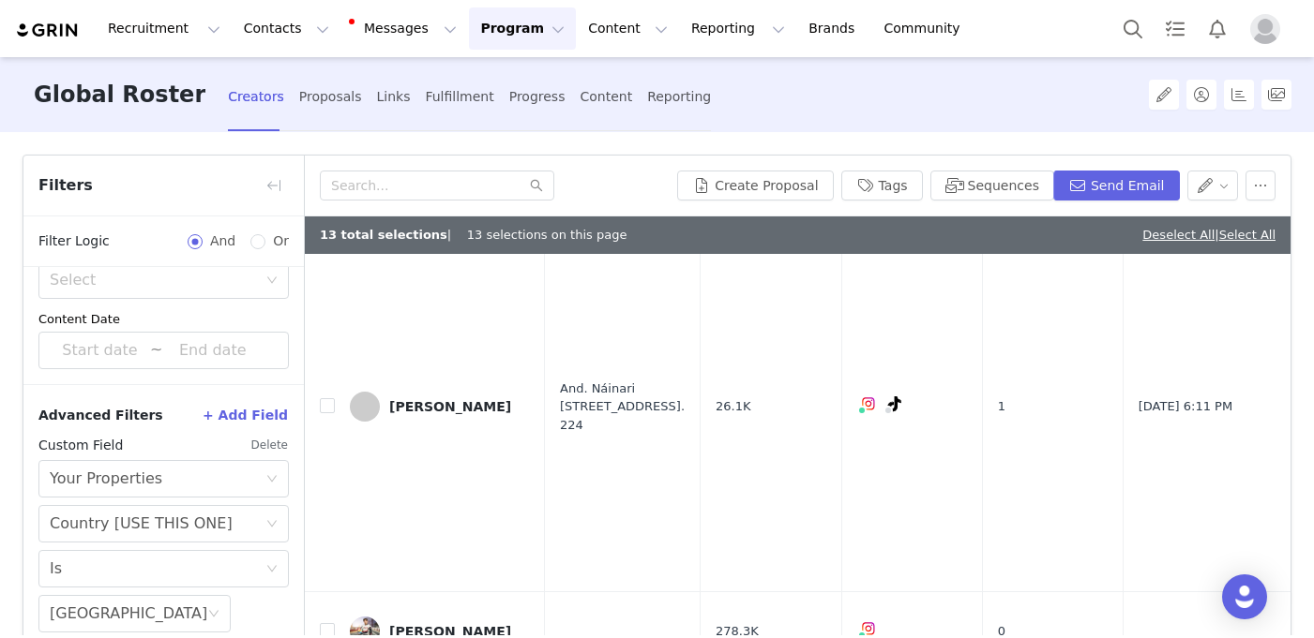
scroll to position [9542, 0]
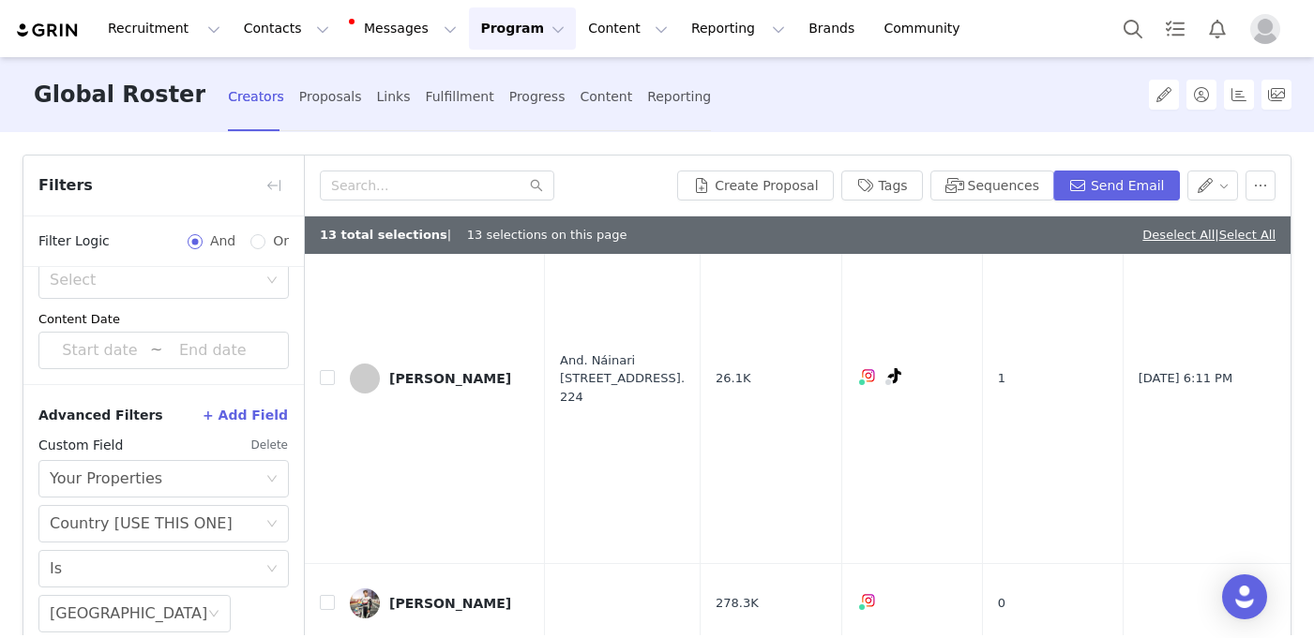
click at [330, 23] on input "checkbox" at bounding box center [327, 15] width 15 height 15
checkbox input "true"
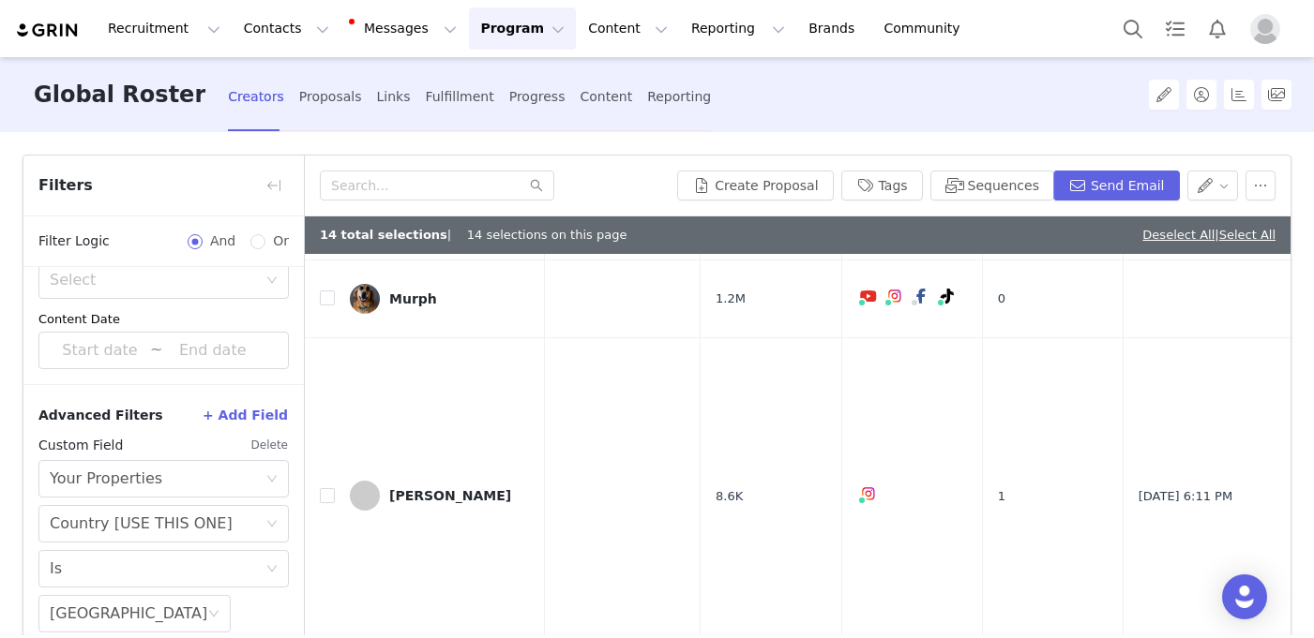
scroll to position [10487, 0]
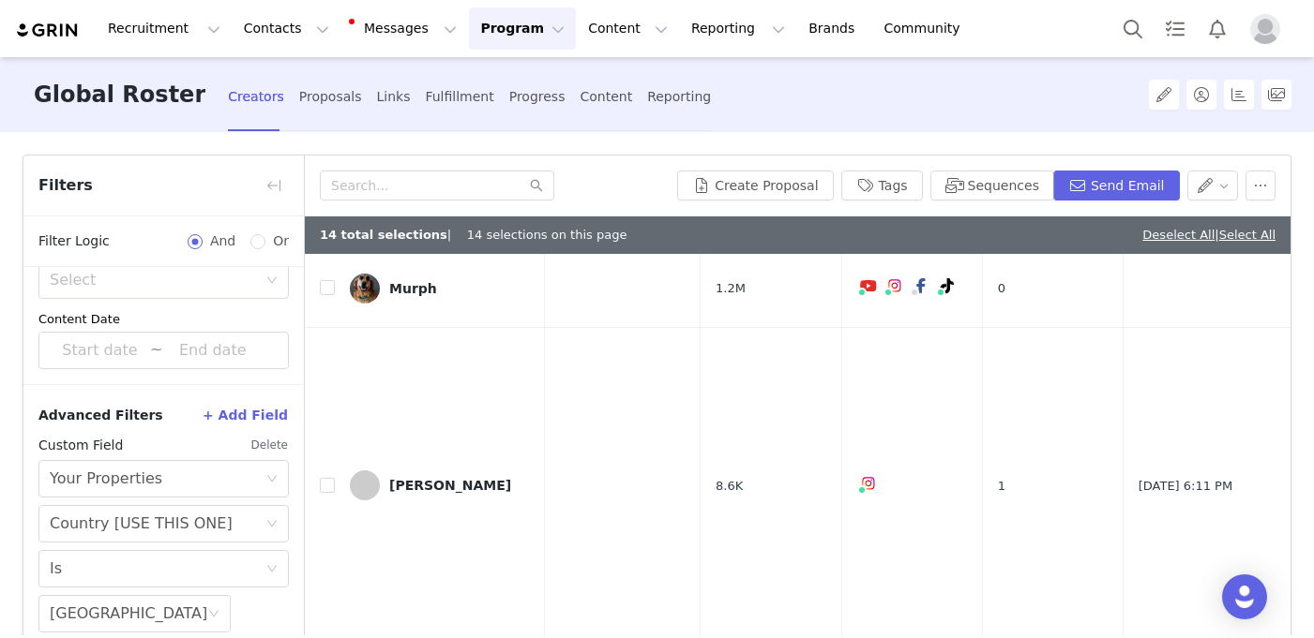
click at [330, 15] on input "checkbox" at bounding box center [327, 7] width 15 height 15
checkbox input "true"
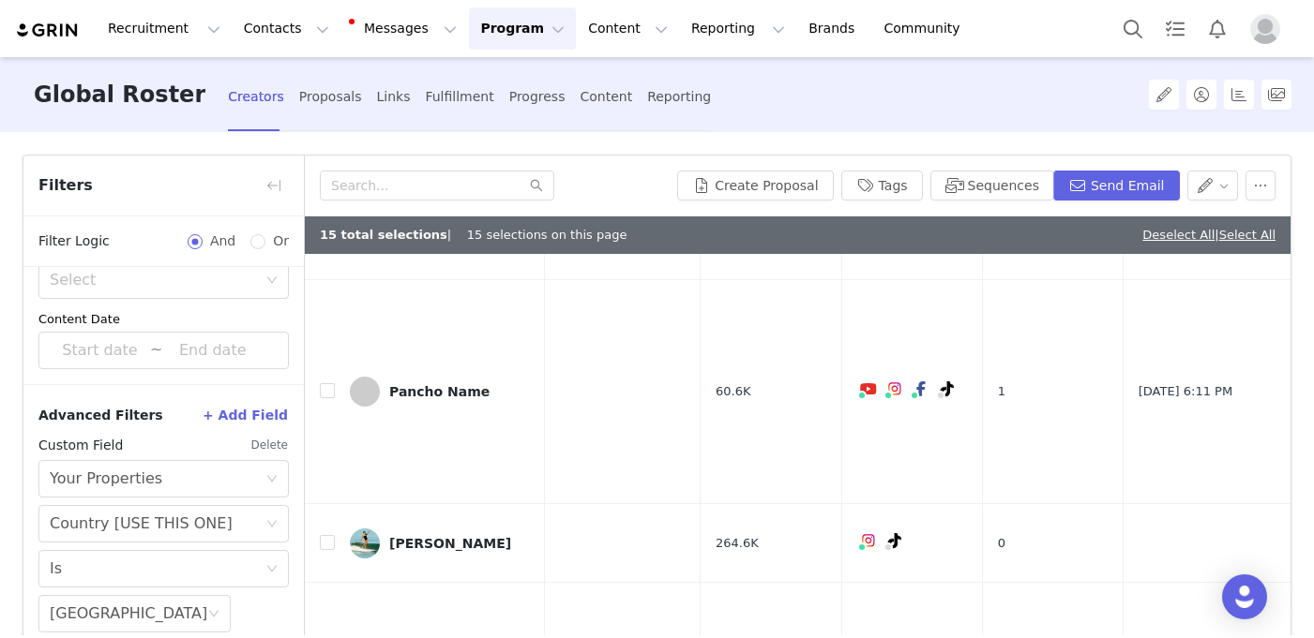
scroll to position [11130, 0]
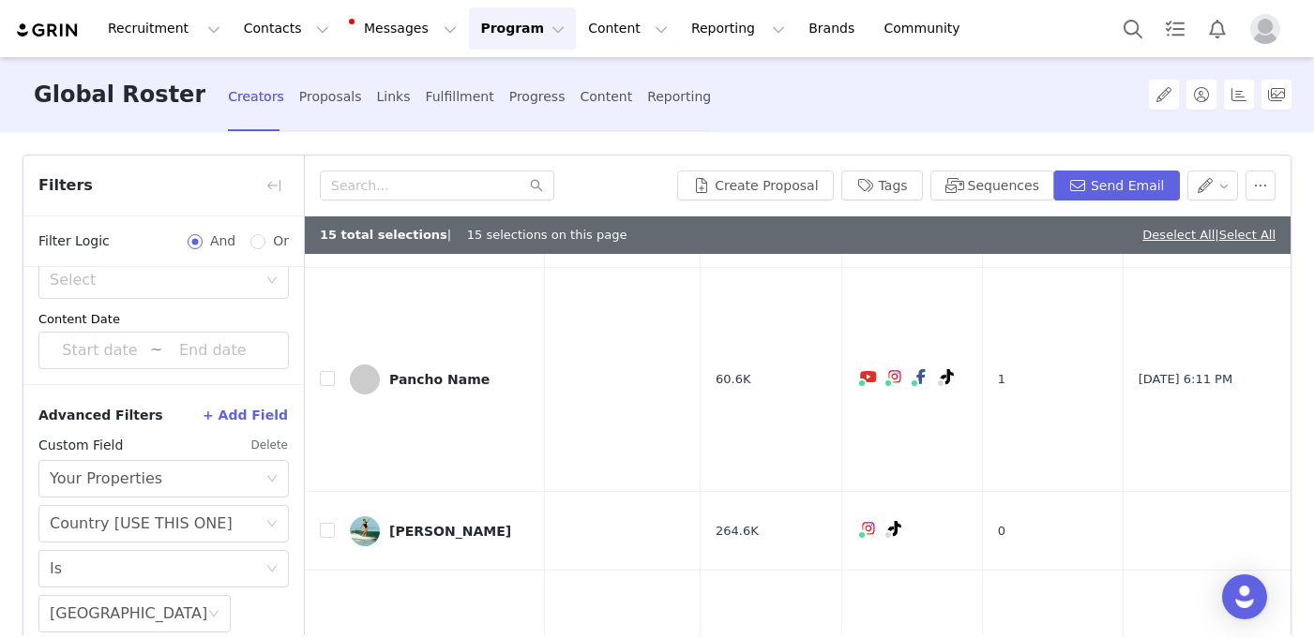
click at [329, 38] on input "checkbox" at bounding box center [327, 30] width 15 height 15
checkbox input "true"
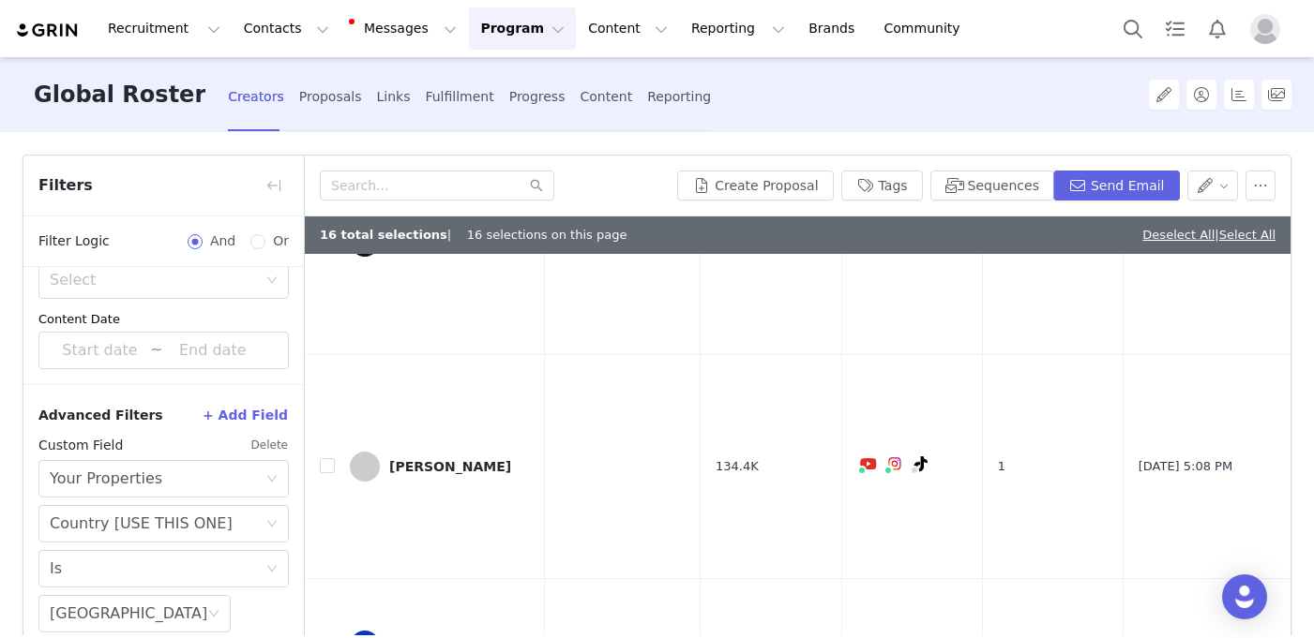
scroll to position [11583, 0]
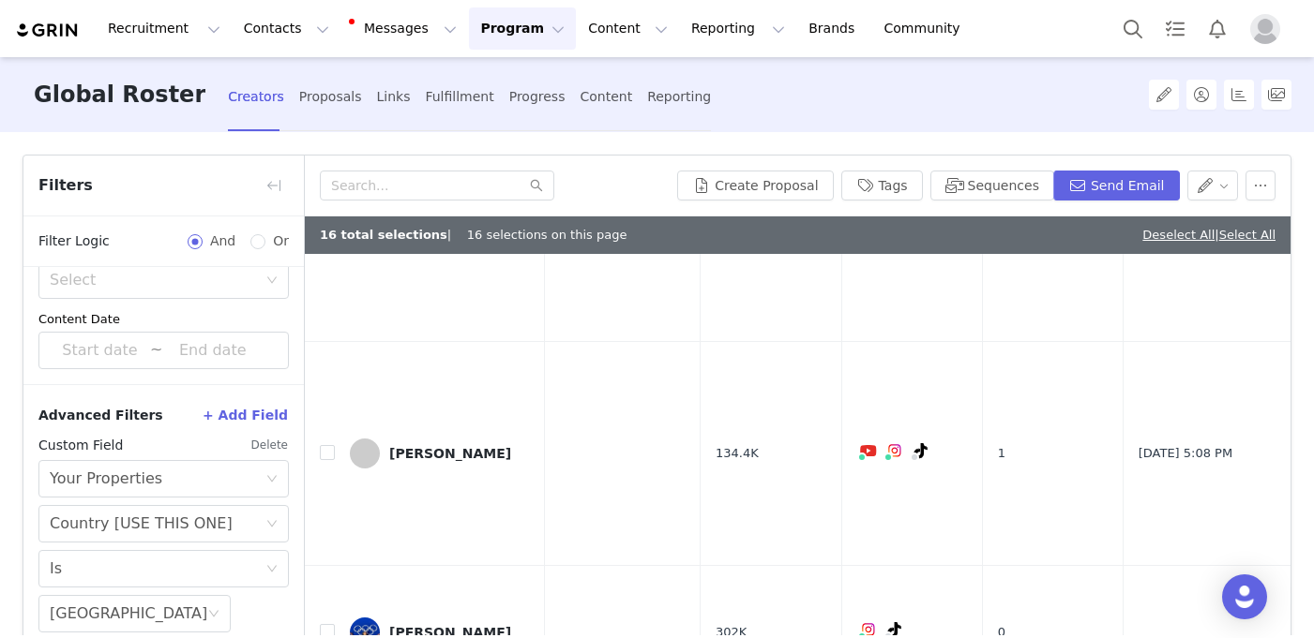
drag, startPoint x: 327, startPoint y: 363, endPoint x: 327, endPoint y: 404, distance: 41.3
click at [327, 84] on input "checkbox" at bounding box center [327, 76] width 15 height 15
checkbox input "true"
drag, startPoint x: 327, startPoint y: 404, endPoint x: 321, endPoint y: 573, distance: 168.9
click at [321, 236] on input "checkbox" at bounding box center [327, 228] width 15 height 15
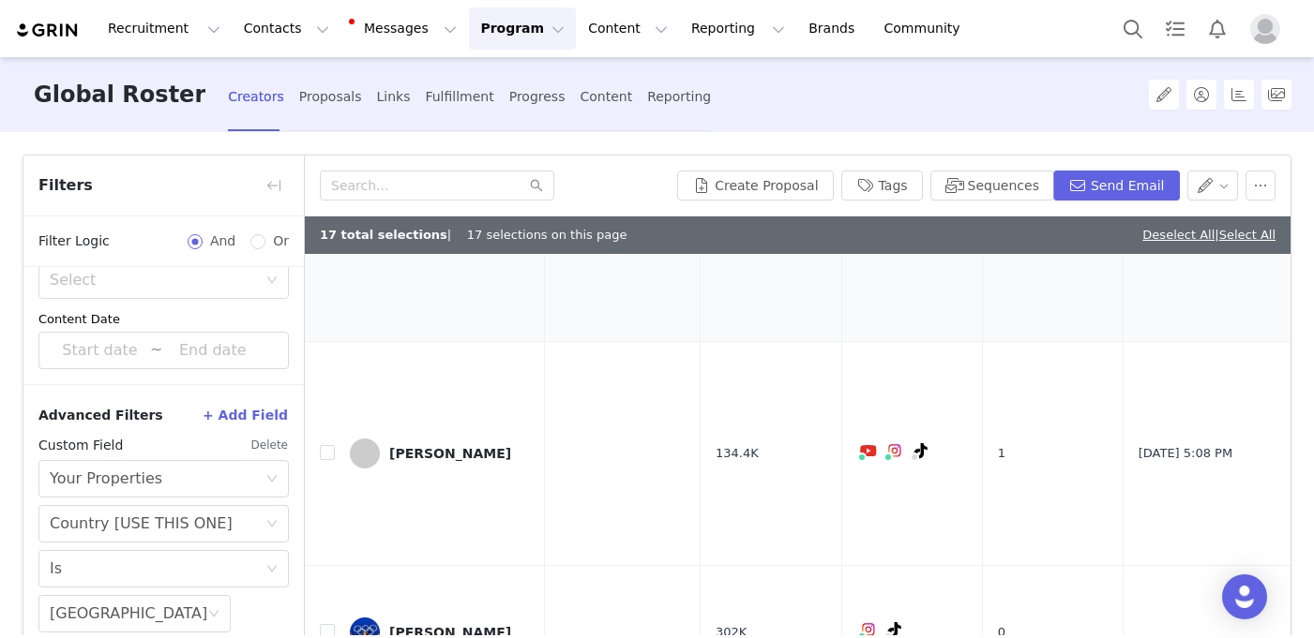
checkbox input "true"
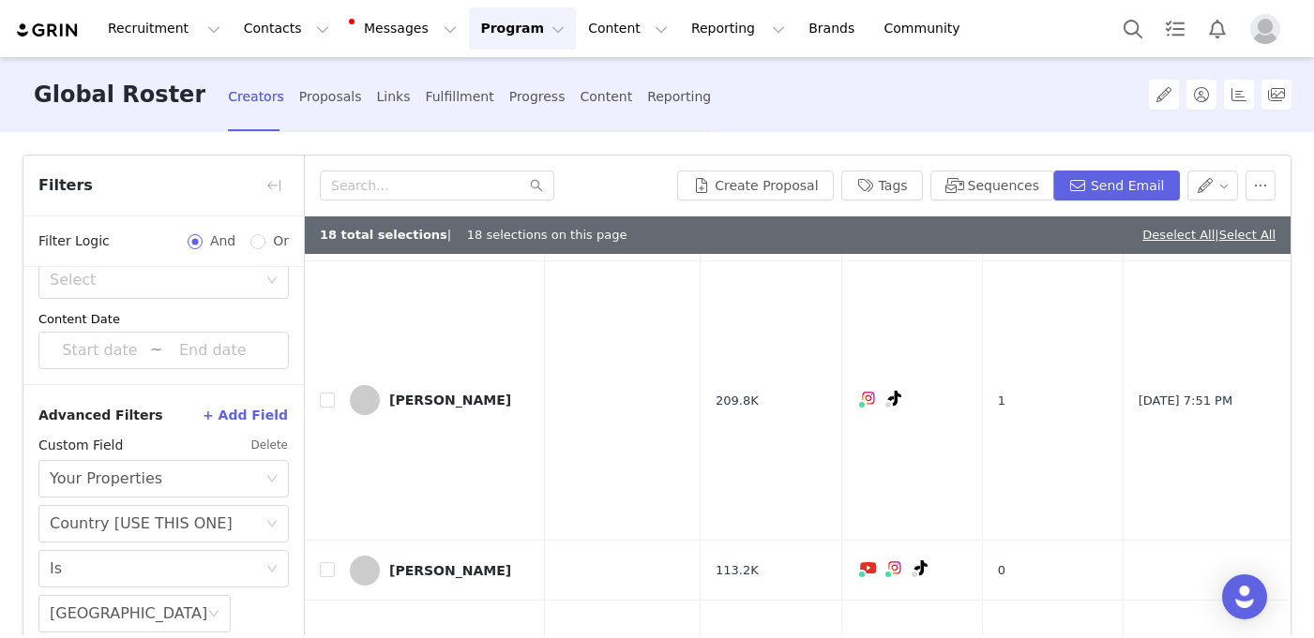
scroll to position [13246, 0]
drag, startPoint x: 321, startPoint y: 573, endPoint x: 325, endPoint y: 472, distance: 101.4
click at [325, 119] on input "checkbox" at bounding box center [327, 111] width 15 height 15
checkbox input "true"
click at [326, 225] on input "checkbox" at bounding box center [327, 217] width 15 height 15
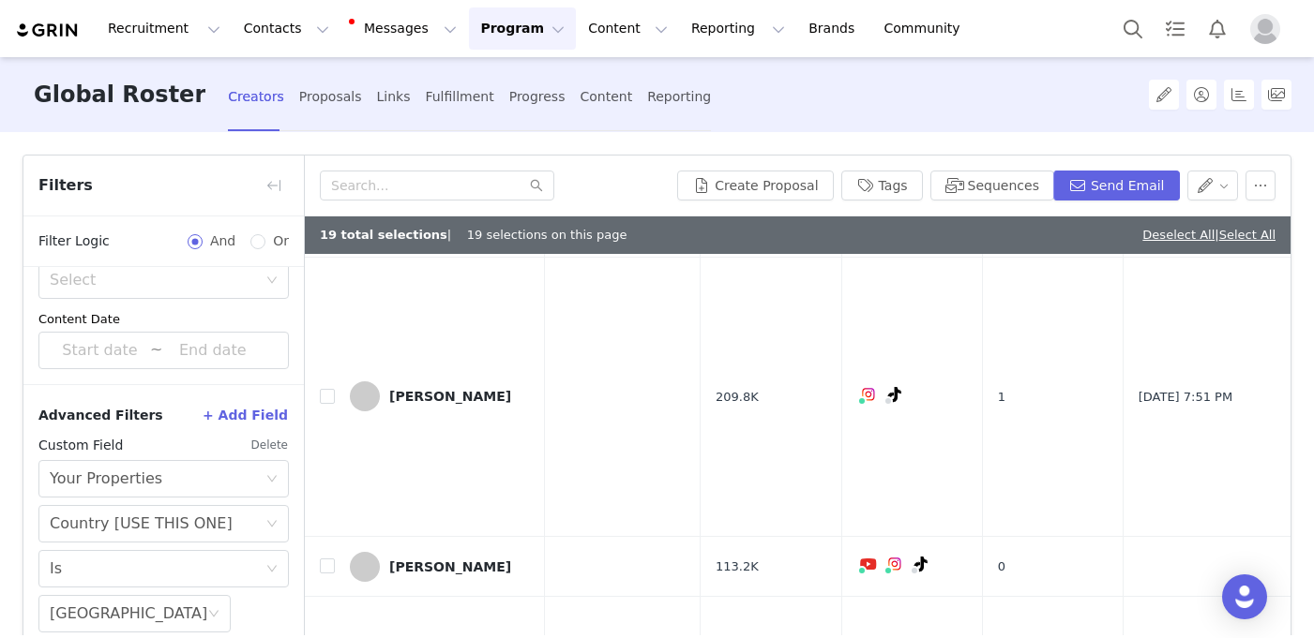
checkbox input "true"
click at [1258, 193] on button "button" at bounding box center [1260, 186] width 30 height 30
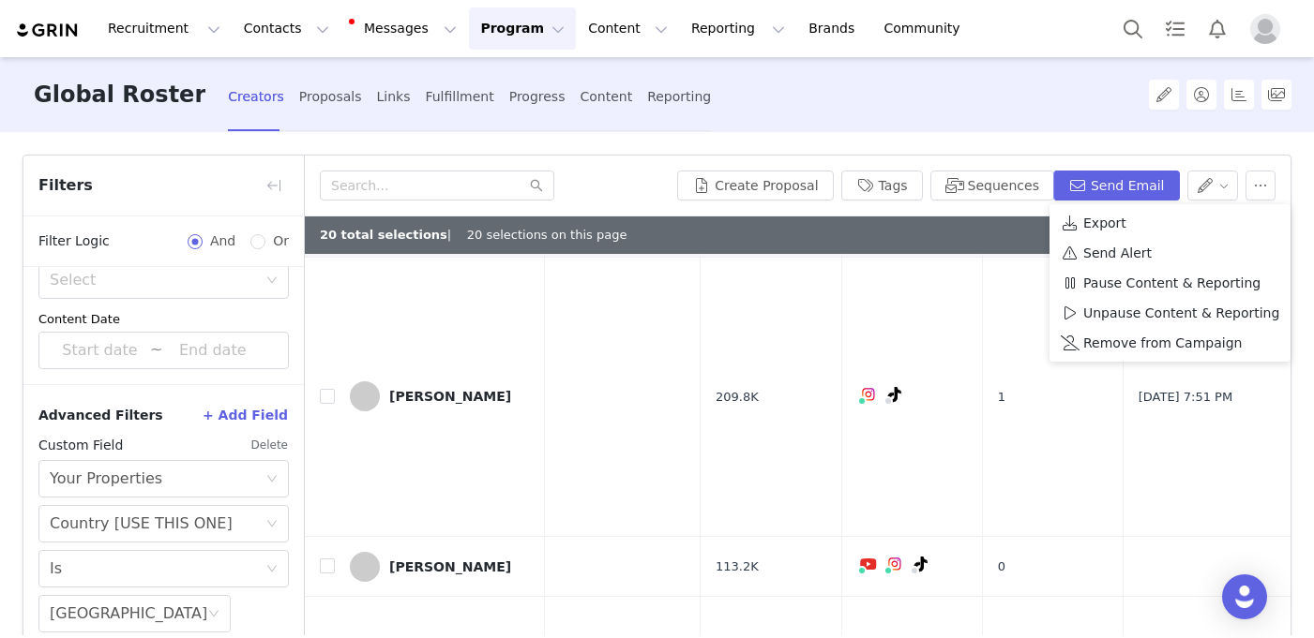
click at [1112, 222] on span "Export" at bounding box center [1104, 223] width 43 height 21
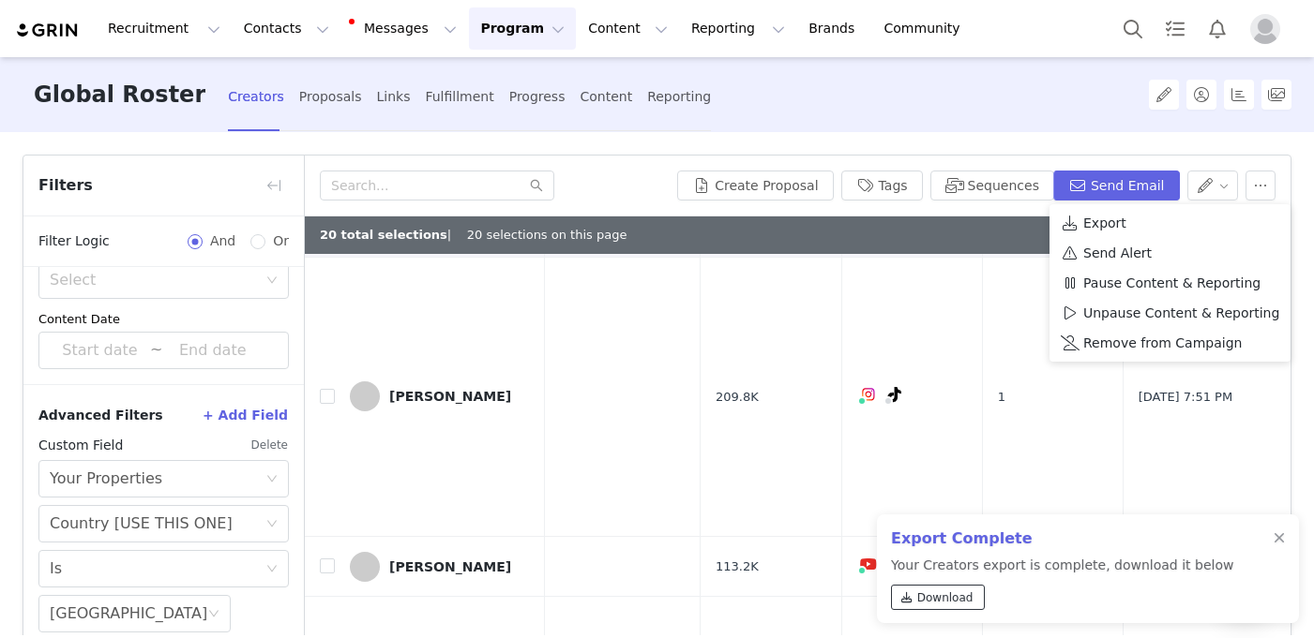
click at [943, 598] on span "Download" at bounding box center [945, 598] width 56 height 17
